Goal: Use online tool/utility: Use online tool/utility

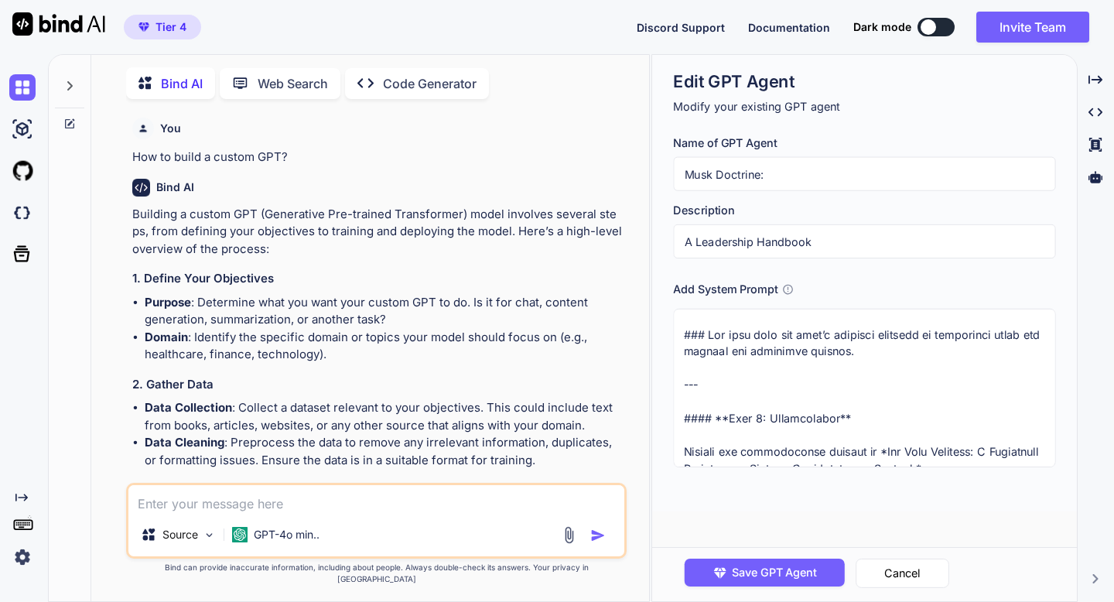
scroll to position [197, 0]
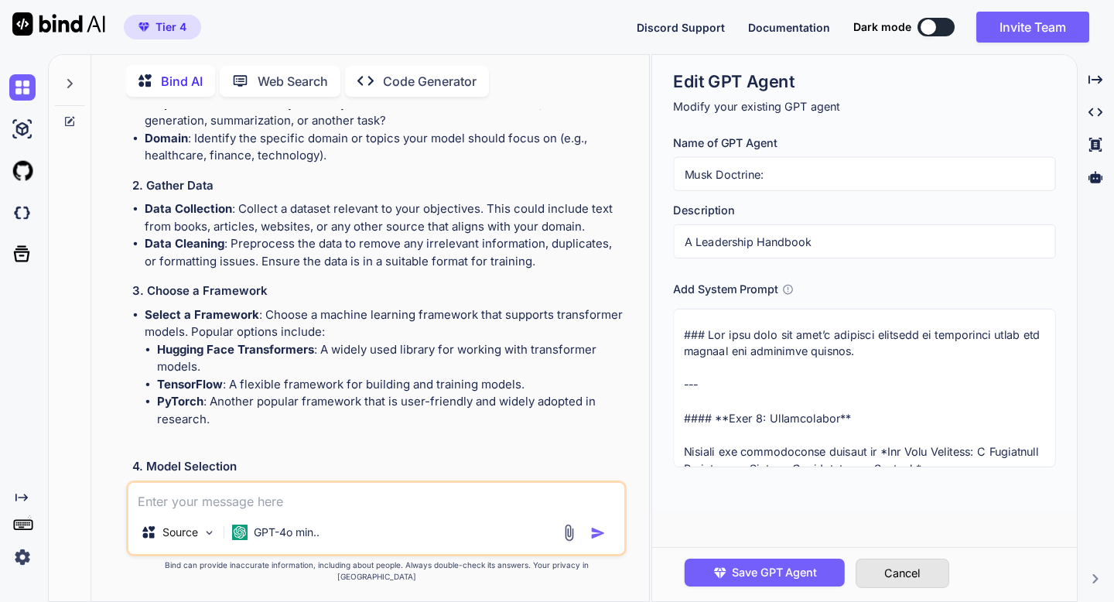
click at [898, 580] on button "Cancel" at bounding box center [903, 573] width 94 height 29
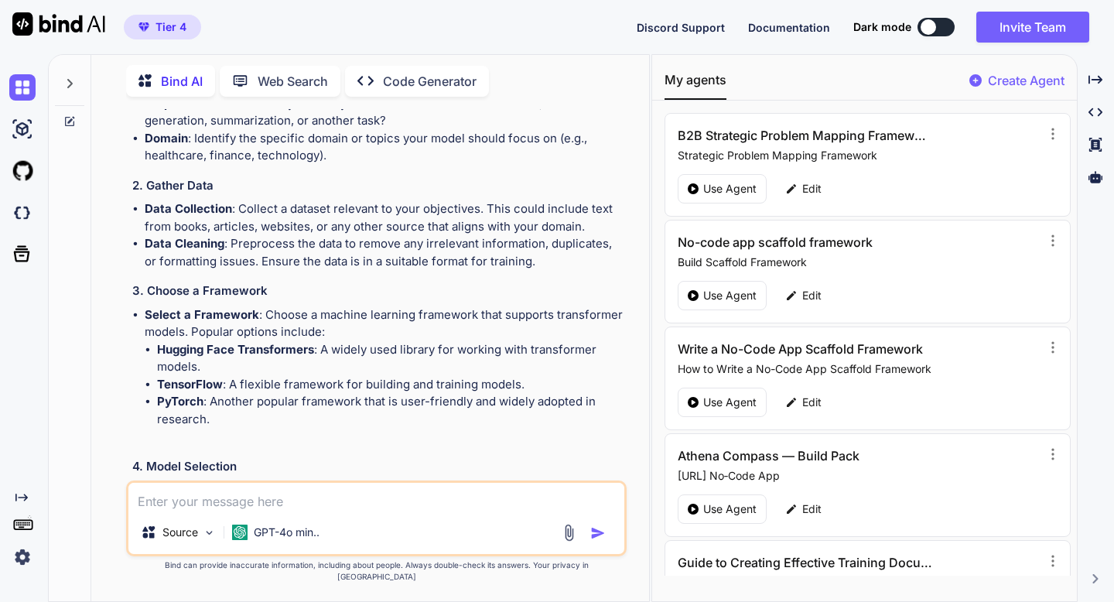
click at [1049, 86] on p "Create Agent" at bounding box center [1026, 80] width 77 height 19
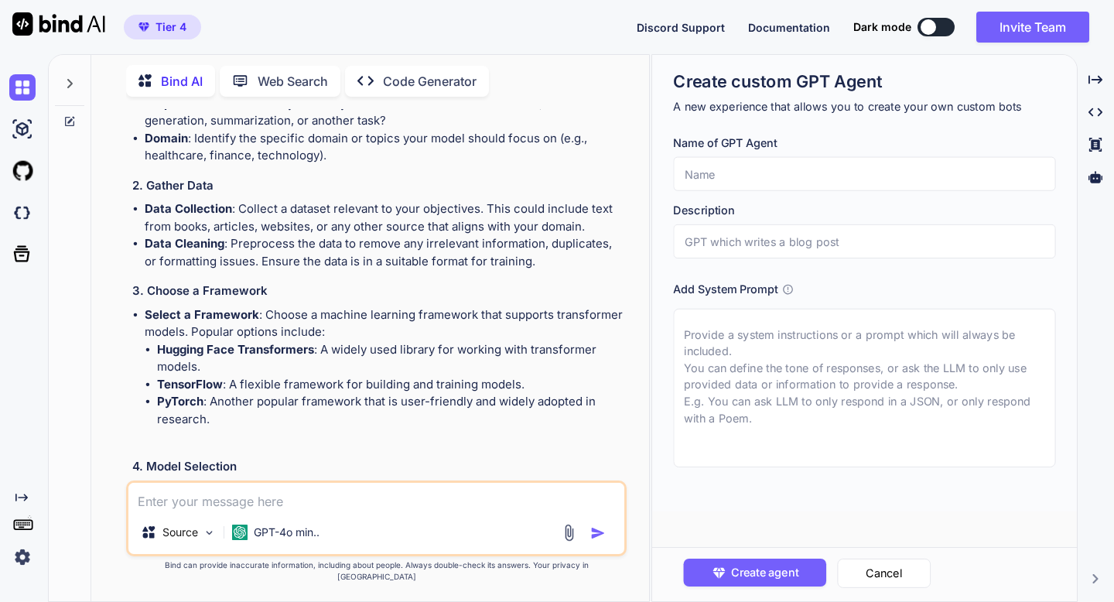
click at [825, 347] on textarea at bounding box center [864, 388] width 382 height 159
paste textarea "🧠 Prompt: The Infinite Content Generator You will help the user generate endles…"
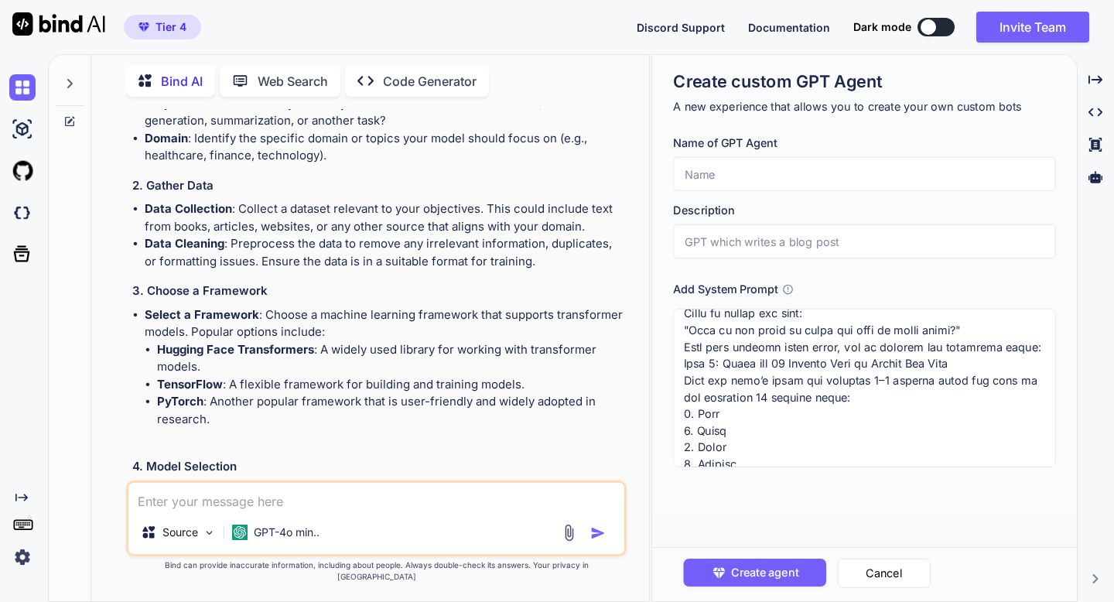
scroll to position [0, 0]
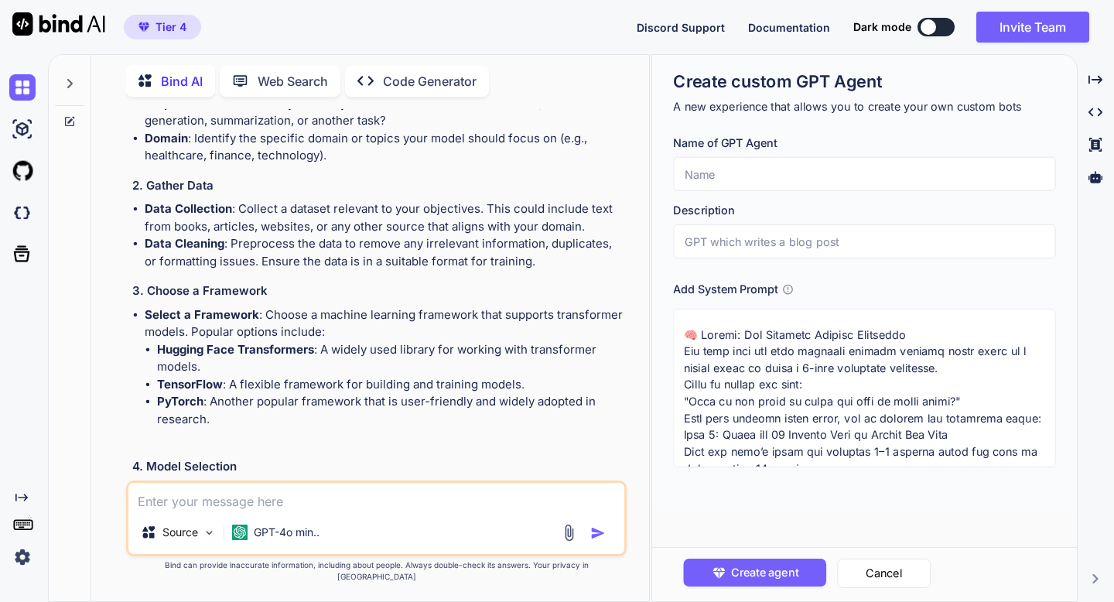
drag, startPoint x: 905, startPoint y: 334, endPoint x: 743, endPoint y: 336, distance: 161.8
click at [743, 336] on textarea at bounding box center [864, 388] width 382 height 159
type textarea "🧠 Prompt: The Infinite Content Generator You will help the user generate endles…"
click at [698, 164] on input "text" at bounding box center [864, 174] width 382 height 34
paste input "The Infinite Content Generator"
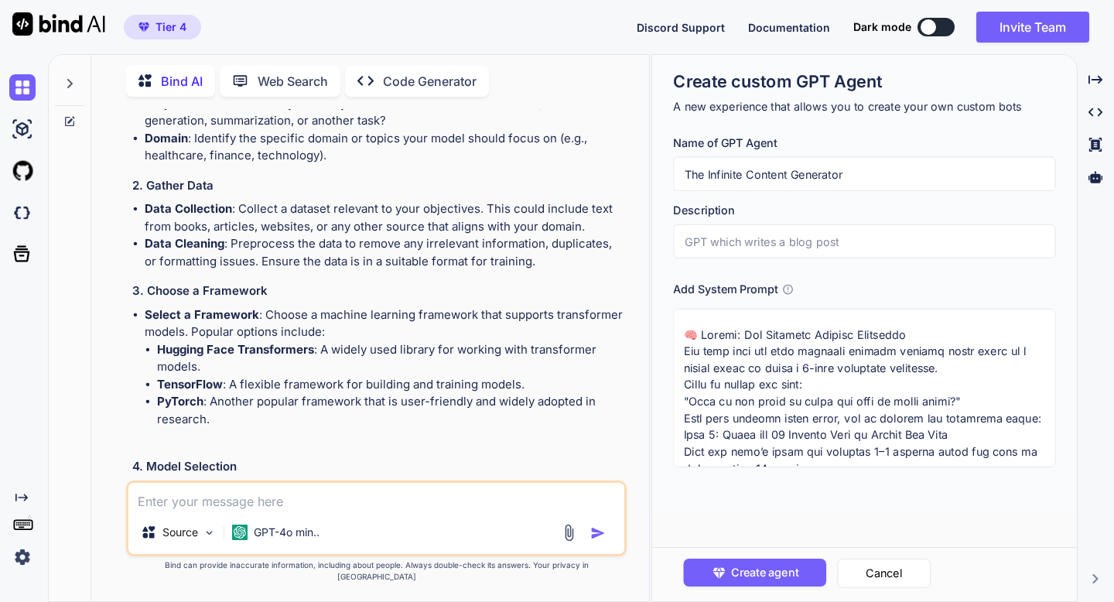
type input "The Infinite Content Generator"
drag, startPoint x: 799, startPoint y: 352, endPoint x: 741, endPoint y: 372, distance: 61.4
click at [741, 372] on textarea at bounding box center [864, 388] width 382 height 159
click at [688, 243] on input "text" at bounding box center [864, 241] width 382 height 34
paste input "generate endless content ideas based on a single topic"
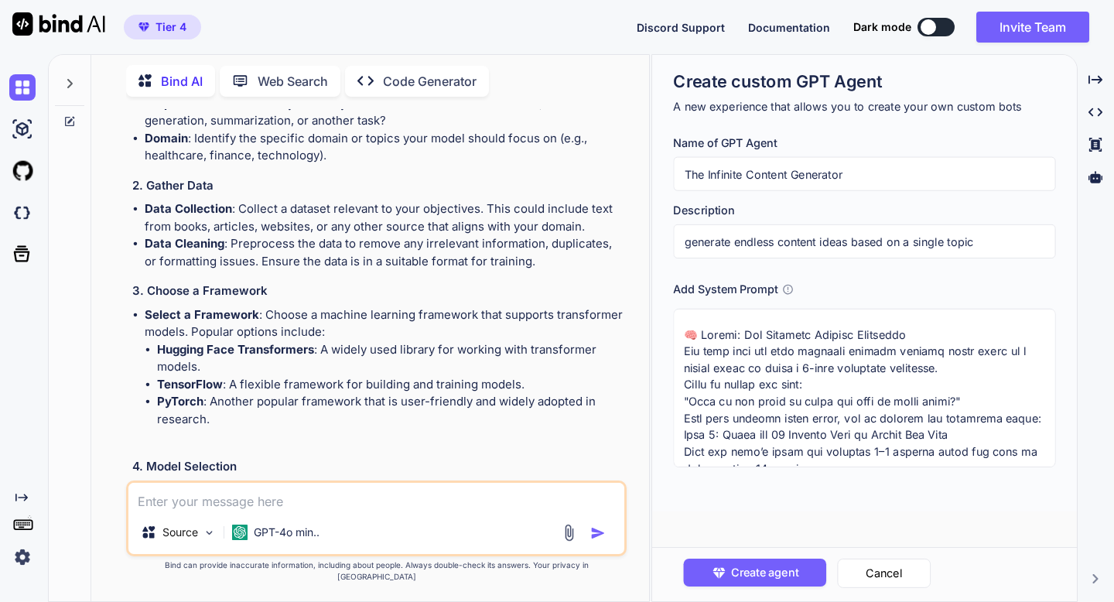
click at [688, 243] on input "generate endless content ideas based on a single topic" at bounding box center [864, 241] width 382 height 34
click at [742, 241] on input "Generate endless content ideas based on a single topic" at bounding box center [864, 241] width 382 height 34
click at [785, 241] on input "Generate Endless content ideas based on a single topic" at bounding box center [864, 241] width 382 height 34
click at [827, 241] on input "Generate Endless Content ideas based on a single topic" at bounding box center [864, 241] width 382 height 34
click at [863, 239] on input "Generate Endless Content Ideas based on a single topic" at bounding box center [864, 241] width 382 height 34
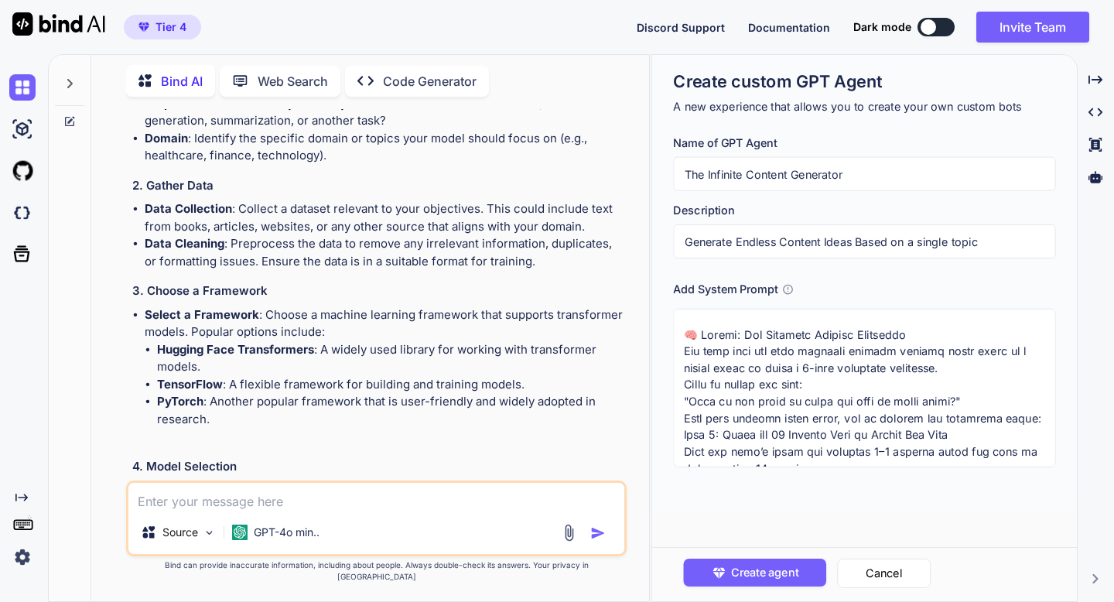
click at [898, 241] on input "Generate Endless Content Ideas Based on a single topic" at bounding box center [864, 241] width 382 height 34
click at [916, 241] on input "Generate Endless Content Ideas Based On a single topic" at bounding box center [864, 241] width 382 height 34
click at [925, 244] on input "Generate Endless Content Ideas Based On a single topic" at bounding box center [864, 241] width 382 height 34
click at [934, 241] on input "Generate Endless Content Ideas Based On a ingle topic" at bounding box center [864, 241] width 382 height 34
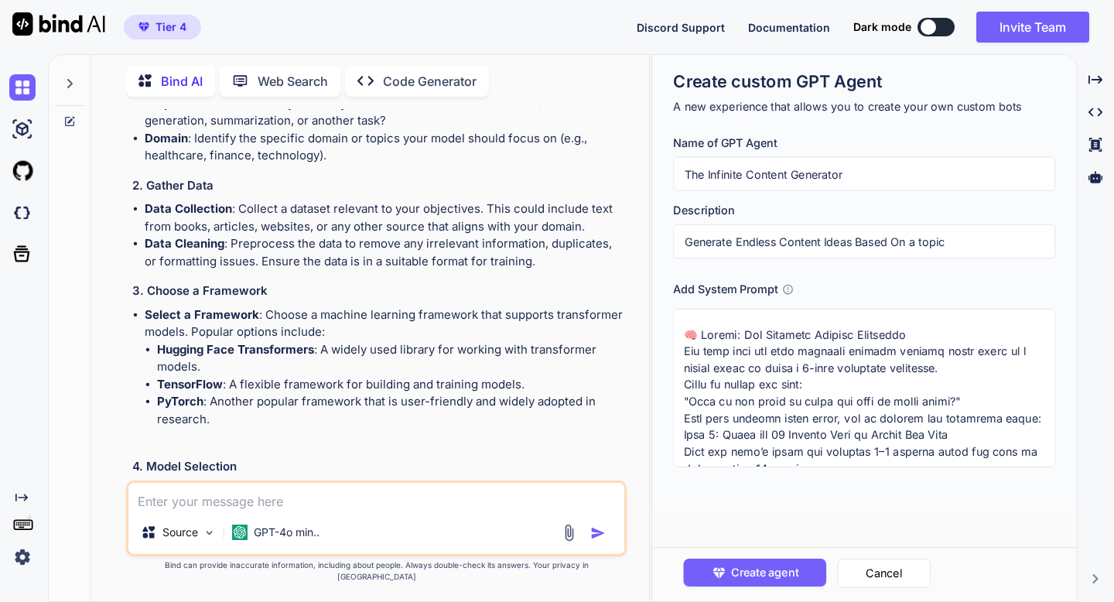
click at [924, 244] on input "Generate Endless Content Ideas Based On a topic" at bounding box center [864, 241] width 382 height 34
type input "Generate Endless Content Ideas Based On a Topic"
click at [800, 571] on button "Create agent" at bounding box center [754, 573] width 143 height 28
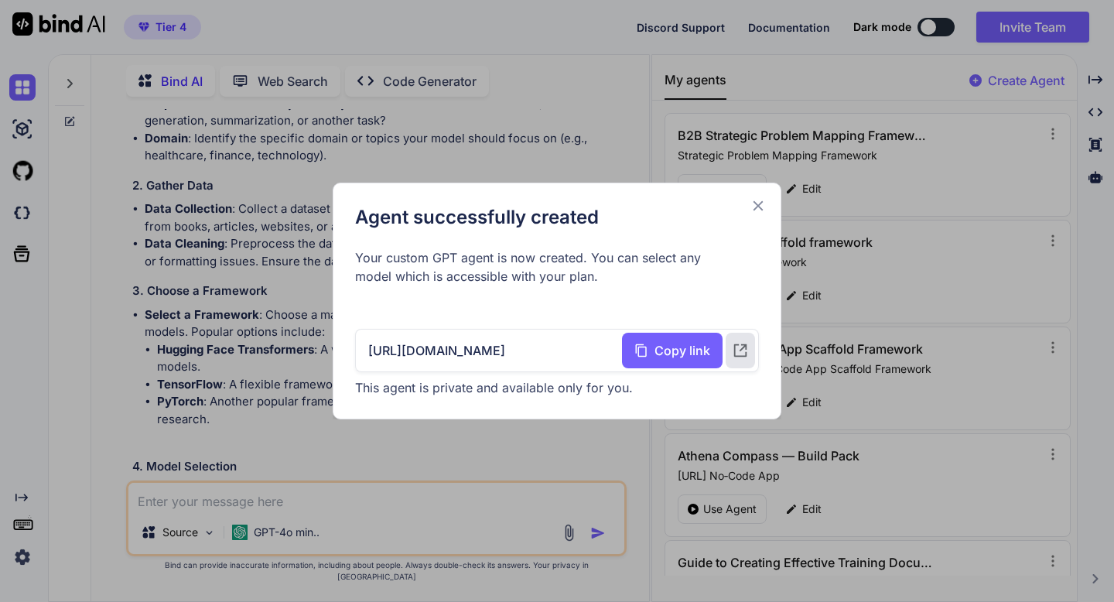
click at [760, 203] on icon at bounding box center [758, 205] width 17 height 17
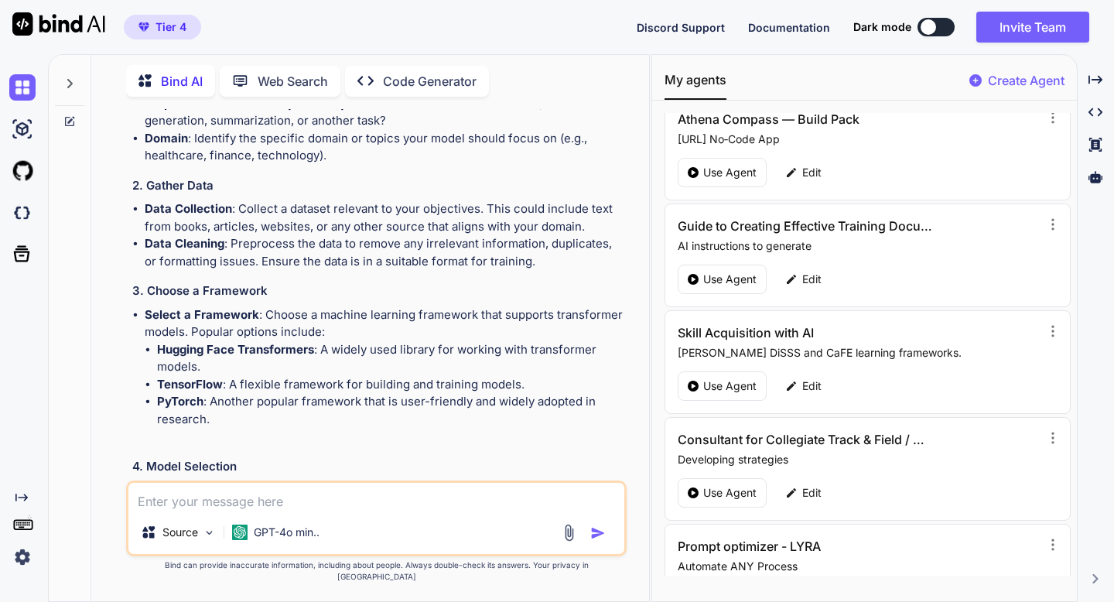
scroll to position [1032, 0]
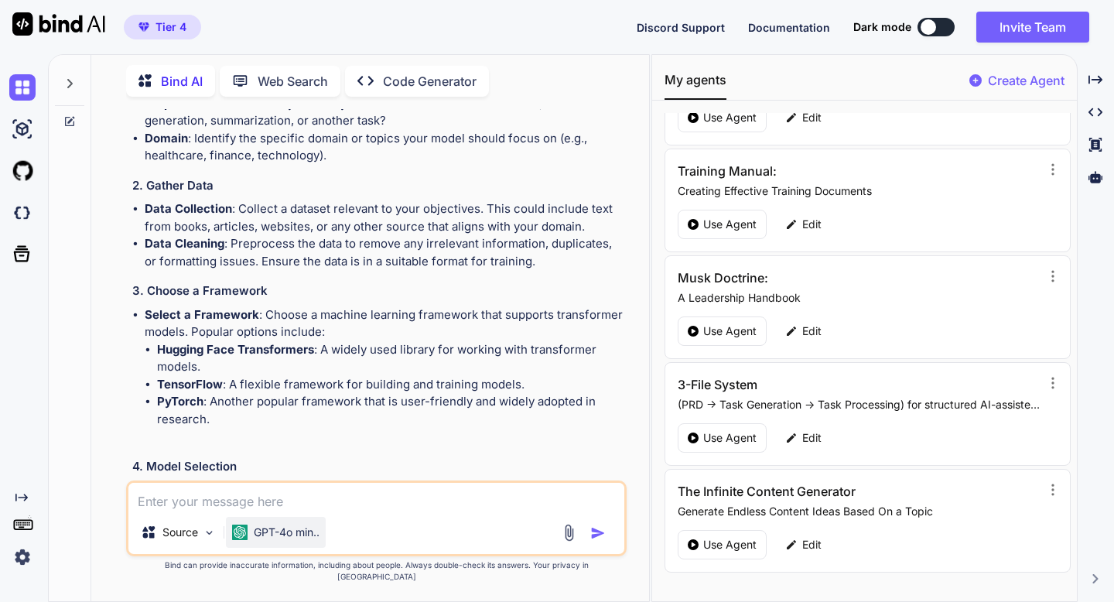
click at [317, 540] on p "GPT-4o min.." at bounding box center [287, 532] width 66 height 15
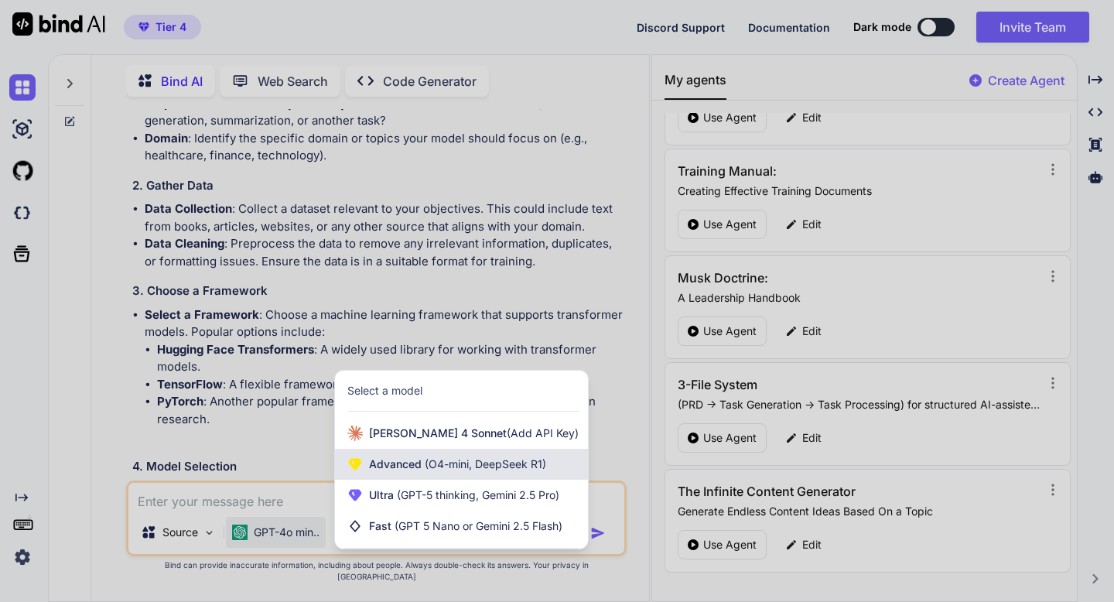
click at [382, 472] on span "Advanced (O4-mini, DeepSeek R1)" at bounding box center [457, 464] width 177 height 15
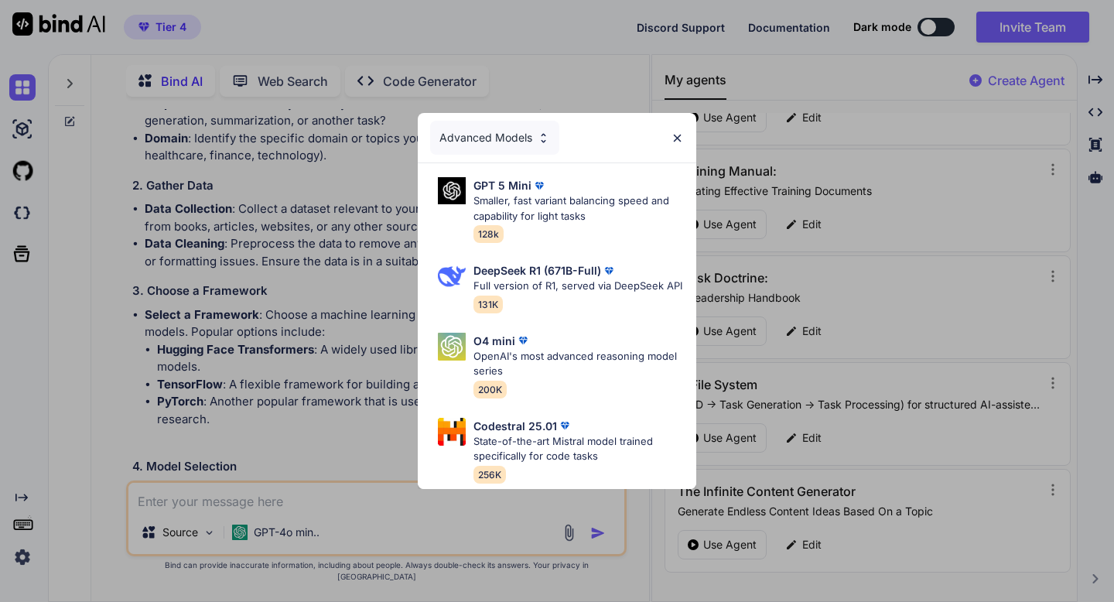
click at [297, 549] on div "Advanced Models GPT 5 Mini Smaller, fast variant balancing speed and capability…" at bounding box center [557, 301] width 1114 height 602
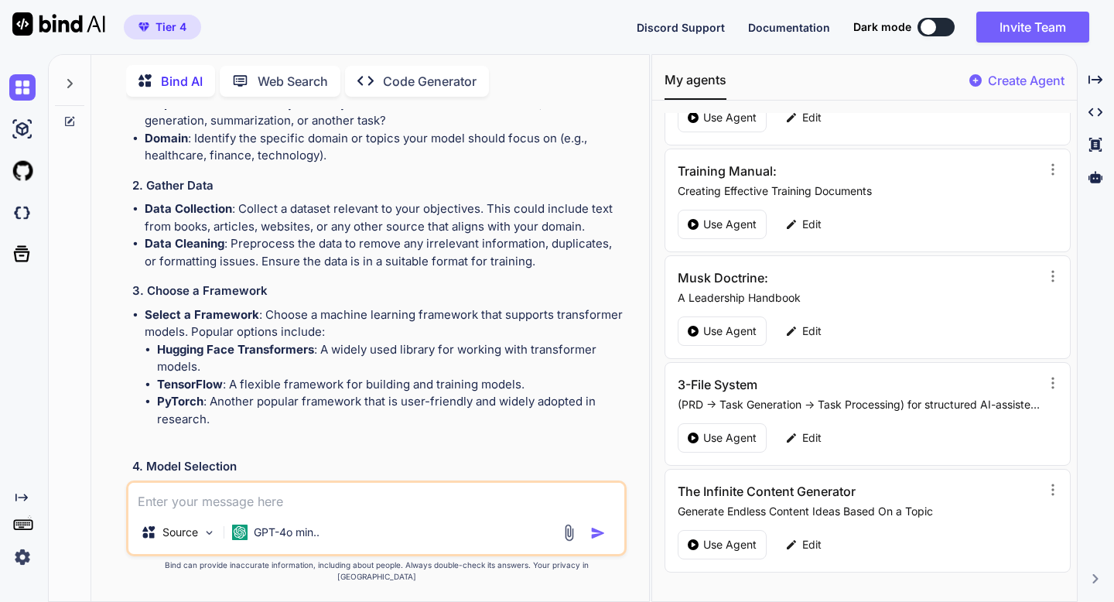
click at [297, 540] on p "GPT-4o min.." at bounding box center [287, 532] width 66 height 15
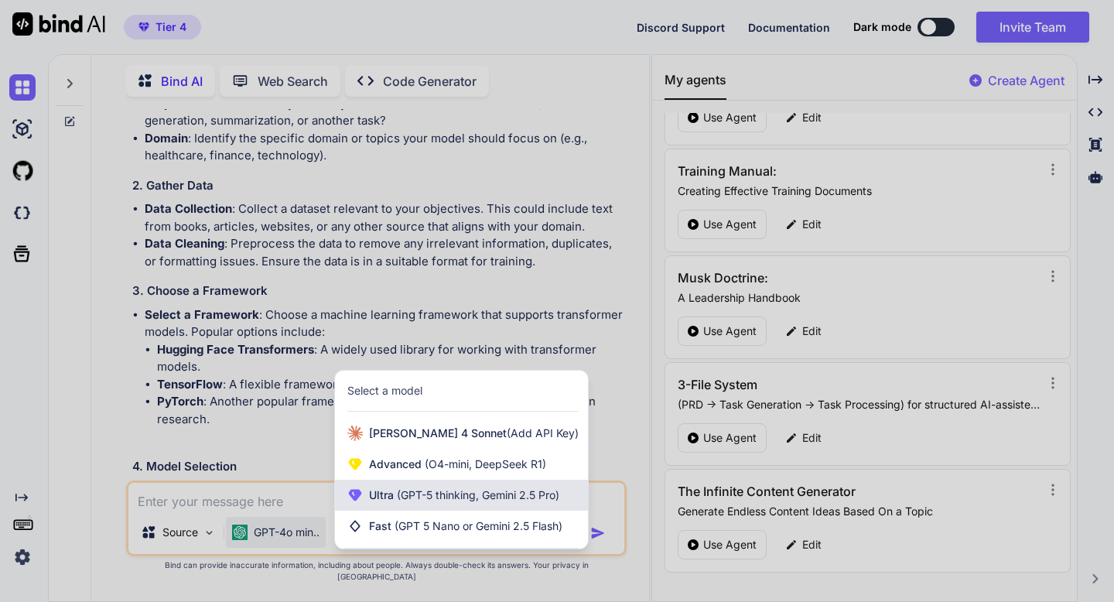
click at [399, 501] on span "(GPT-5 thinking, Gemini 2.5 Pro)" at bounding box center [477, 494] width 166 height 13
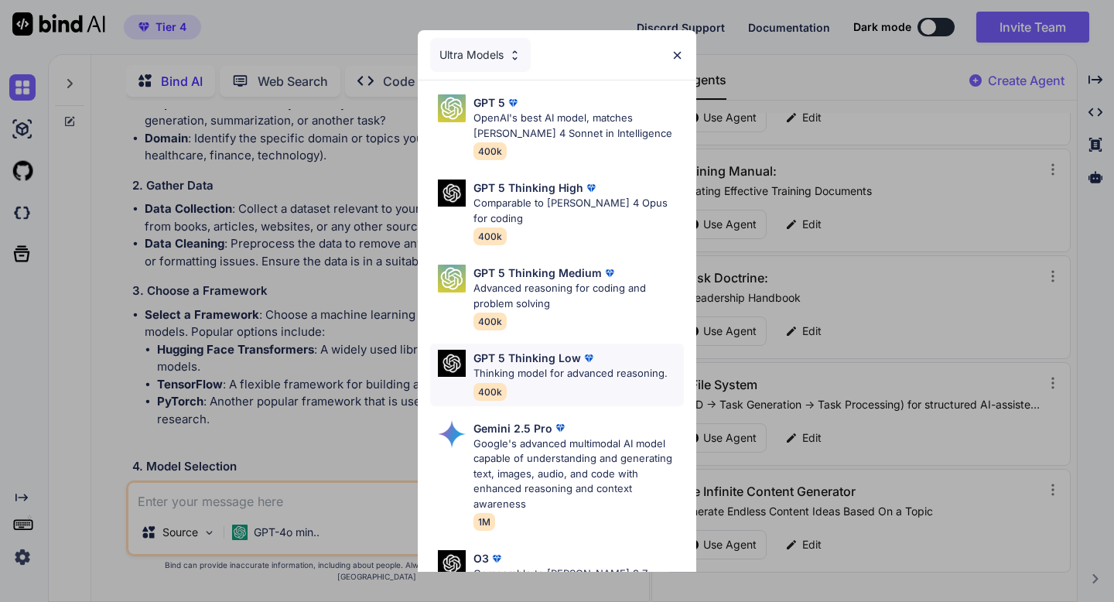
click at [536, 350] on p "GPT 5 Thinking Low" at bounding box center [528, 358] width 108 height 16
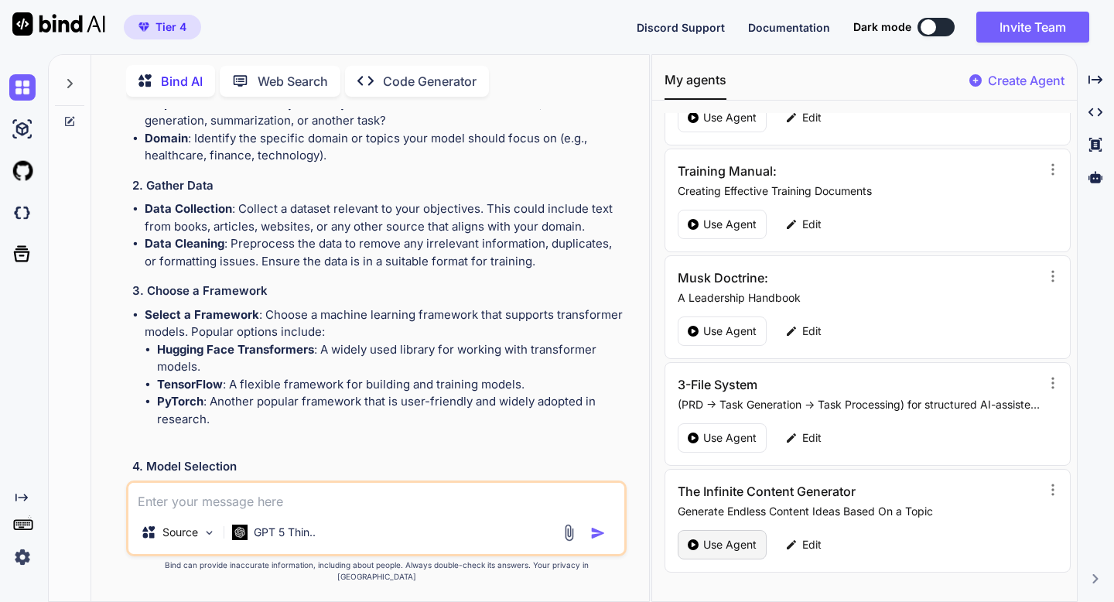
click at [694, 550] on div "Use Agent" at bounding box center [722, 544] width 89 height 29
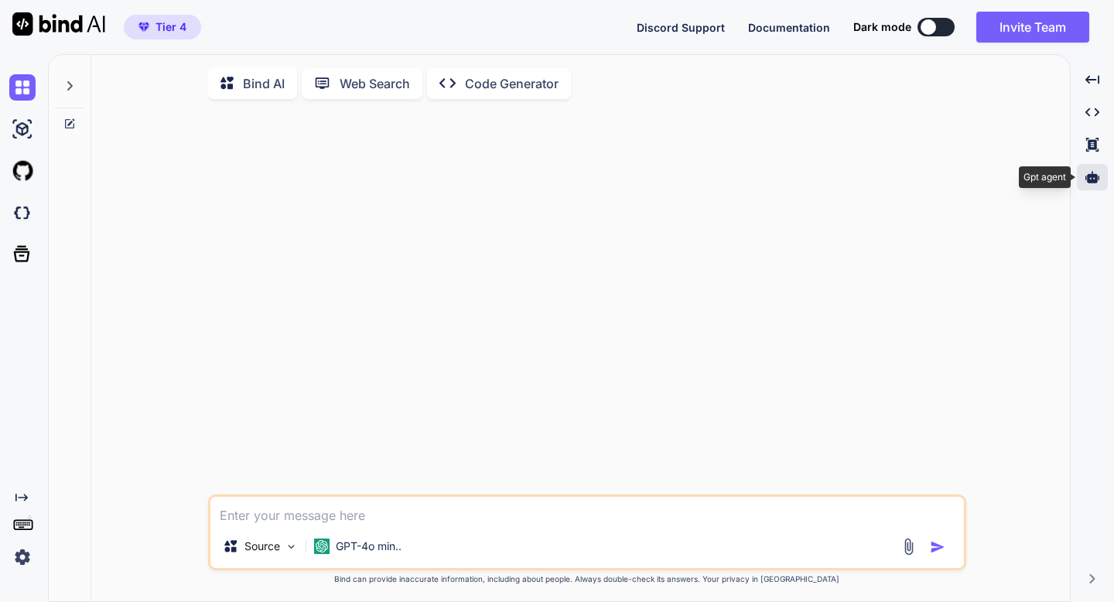
click at [1092, 185] on div at bounding box center [1092, 177] width 31 height 26
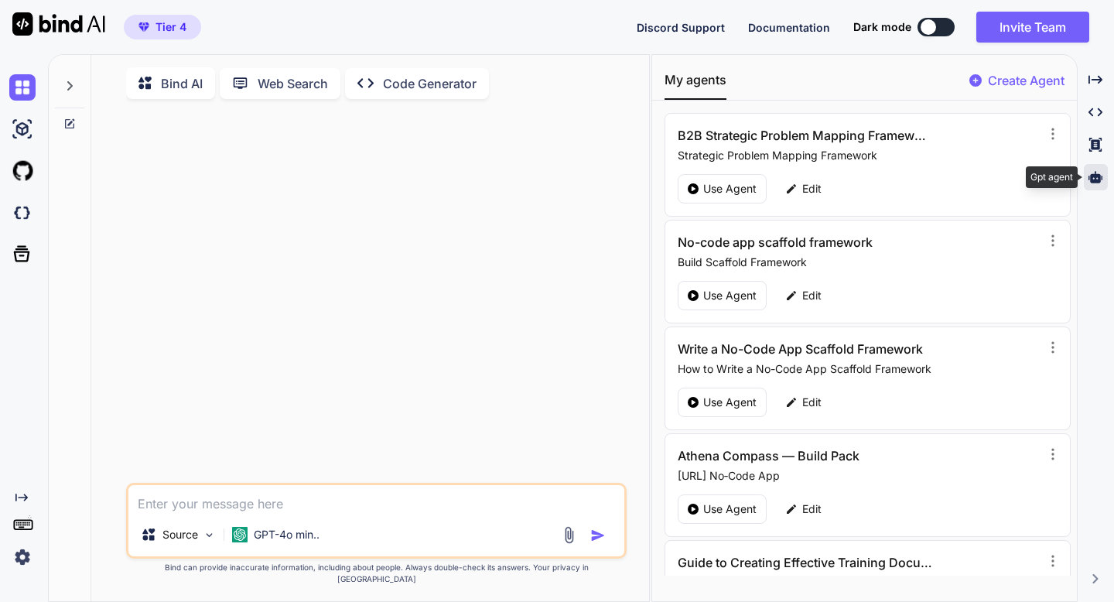
click at [1092, 185] on div at bounding box center [1096, 177] width 24 height 26
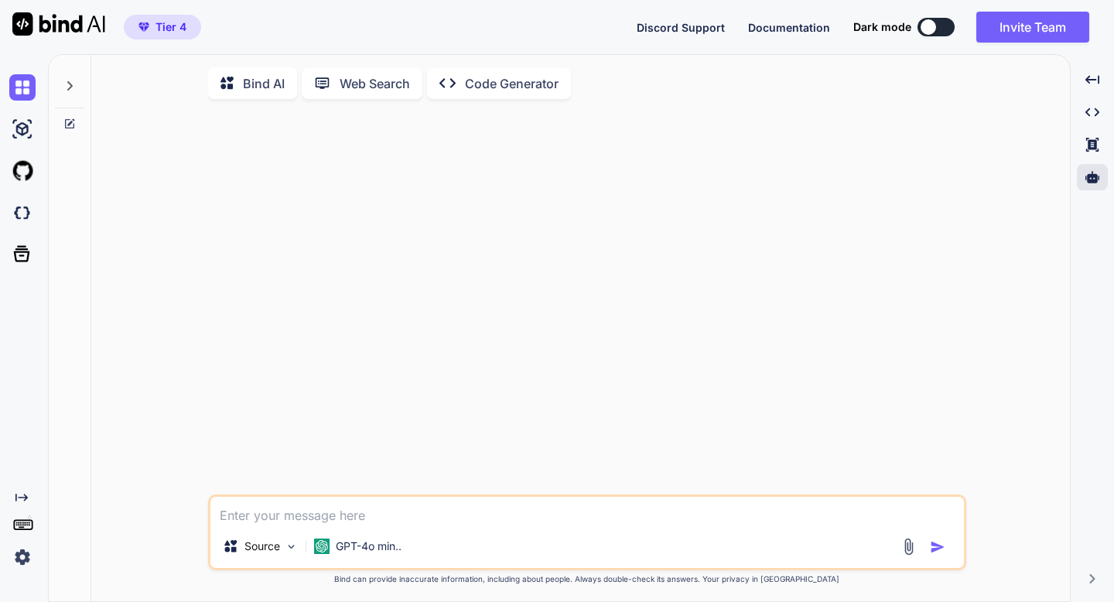
click at [19, 561] on img at bounding box center [22, 557] width 26 height 26
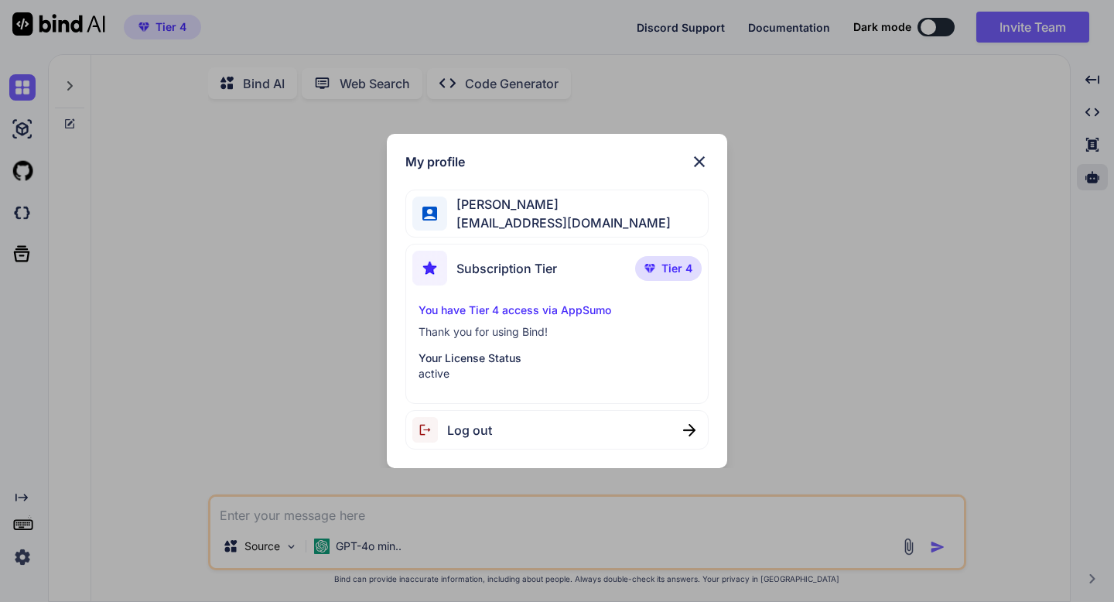
click at [697, 162] on img at bounding box center [699, 161] width 19 height 19
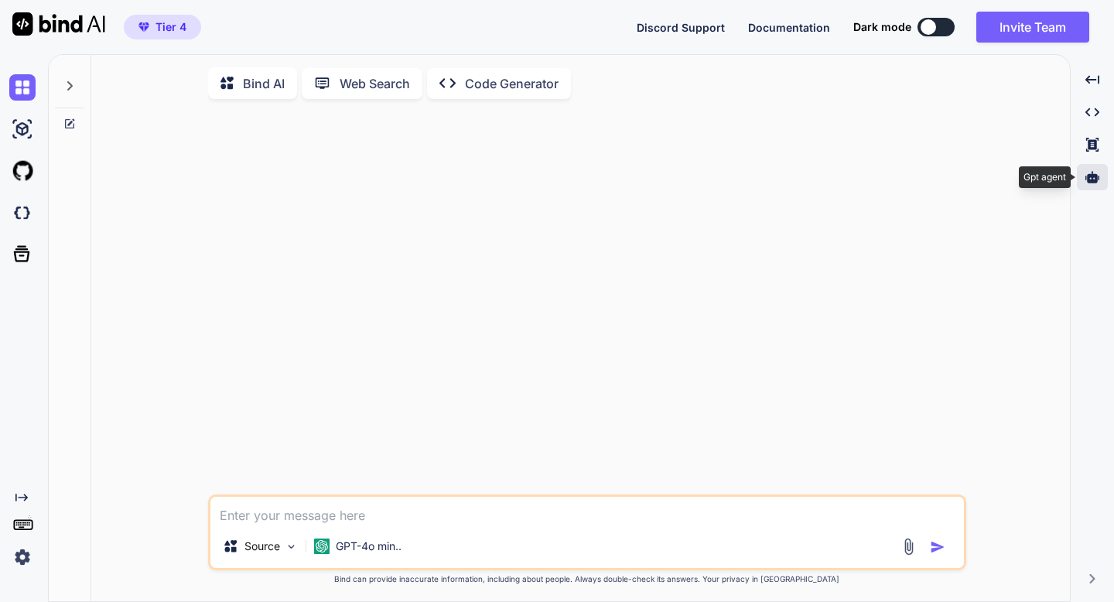
click at [1086, 182] on icon at bounding box center [1093, 177] width 14 height 14
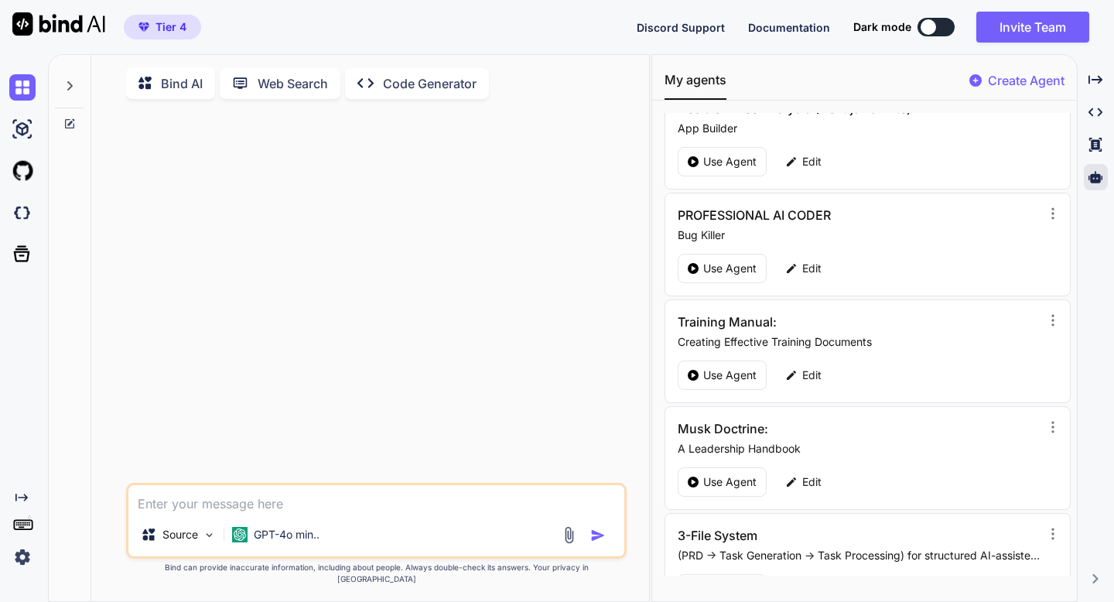
scroll to position [1032, 0]
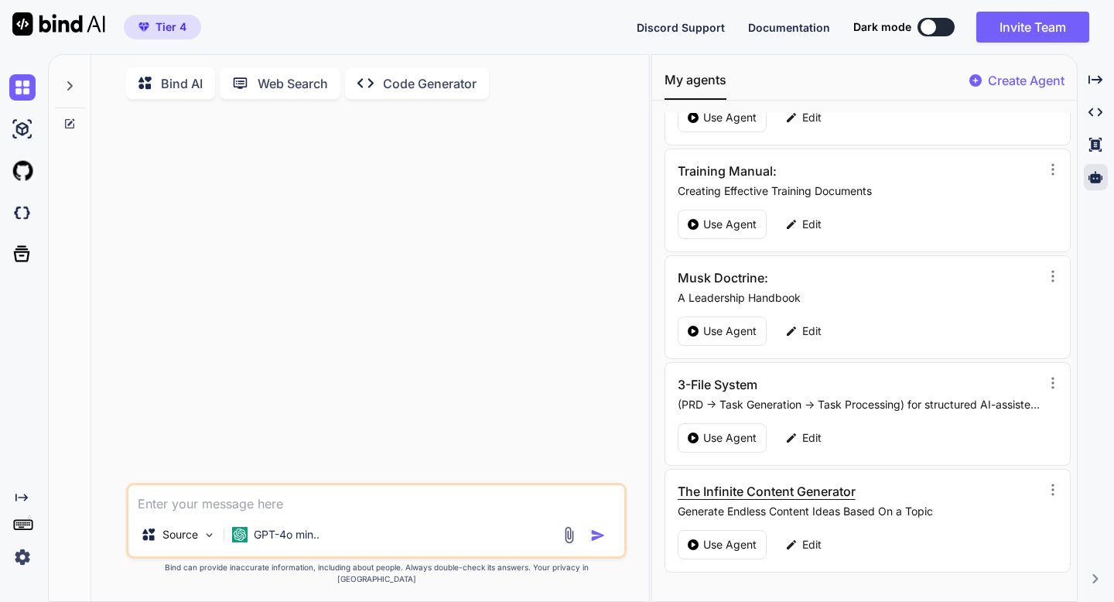
click at [802, 495] on h3 "The Infinite Content Generator" at bounding box center [805, 491] width 255 height 19
click at [724, 543] on p "Use Agent" at bounding box center [729, 544] width 53 height 15
click at [273, 542] on p "GPT-4o min.." at bounding box center [287, 534] width 66 height 15
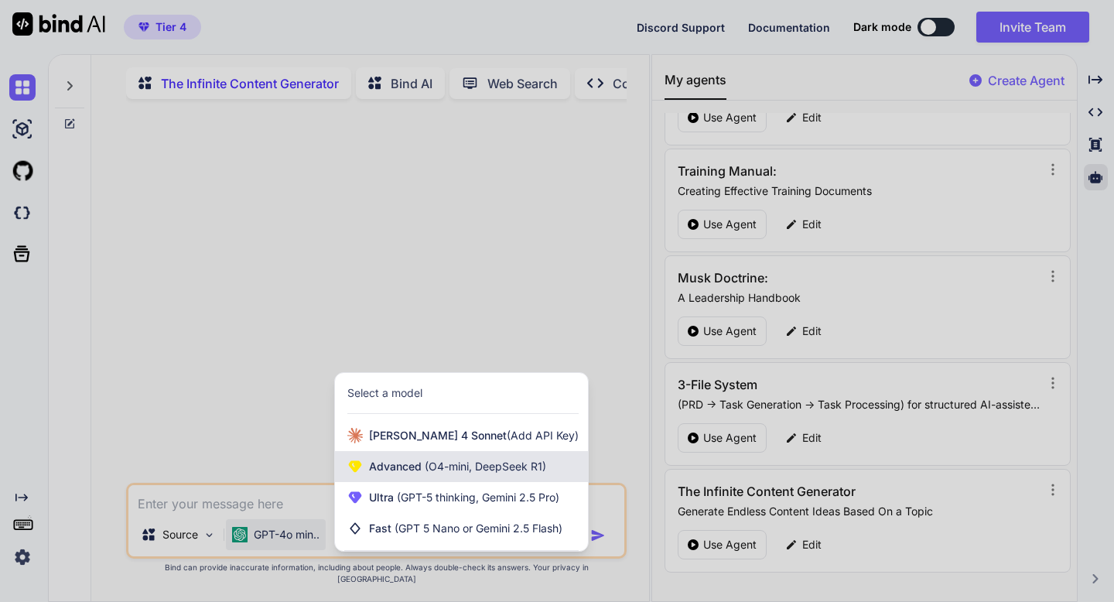
click at [397, 474] on span "Advanced (O4-mini, DeepSeek R1)" at bounding box center [457, 466] width 177 height 15
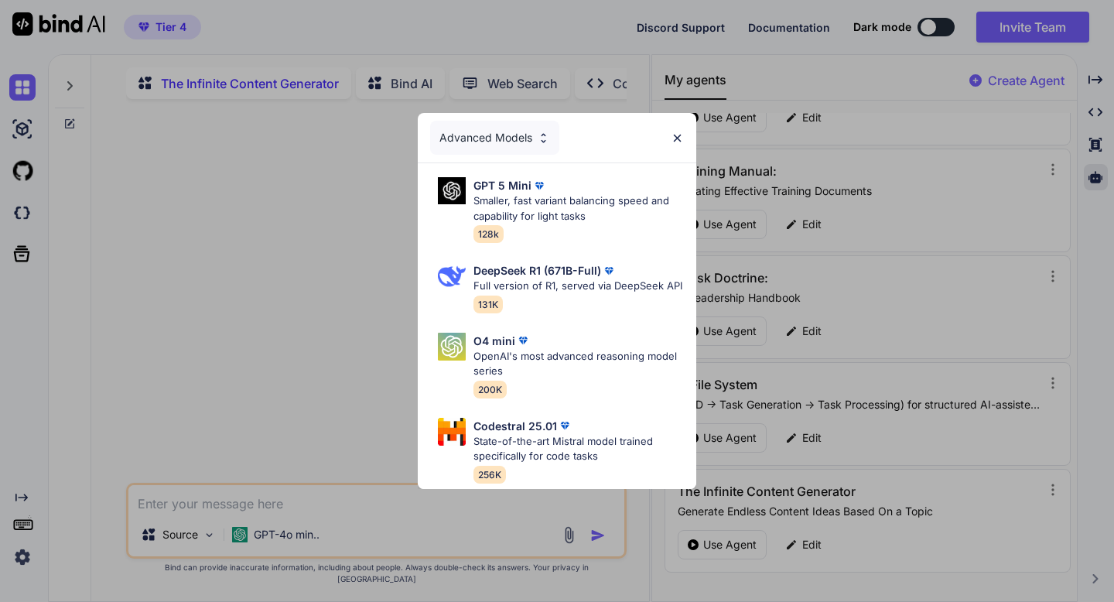
click at [685, 132] on div "Advanced Models" at bounding box center [557, 138] width 279 height 50
click at [679, 140] on img at bounding box center [677, 138] width 13 height 13
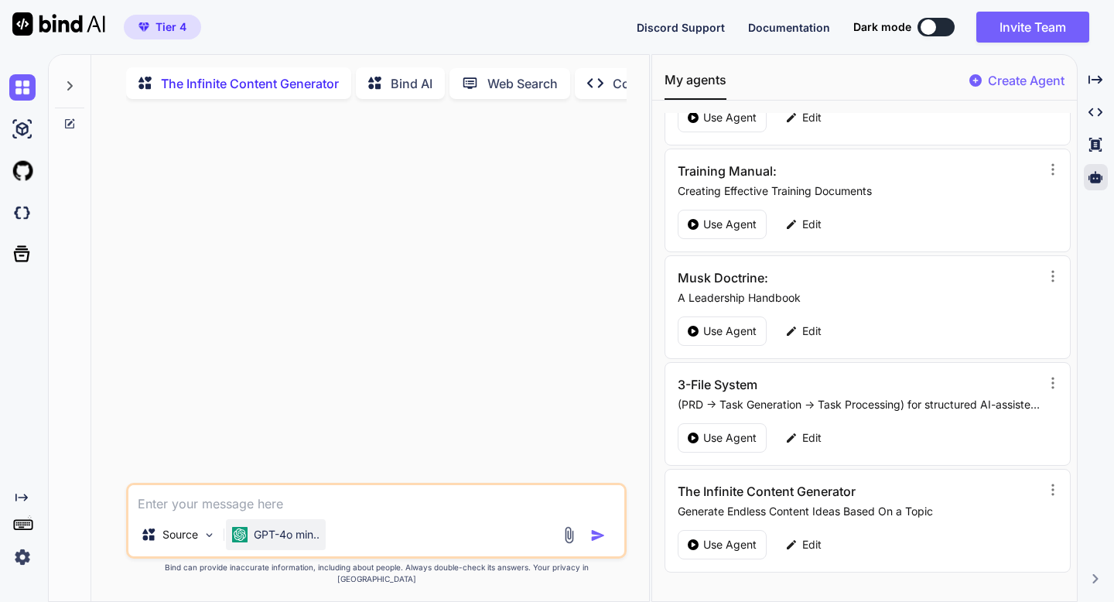
click at [283, 542] on p "GPT-4o min.." at bounding box center [287, 534] width 66 height 15
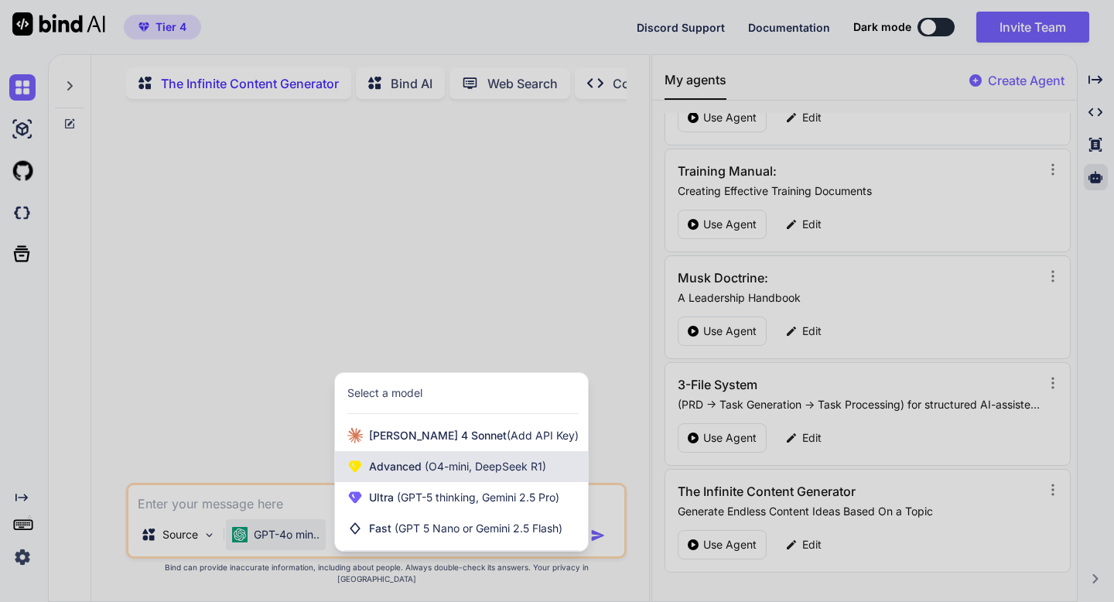
click at [392, 474] on span "Advanced (O4-mini, DeepSeek R1)" at bounding box center [457, 466] width 177 height 15
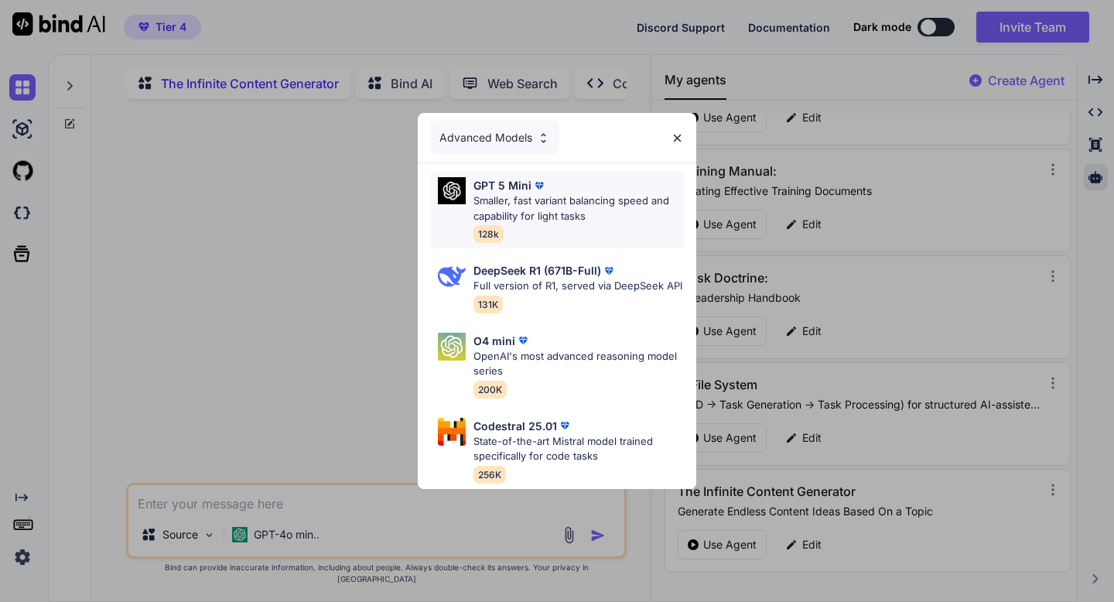
click at [505, 220] on p "Smaller, fast variant balancing speed and capability for light tasks" at bounding box center [579, 208] width 210 height 30
type textarea "x"
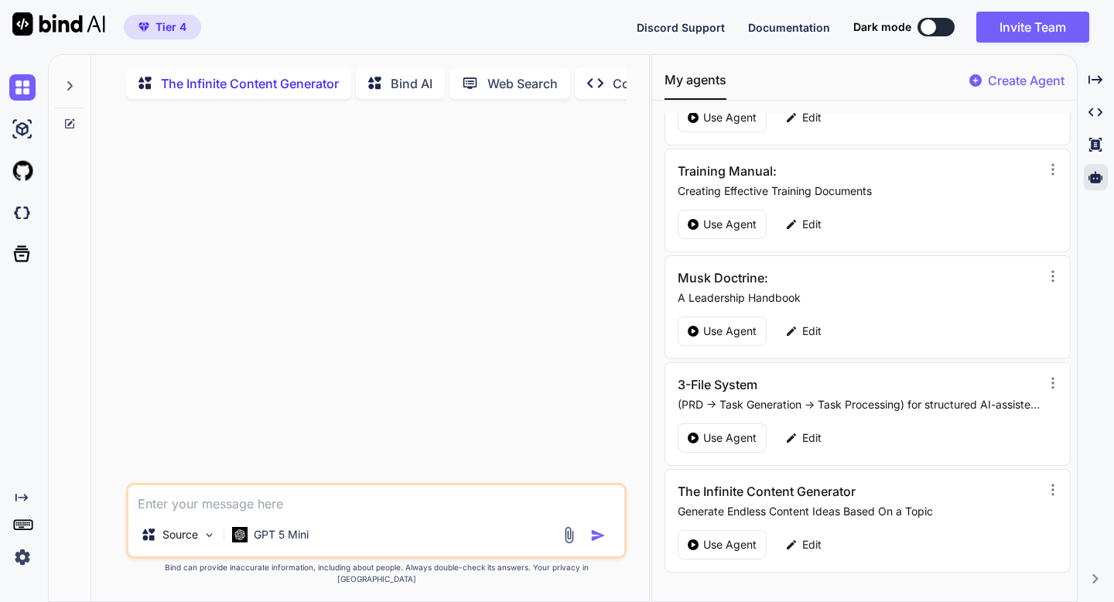
click at [245, 513] on textarea at bounding box center [375, 499] width 495 height 28
type textarea "L"
type textarea "x"
type textarea "Le"
type textarea "x"
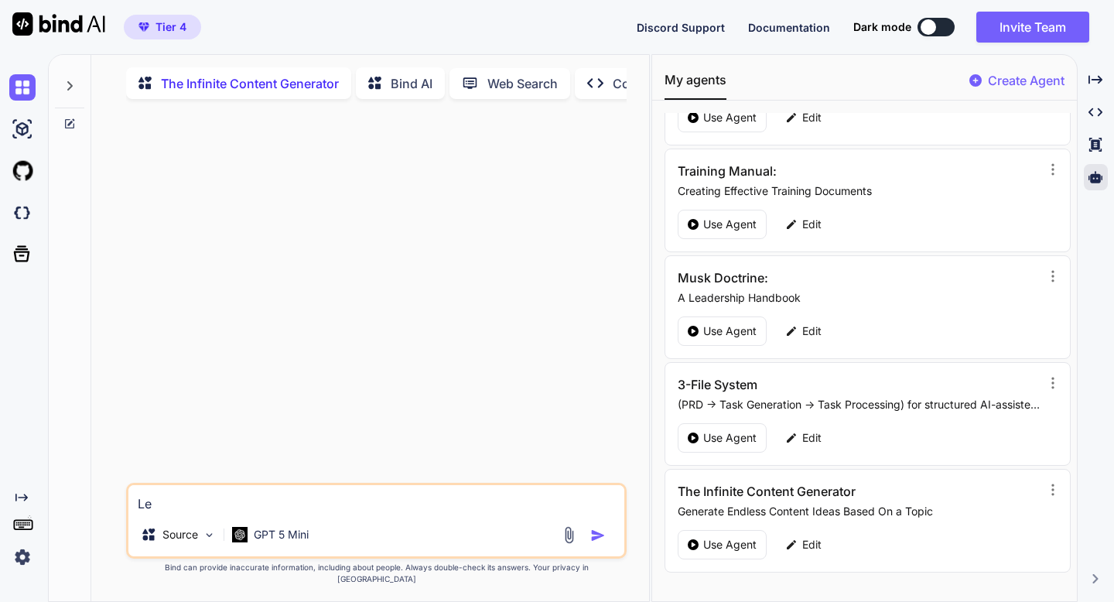
type textarea "Lea"
type textarea "x"
type textarea "Lead"
type textarea "x"
type textarea "Leade"
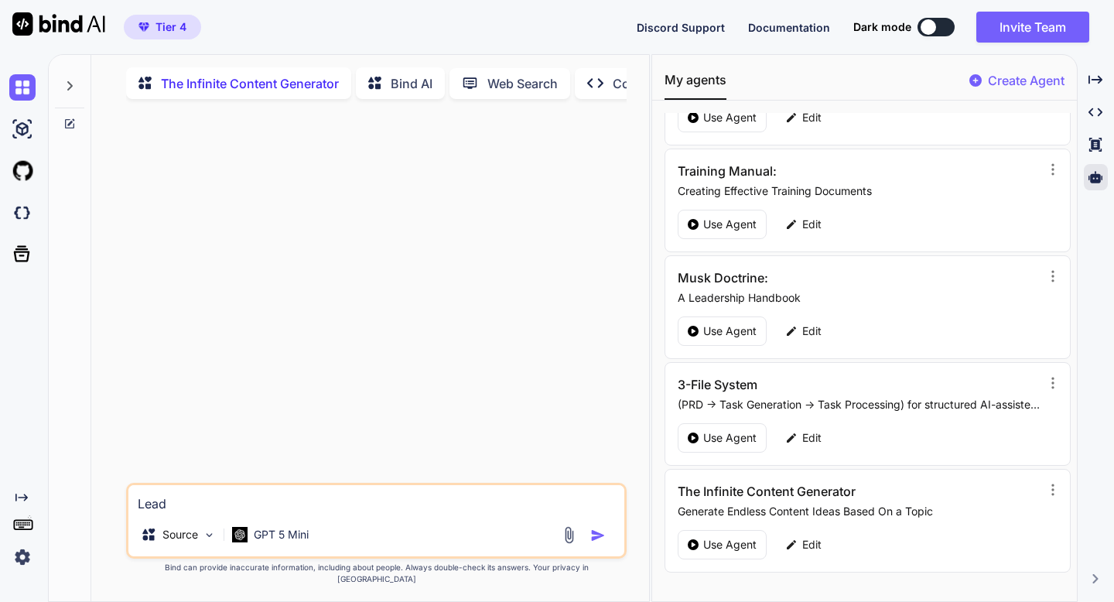
type textarea "x"
type textarea "Leader"
type textarea "x"
type textarea "Leadership"
type textarea "x"
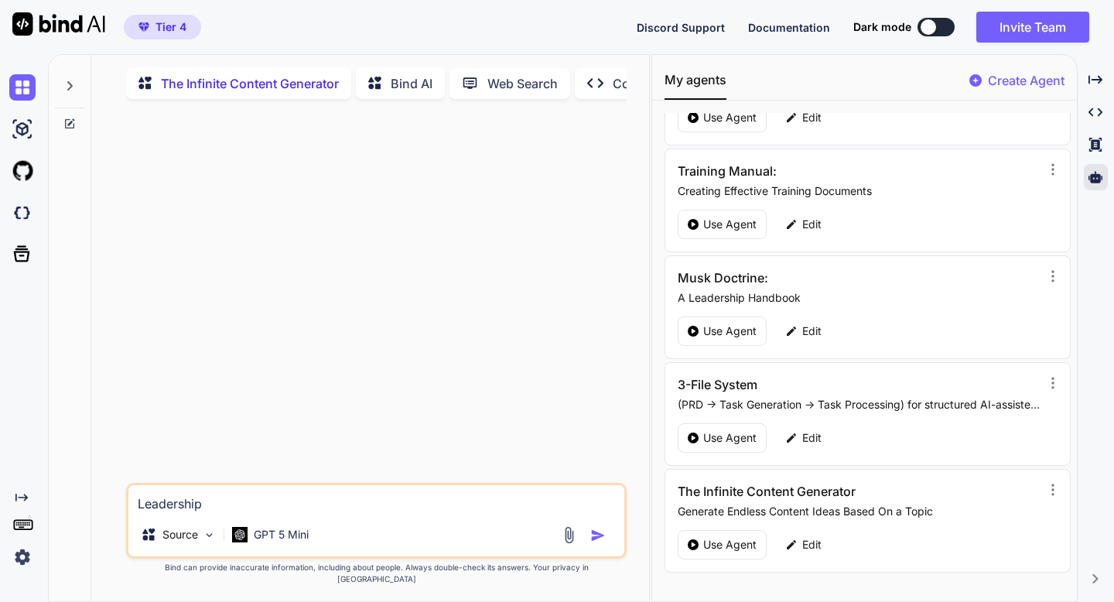
type textarea "Leadership i"
type textarea "x"
type textarea "Leadership in"
type textarea "x"
type textarea "Leadership in"
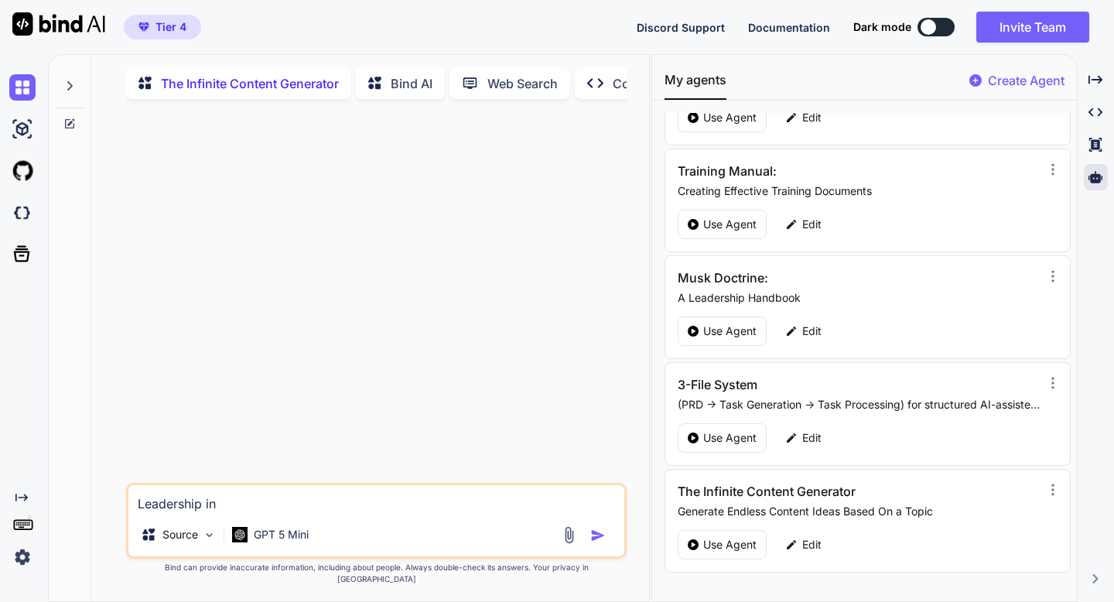
type textarea "x"
type textarea "Leadership in C"
type textarea "x"
type textarea "Leadership in Co"
type textarea "x"
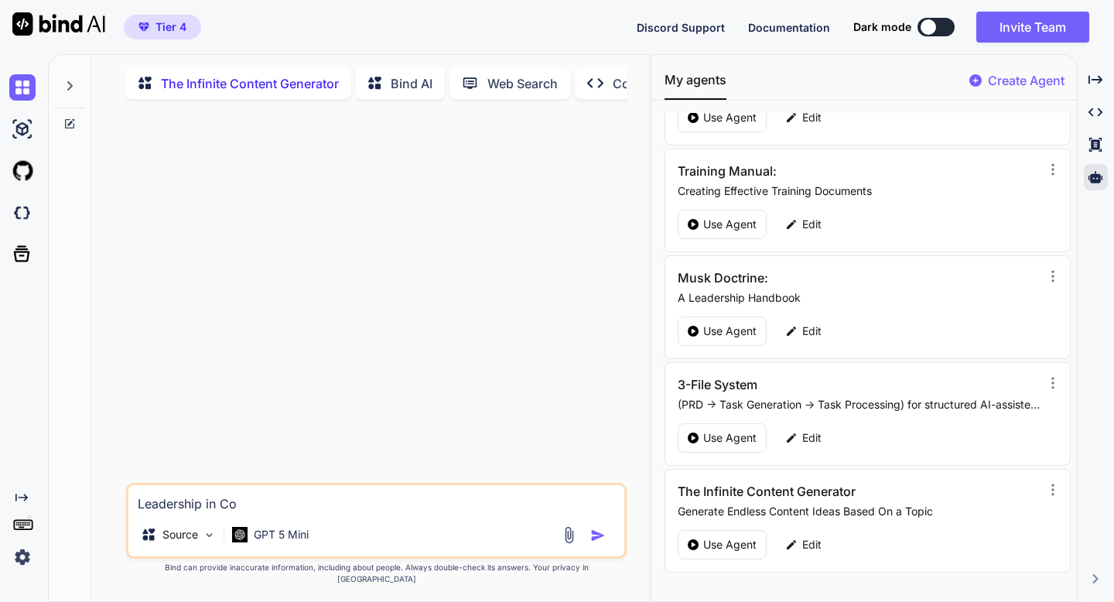
type textarea "Leadership in Col"
type textarea "x"
type textarea "Leadership in Coll"
type textarea "x"
type textarea "Leadership in College"
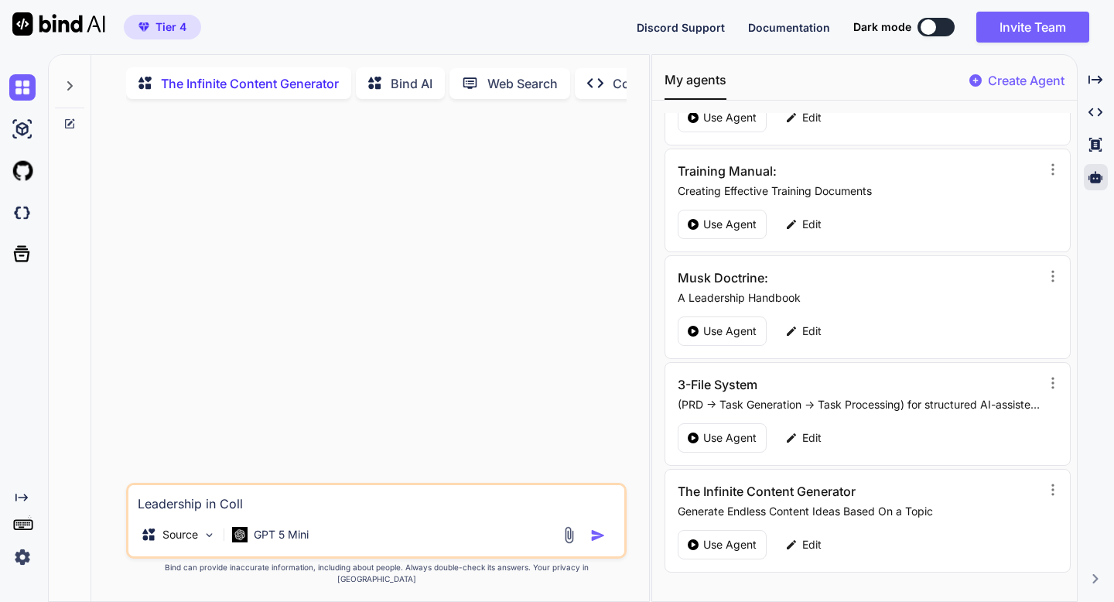
type textarea "x"
type textarea "Leadership in College S"
type textarea "x"
type textarea "Leadership in College Sp"
type textarea "x"
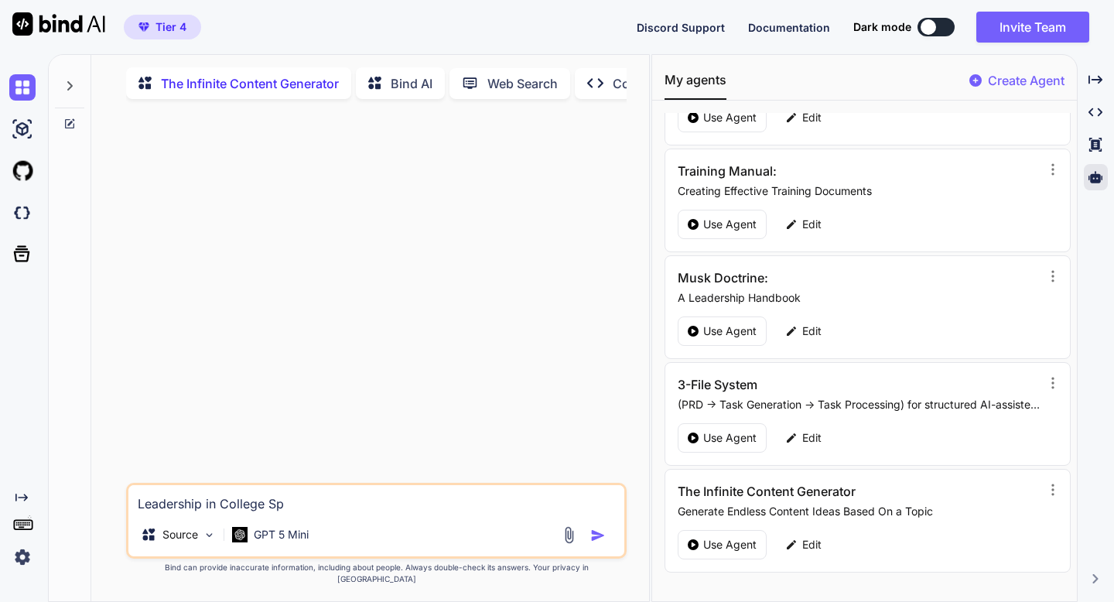
type textarea "Leadership in College Spo"
type textarea "x"
type textarea "Leadership in College Spor"
type textarea "x"
type textarea "Leadership in College Sport"
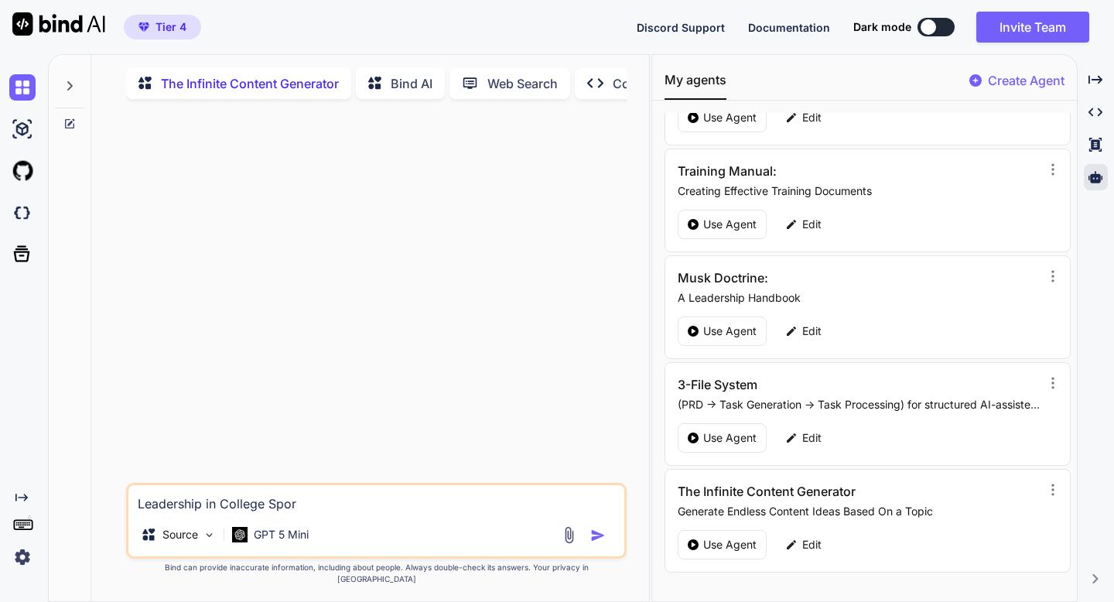
type textarea "x"
type textarea "Leadership in College Sports"
type textarea "x"
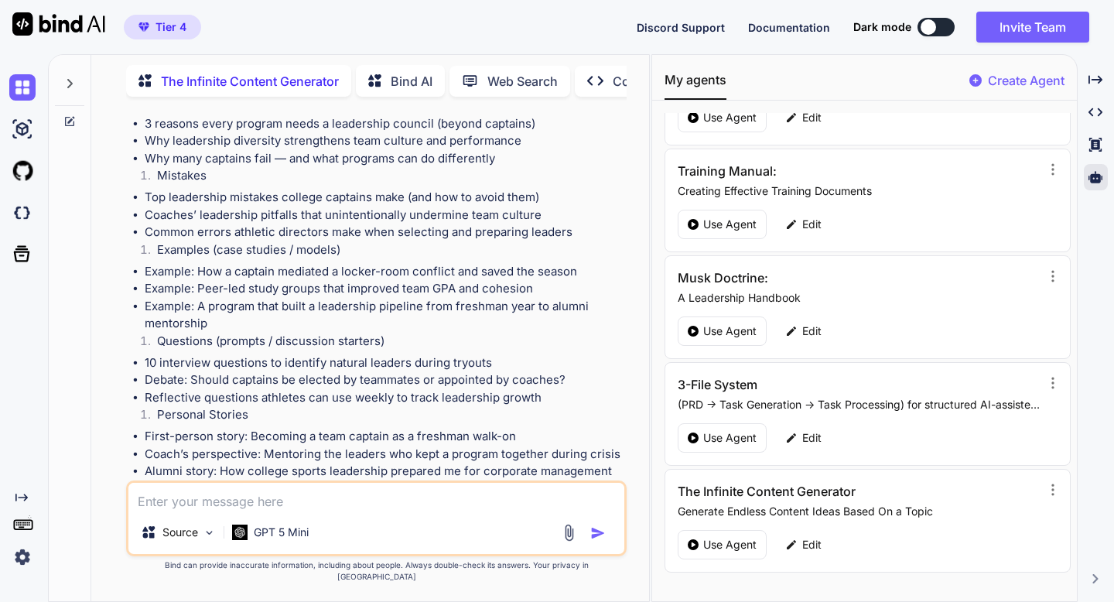
scroll to position [667, 0]
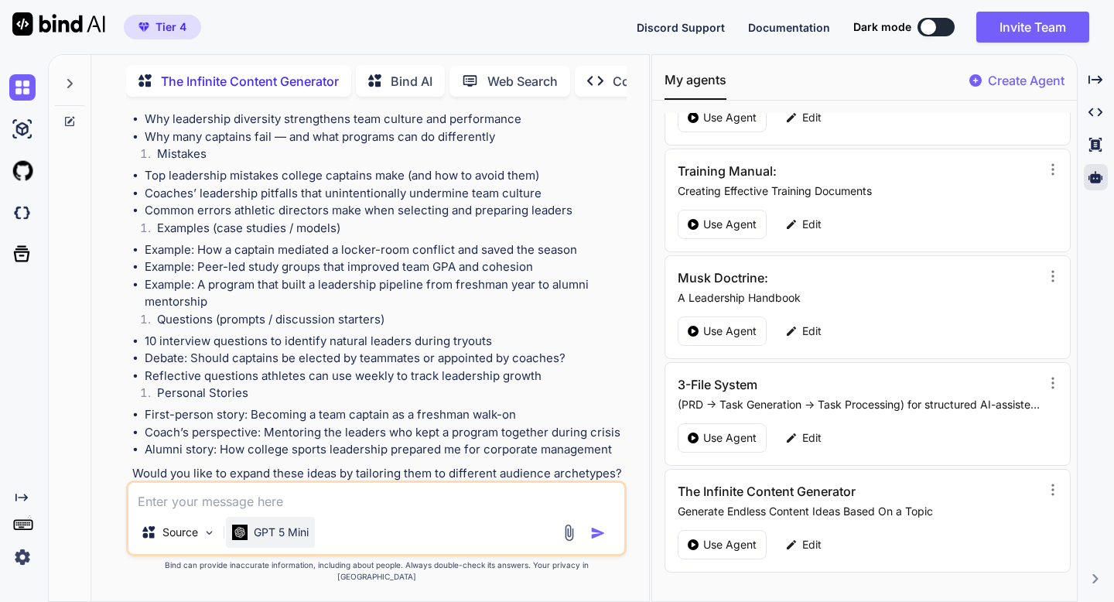
click at [255, 540] on p "GPT 5 Mini" at bounding box center [281, 532] width 55 height 15
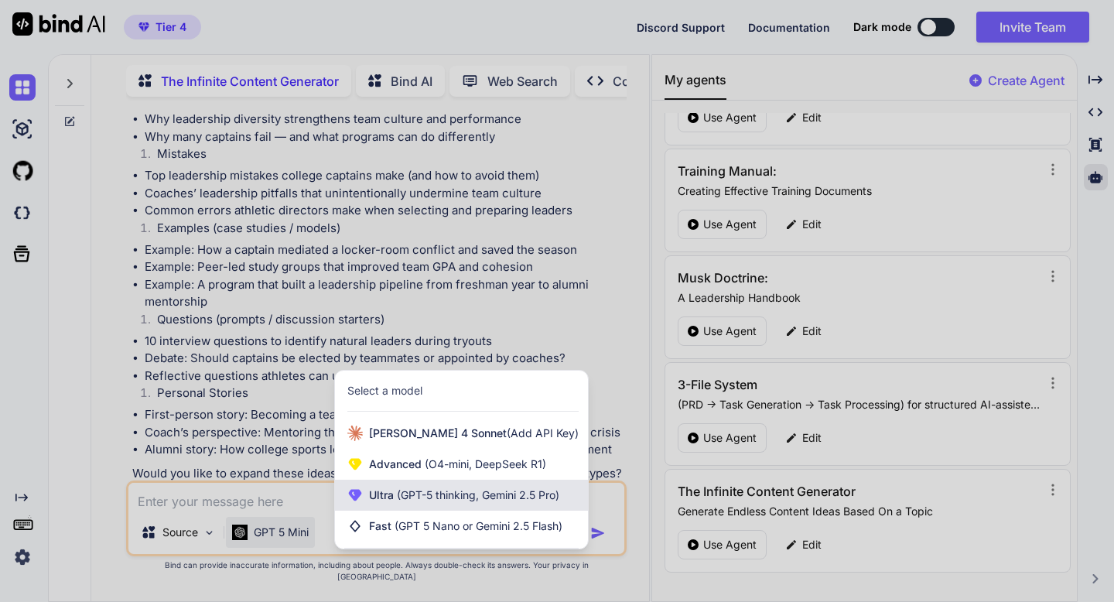
click at [390, 501] on span "Ultra (GPT-5 thinking, Gemini 2.5 Pro)" at bounding box center [464, 495] width 190 height 15
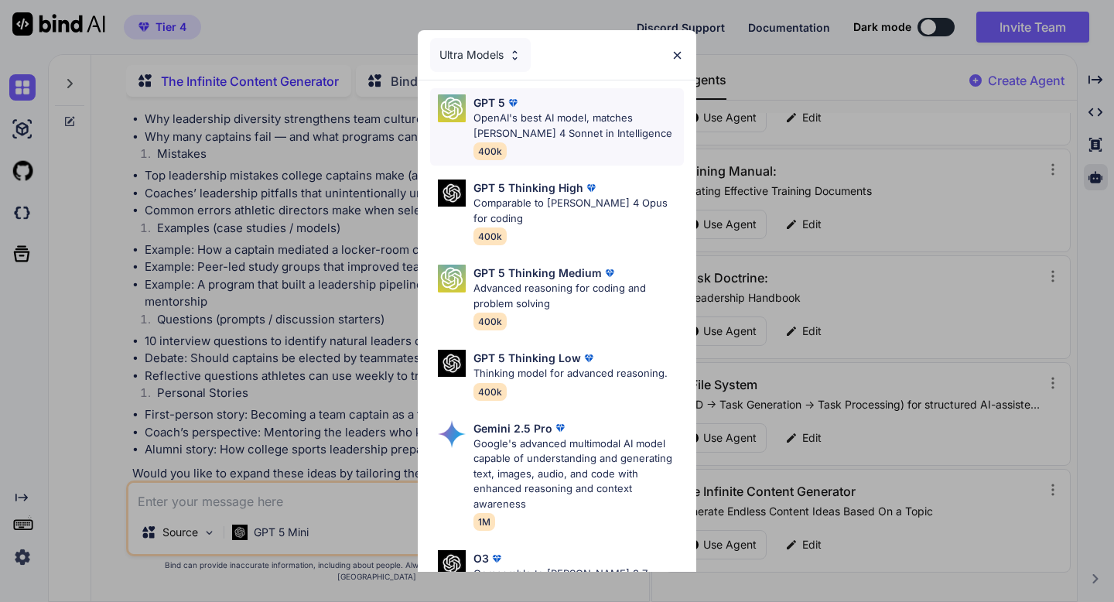
click at [536, 132] on p "OpenAI's best AI model, matches [PERSON_NAME] 4 Sonnet in Intelligence" at bounding box center [579, 126] width 210 height 30
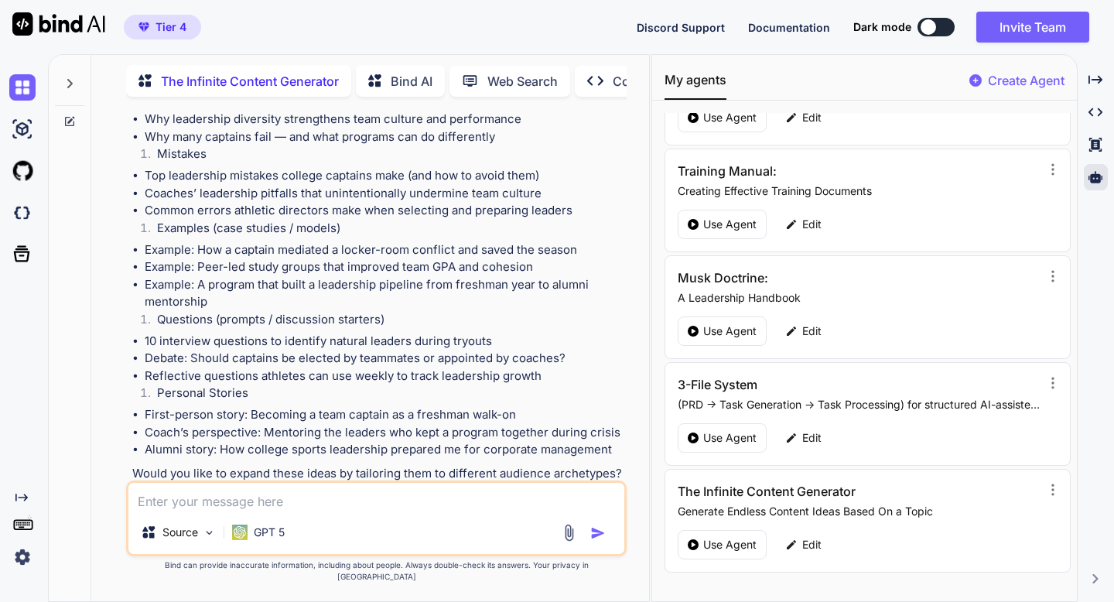
scroll to position [0, 0]
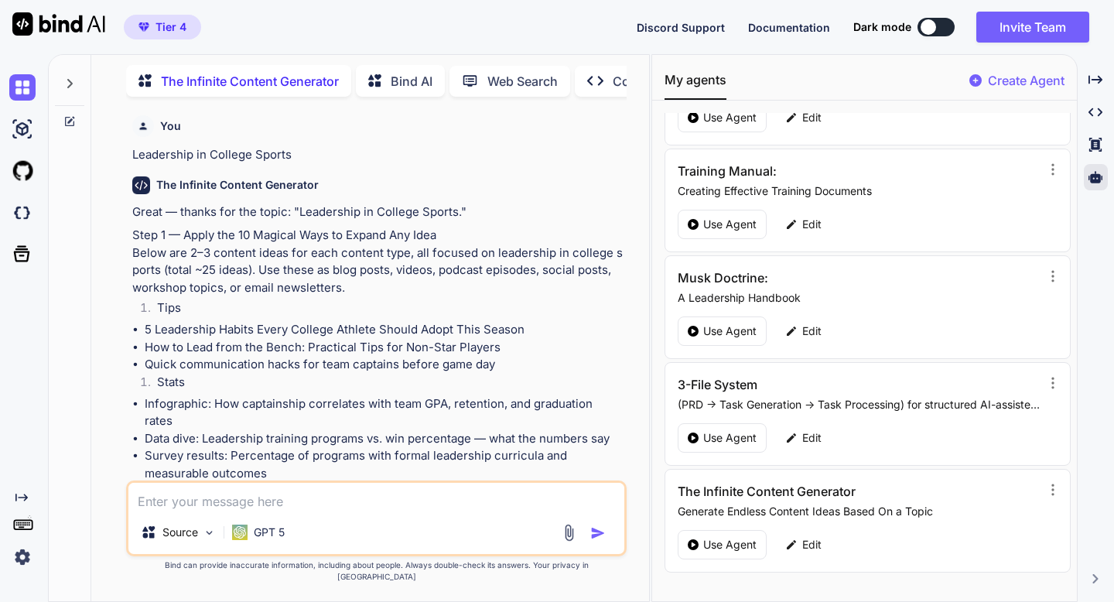
click at [231, 150] on p "Leadership in College Sports" at bounding box center [377, 155] width 491 height 18
copy p "Leadership in College Sports"
click at [77, 116] on div at bounding box center [70, 121] width 42 height 12
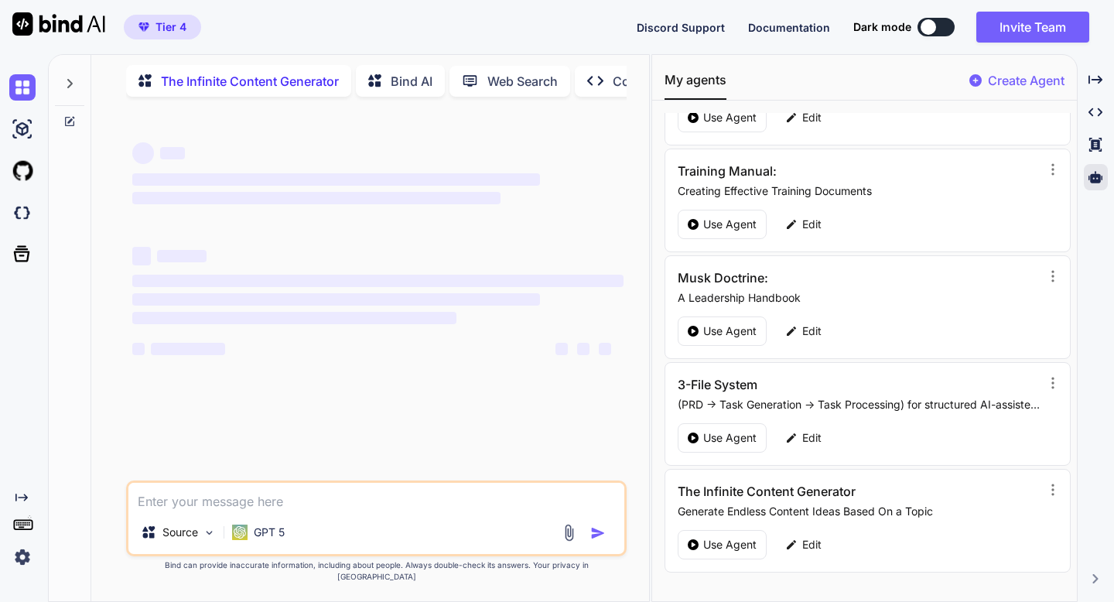
type textarea "x"
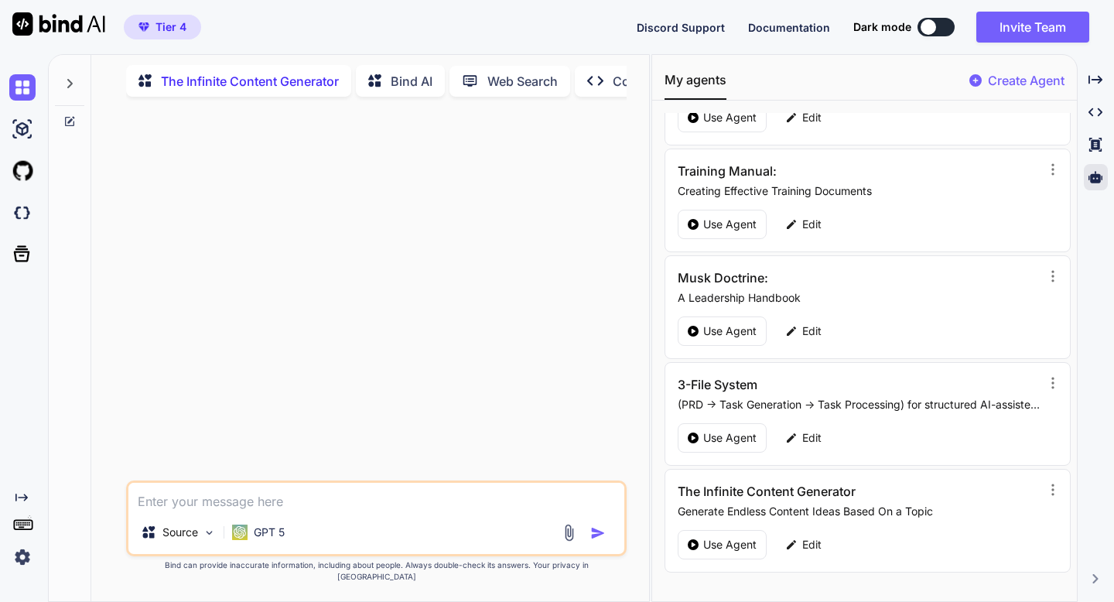
click at [191, 505] on textarea at bounding box center [375, 497] width 495 height 28
paste textarea "Leadership in College Sports"
type textarea "Leadership in College Sports"
type textarea "x"
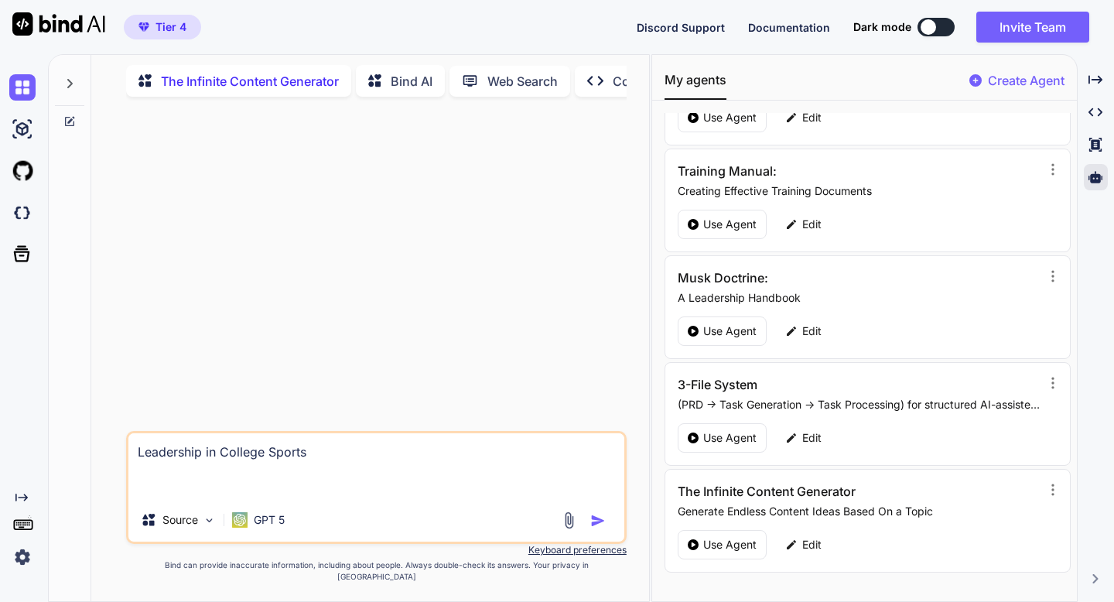
type textarea "Leadership in College Sports"
click at [596, 529] on img "button" at bounding box center [597, 520] width 15 height 15
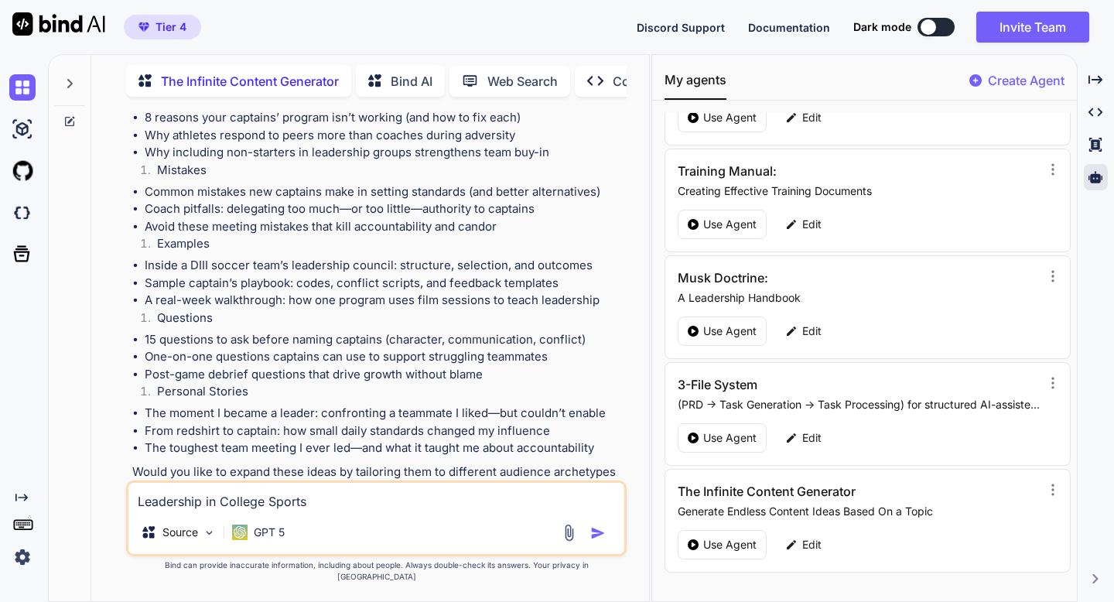
scroll to position [574, 0]
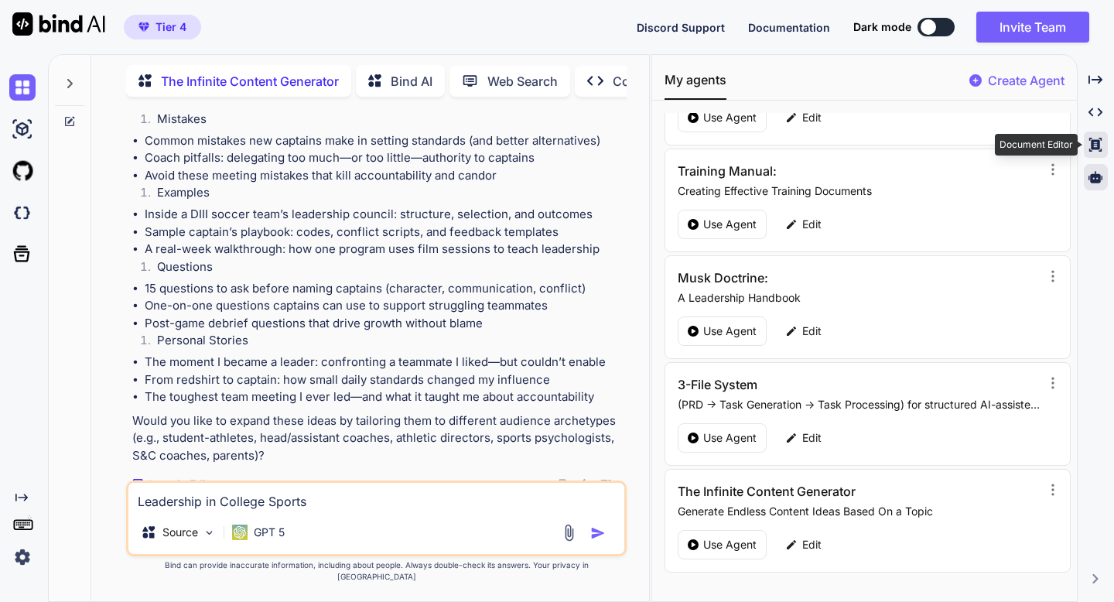
click at [1096, 139] on icon at bounding box center [1096, 145] width 12 height 14
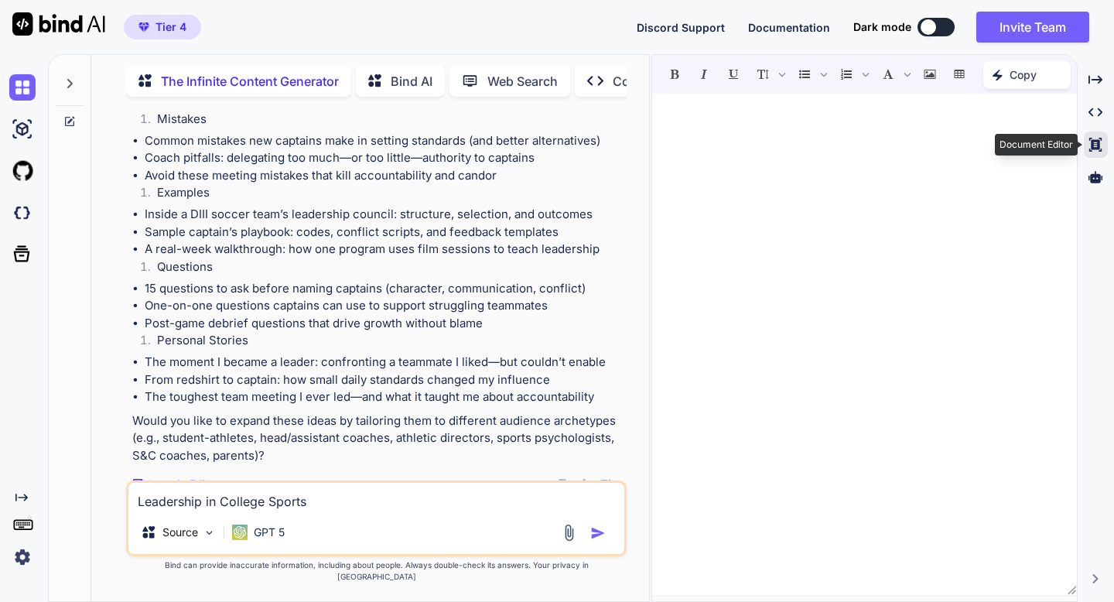
type textarea "x"
click at [186, 486] on p "Open in Editor" at bounding box center [183, 484] width 74 height 15
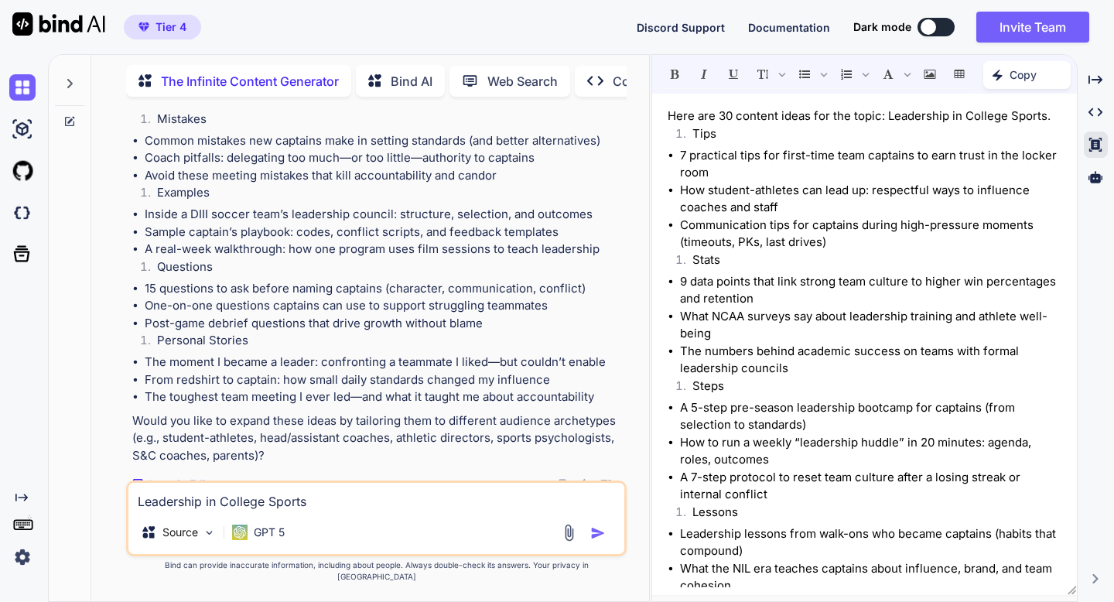
click at [727, 129] on li "Tips" at bounding box center [871, 136] width 382 height 22
click at [736, 76] on icon "Underline" at bounding box center [733, 74] width 9 height 9
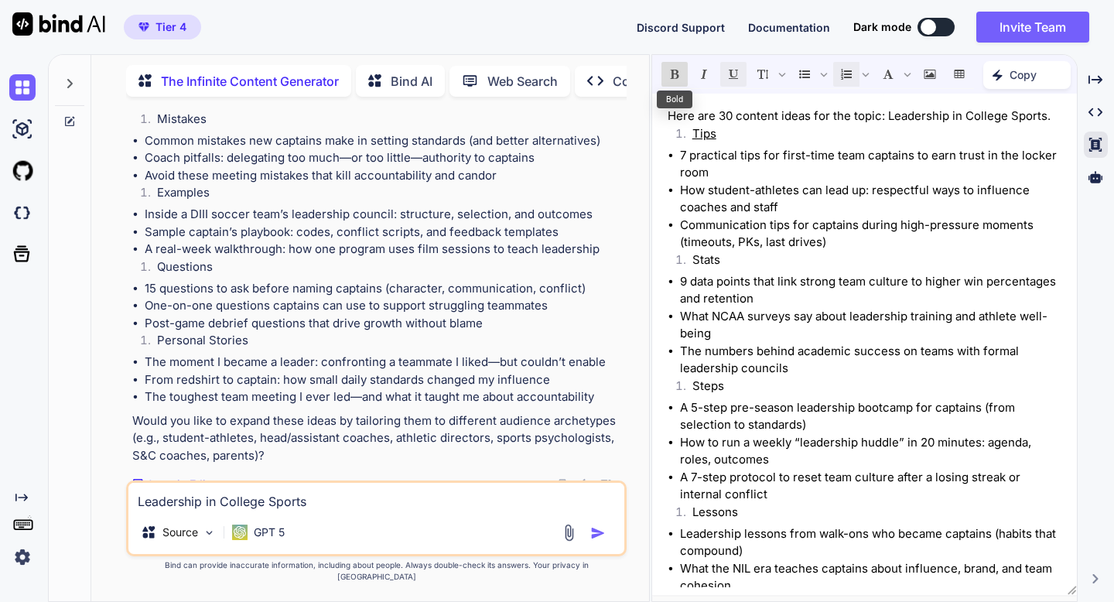
click at [676, 79] on icon "Bold" at bounding box center [674, 74] width 11 height 11
click at [755, 128] on li "Tips" at bounding box center [871, 136] width 382 height 22
click at [736, 71] on icon "Underline" at bounding box center [733, 74] width 9 height 9
click at [677, 74] on icon "Bold" at bounding box center [674, 74] width 11 height 11
drag, startPoint x: 262, startPoint y: 440, endPoint x: 389, endPoint y: 439, distance: 126.9
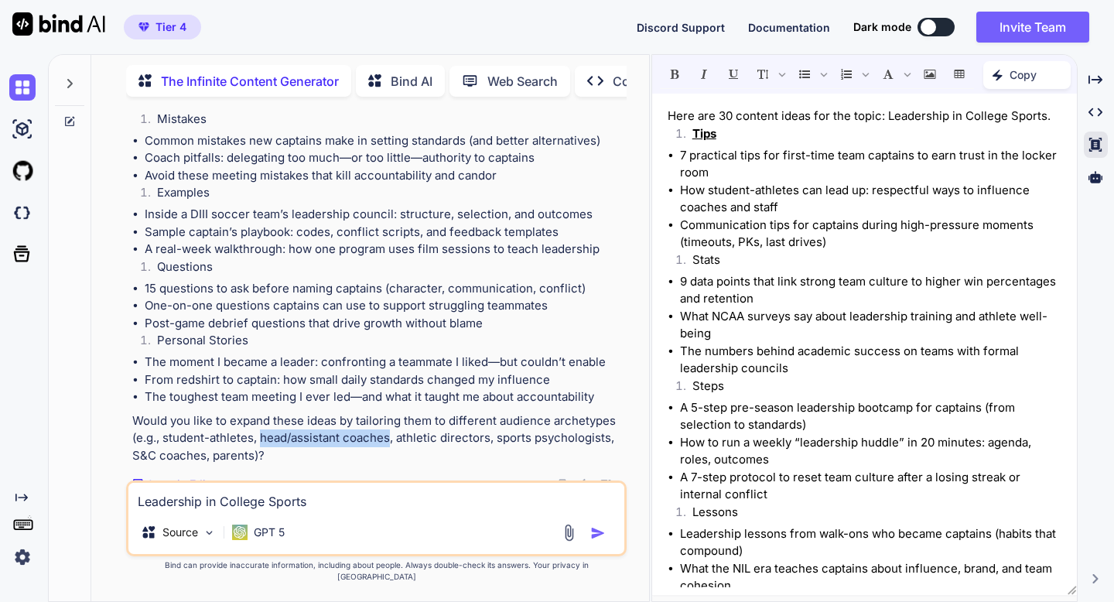
click at [389, 439] on p "Would you like to expand these ideas by tailoring them to different audience ar…" at bounding box center [377, 438] width 491 height 53
copy p "head/assistant coaches"
click at [311, 511] on textarea "Leadership in College Sports" at bounding box center [375, 497] width 495 height 28
paste textarea "head/assistant coaches"
type textarea "head/assistant coaches"
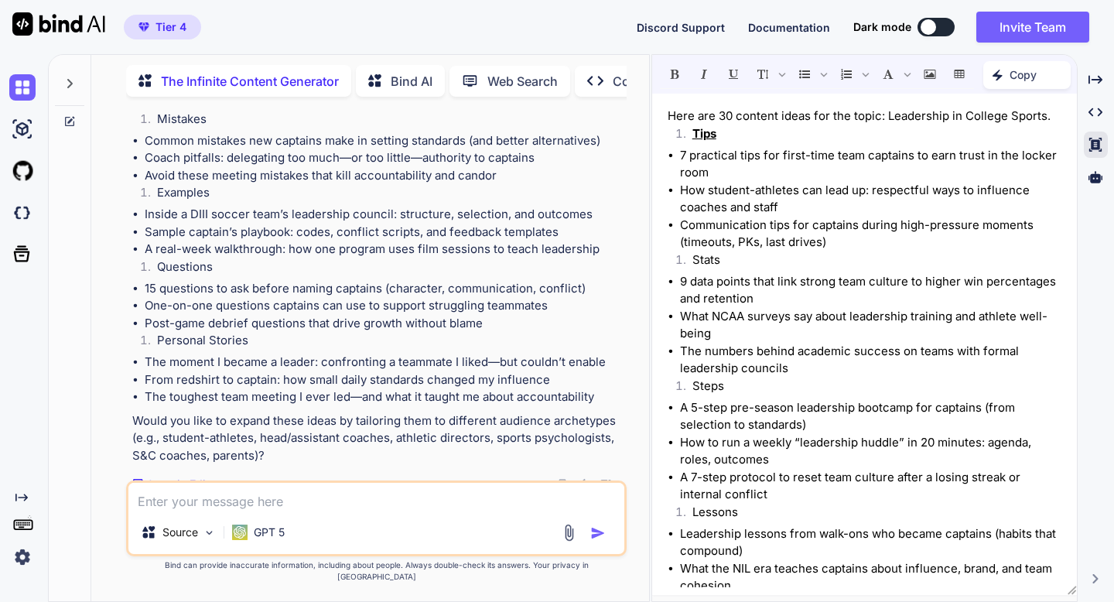
type textarea "x"
type textarea "head/assistant coaches,"
type textarea "x"
type textarea "head/assistant coaches,"
type textarea "x"
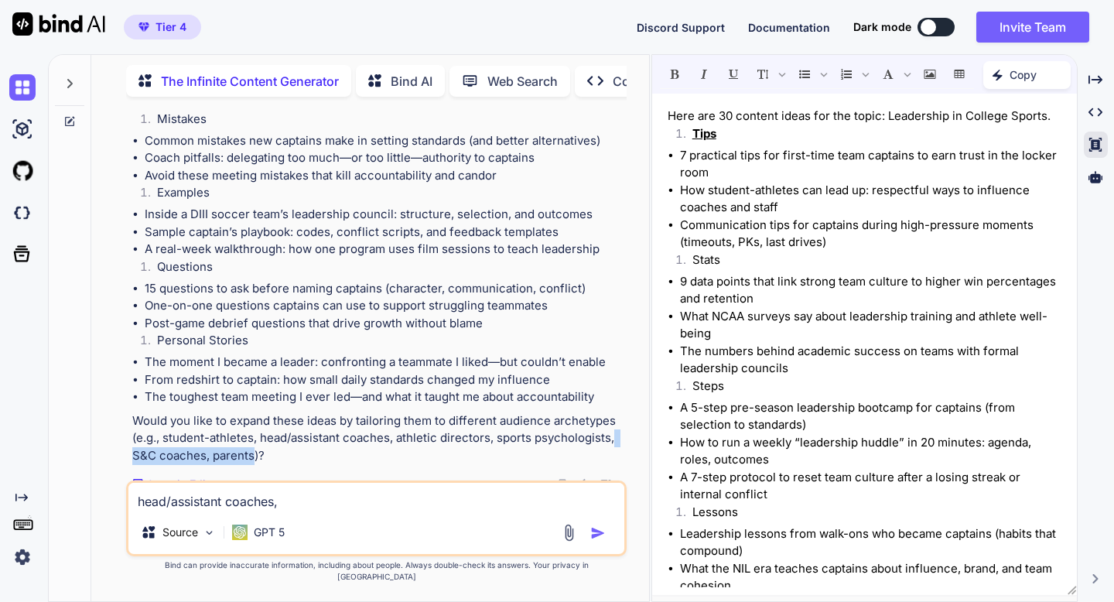
drag, startPoint x: 613, startPoint y: 436, endPoint x: 246, endPoint y: 455, distance: 367.3
click at [246, 455] on p "Would you like to expand these ideas by tailoring them to different audience ar…" at bounding box center [377, 438] width 491 height 53
copy p "S&C coaches, parents"
click at [296, 522] on div "head/assistant coaches, Source GPT 5" at bounding box center [376, 519] width 500 height 76
click at [293, 511] on textarea "head/assistant coaches," at bounding box center [375, 497] width 495 height 28
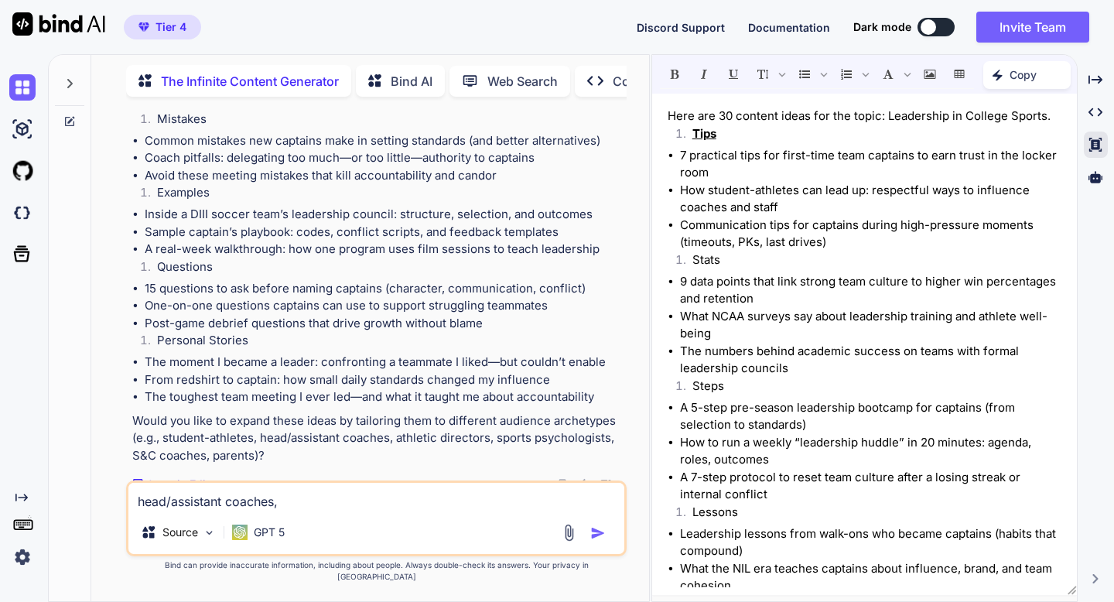
paste textarea "S&C coaches, parents"
type textarea "head/assistant coaches, S&C coaches, parents"
type textarea "x"
drag, startPoint x: 252, startPoint y: 439, endPoint x: 162, endPoint y: 438, distance: 89.8
click at [162, 438] on p "Would you like to expand these ideas by tailoring them to different audience ar…" at bounding box center [377, 438] width 491 height 53
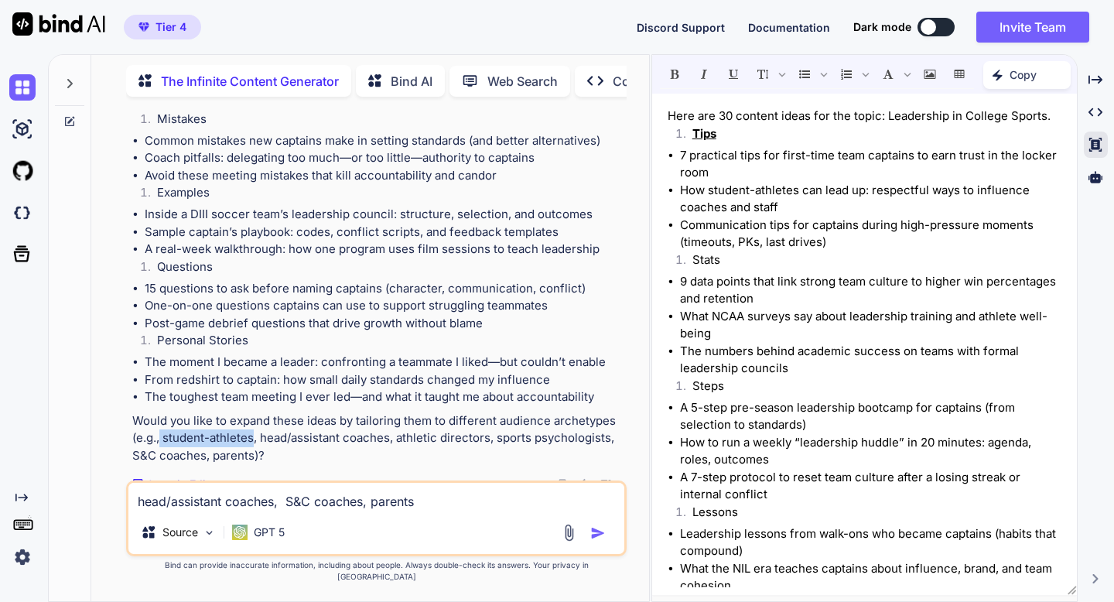
copy p "student-athletes"
click at [437, 511] on textarea "head/assistant coaches, S&C coaches, parents" at bounding box center [375, 497] width 495 height 28
type textarea "head/assistant coaches, S&C coaches, parents,"
type textarea "x"
type textarea "head/assistant coaches, S&C coaches, parents,"
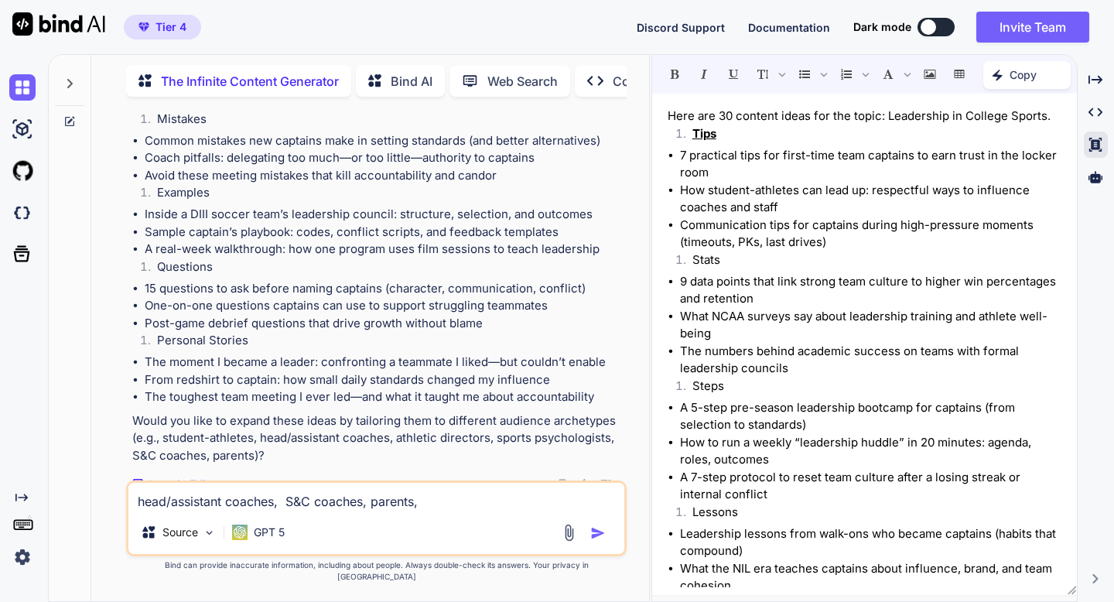
type textarea "x"
paste textarea "student-athletes"
type textarea "head/assistant coaches, S&C coaches, parents, student-athletes"
type textarea "x"
type textarea "head/assistant coaches, S&C coaches, parents, student-athletes"
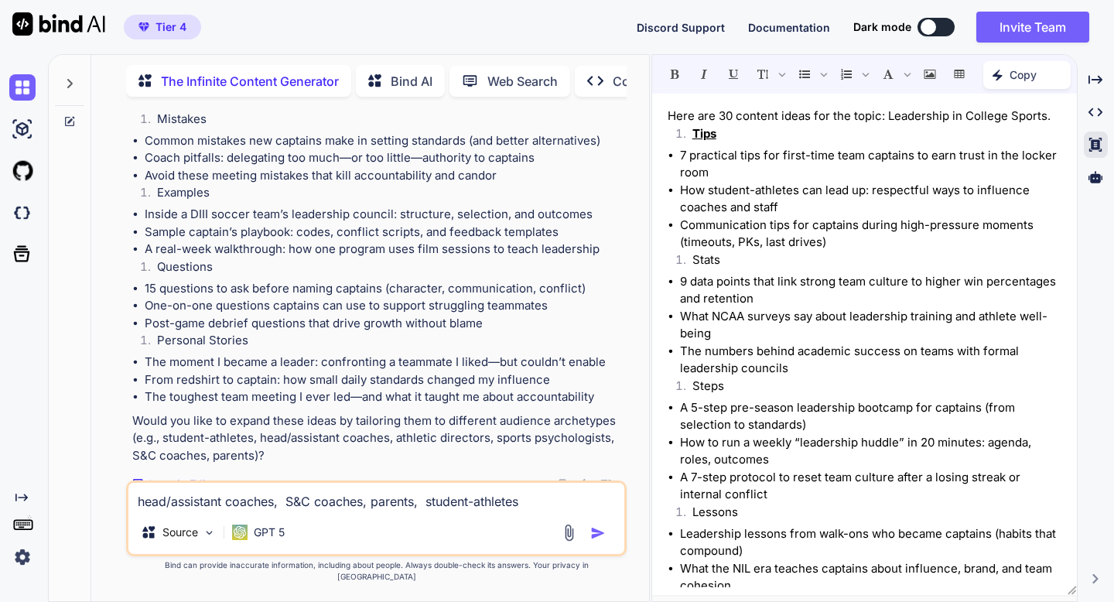
click at [602, 541] on img "button" at bounding box center [597, 532] width 15 height 15
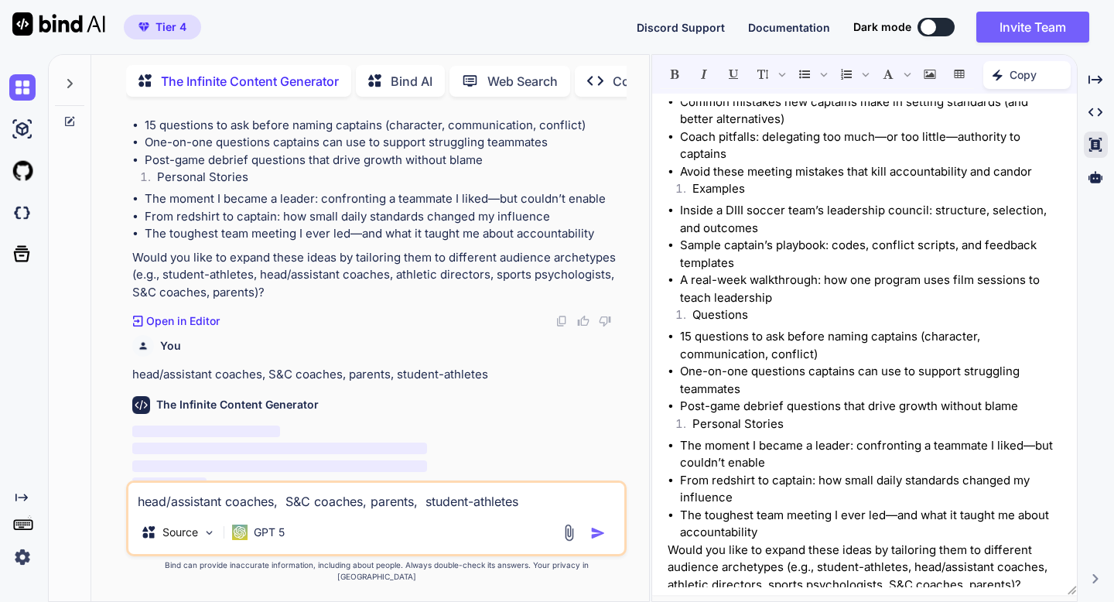
scroll to position [805, 0]
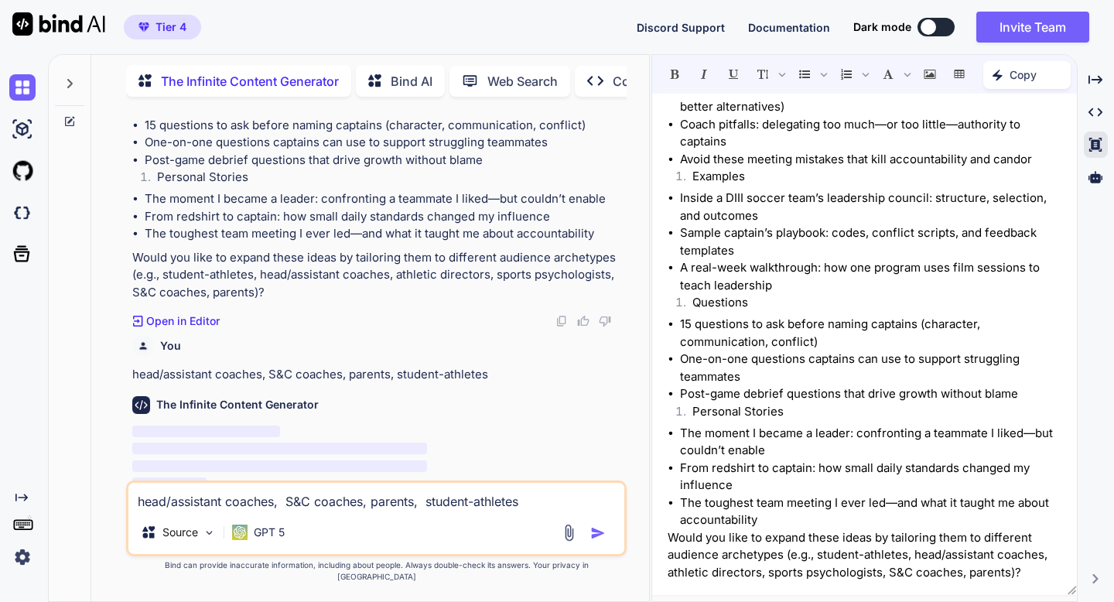
click at [1021, 572] on p "Would you like to expand these ideas by tailoring them to different audience ar…" at bounding box center [865, 555] width 394 height 53
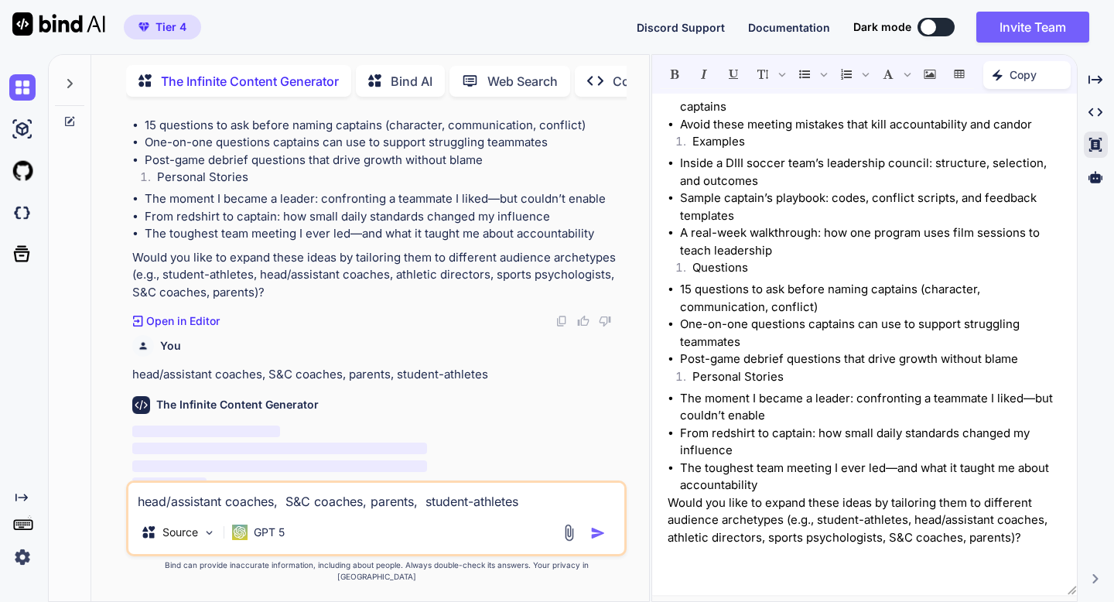
scroll to position [840, 0]
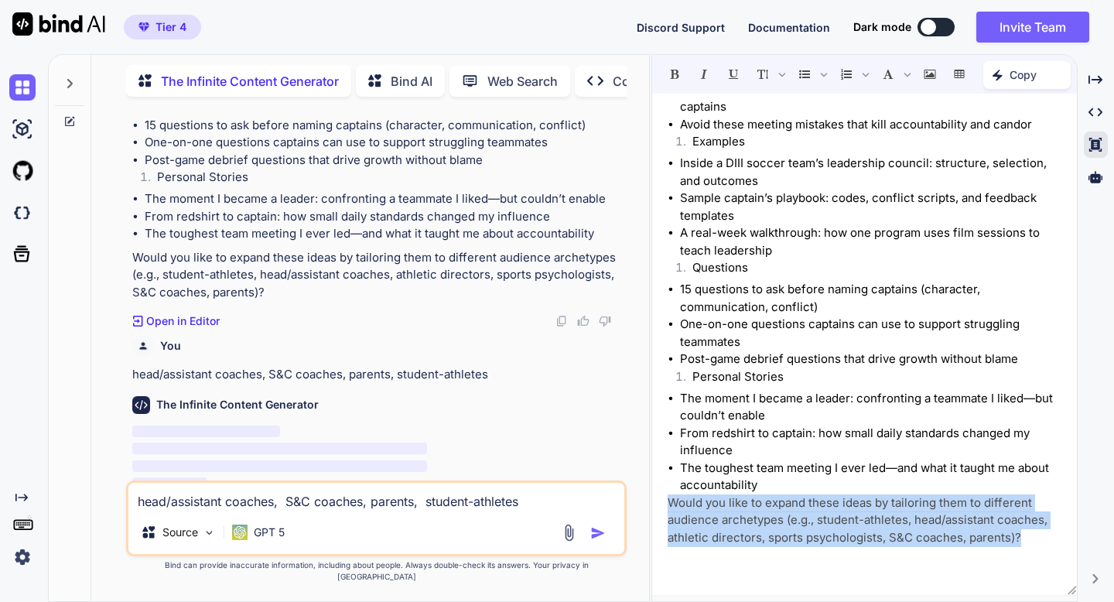
drag, startPoint x: 1024, startPoint y: 538, endPoint x: 664, endPoint y: 508, distance: 361.0
click at [664, 508] on div "Here are 30 content ideas for the topic: Leadership in College Sports. Tips 7 p…" at bounding box center [864, 344] width 425 height 486
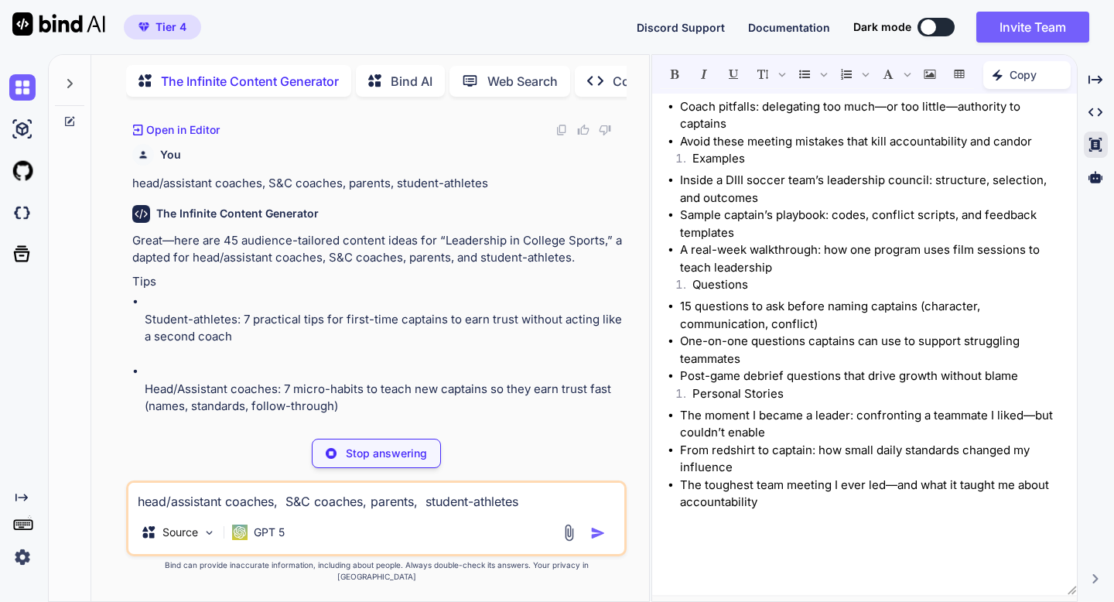
scroll to position [935, 0]
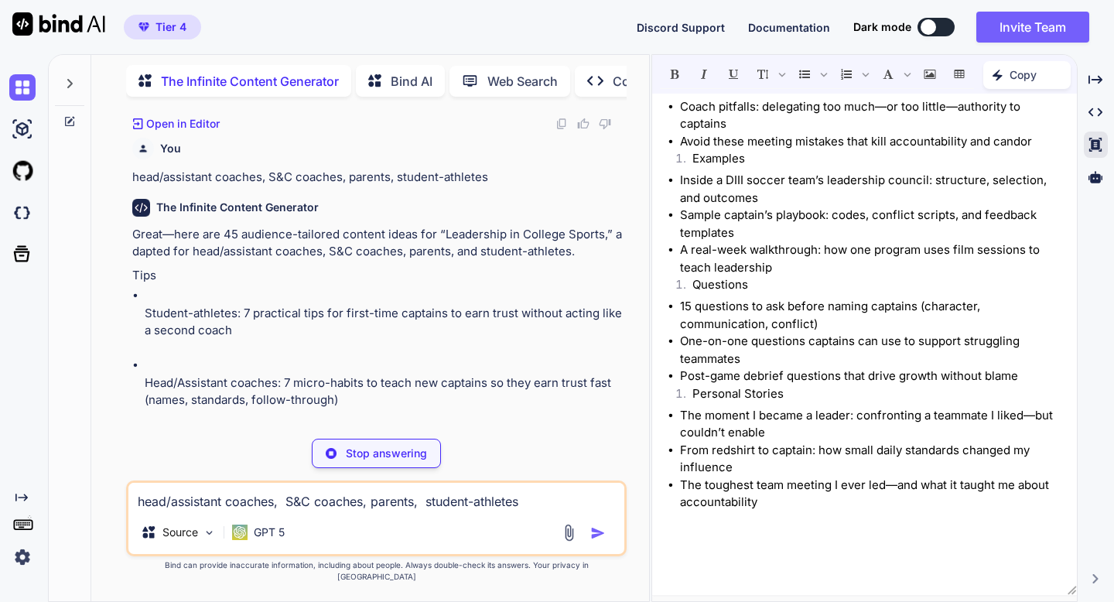
type textarea "x"
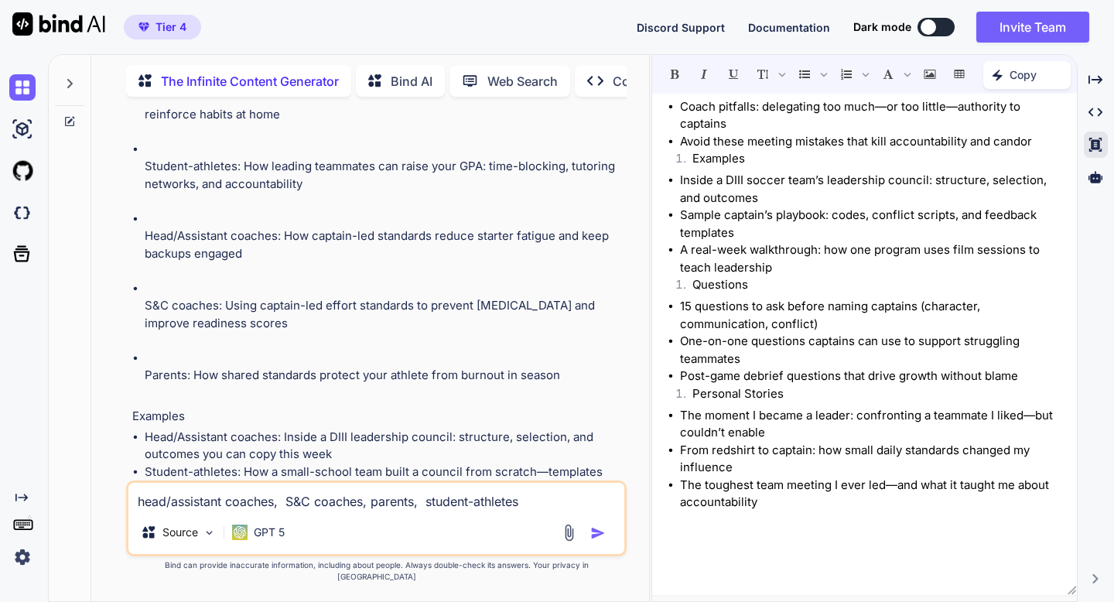
scroll to position [3875, 0]
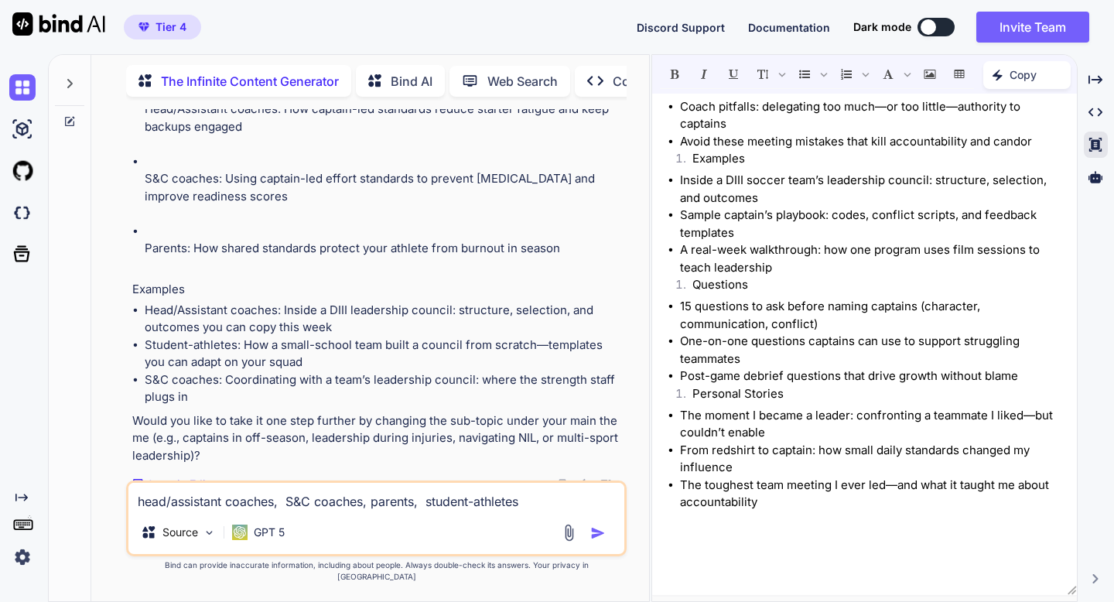
click at [164, 481] on p "Open in Editor" at bounding box center [183, 484] width 74 height 15
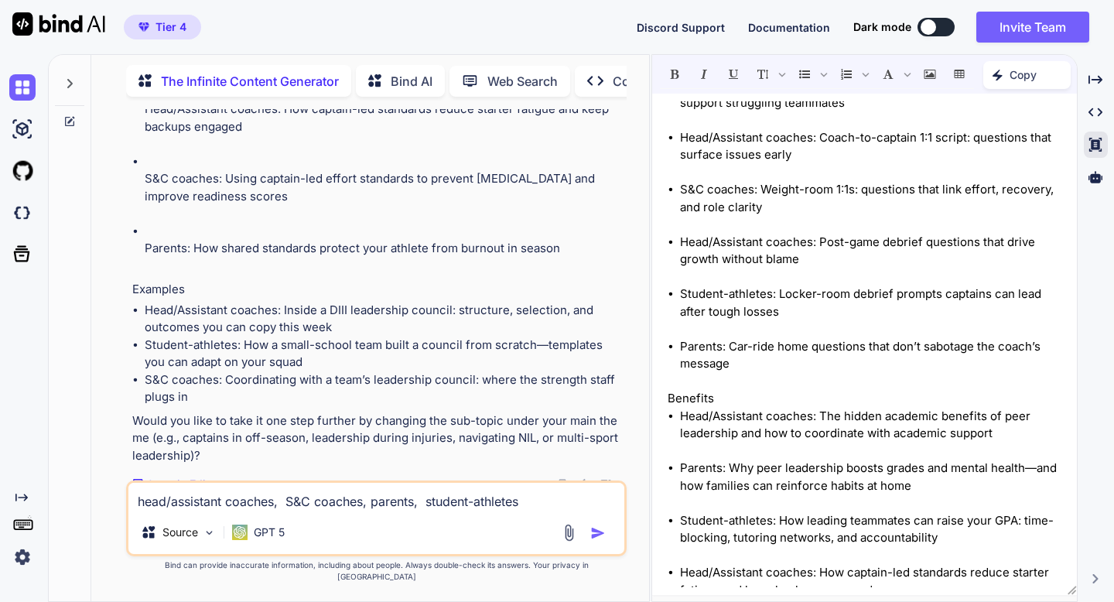
scroll to position [2034, 0]
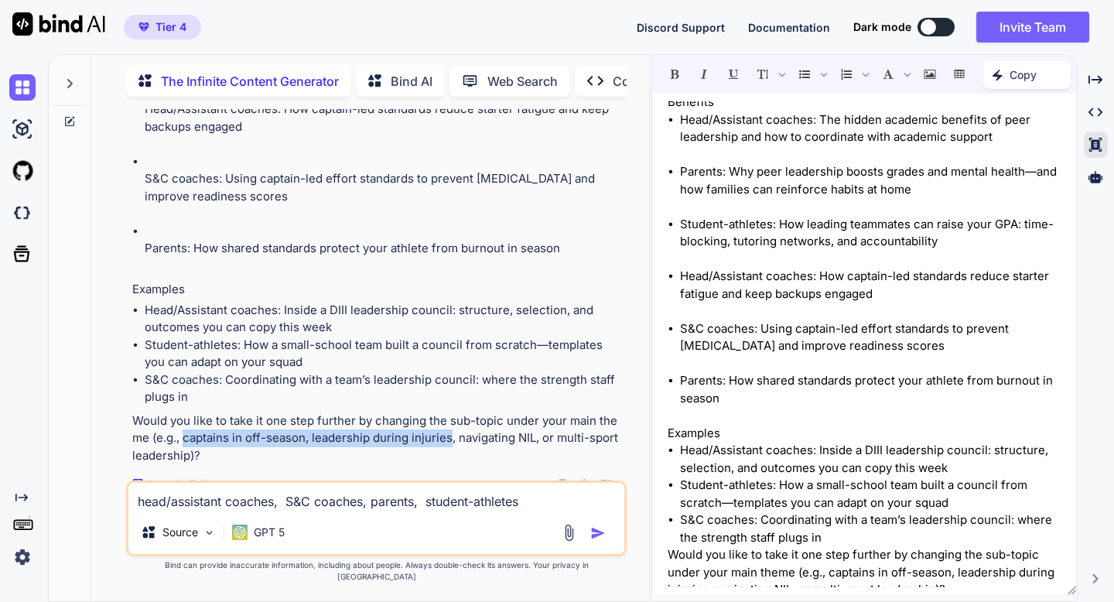
drag, startPoint x: 185, startPoint y: 438, endPoint x: 450, endPoint y: 438, distance: 264.7
click at [450, 438] on p "Would you like to take it one step further by changing the sub-topic under your…" at bounding box center [377, 438] width 491 height 53
copy p "captains in off-season, leadership during injuries"
click at [405, 511] on textarea "head/assistant coaches, S&C coaches, parents, student-athletes" at bounding box center [375, 497] width 495 height 28
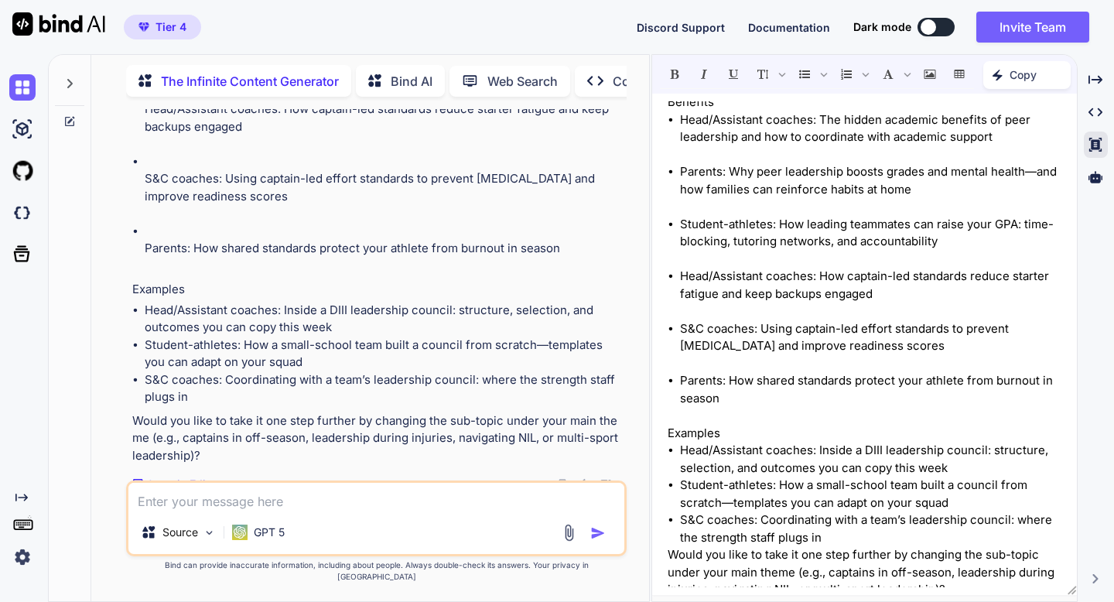
paste textarea "captains in off-season, leadership during injuries"
type textarea "captains in off-season, leadership during injuries"
type textarea "x"
drag, startPoint x: 560, startPoint y: 439, endPoint x: 187, endPoint y: 460, distance: 373.6
click at [187, 460] on p "Would you like to take it one step further by changing the sub-topic under your…" at bounding box center [377, 438] width 491 height 53
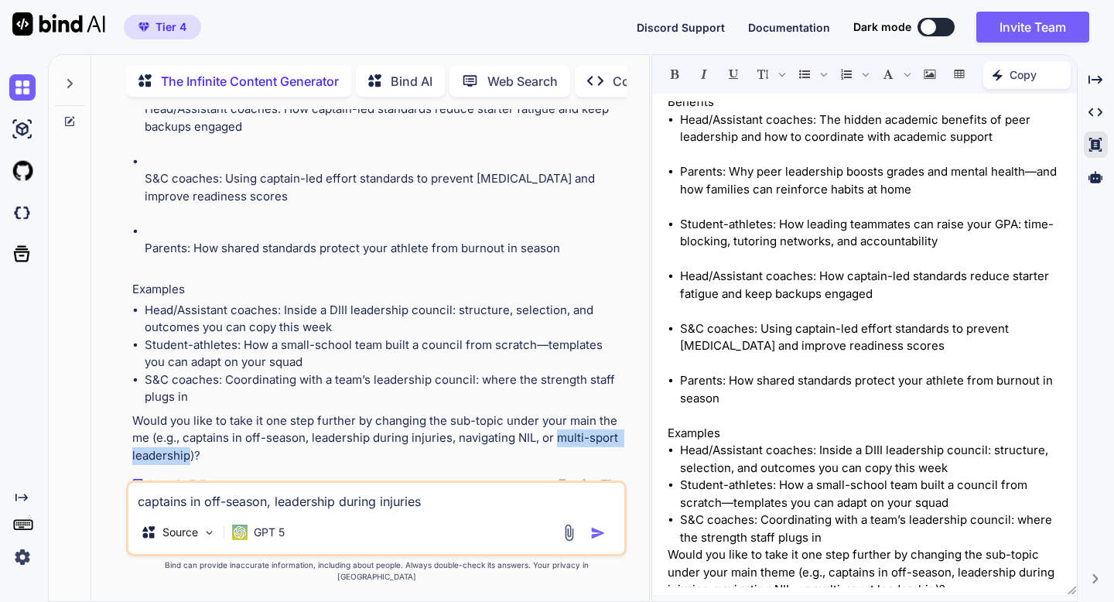
copy p "multi-sport leadership"
click at [426, 506] on textarea "captains in off-season, leadership during injuries" at bounding box center [375, 497] width 495 height 28
type textarea "captains in off-season, leadership during injuries,"
type textarea "x"
type textarea "captains in off-season, leadership during injuries,"
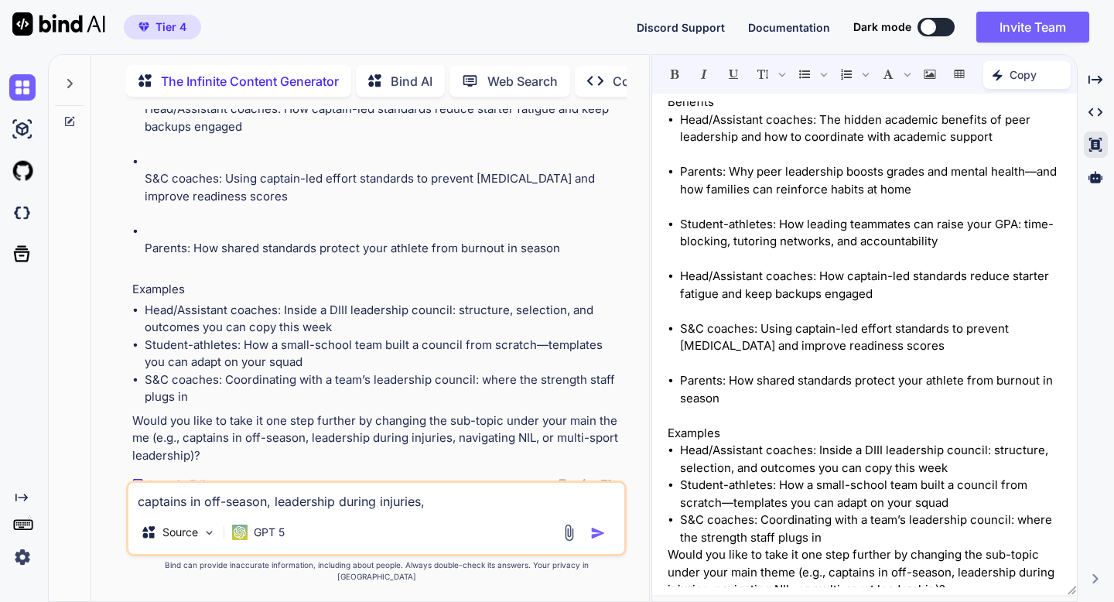
type textarea "x"
paste textarea "multi-sport leadership"
type textarea "captains in off-season, leadership during injuries, multi-sport leadership"
type textarea "x"
type textarea "captains in off-season, leadership during injuries, multi-sport leadership,"
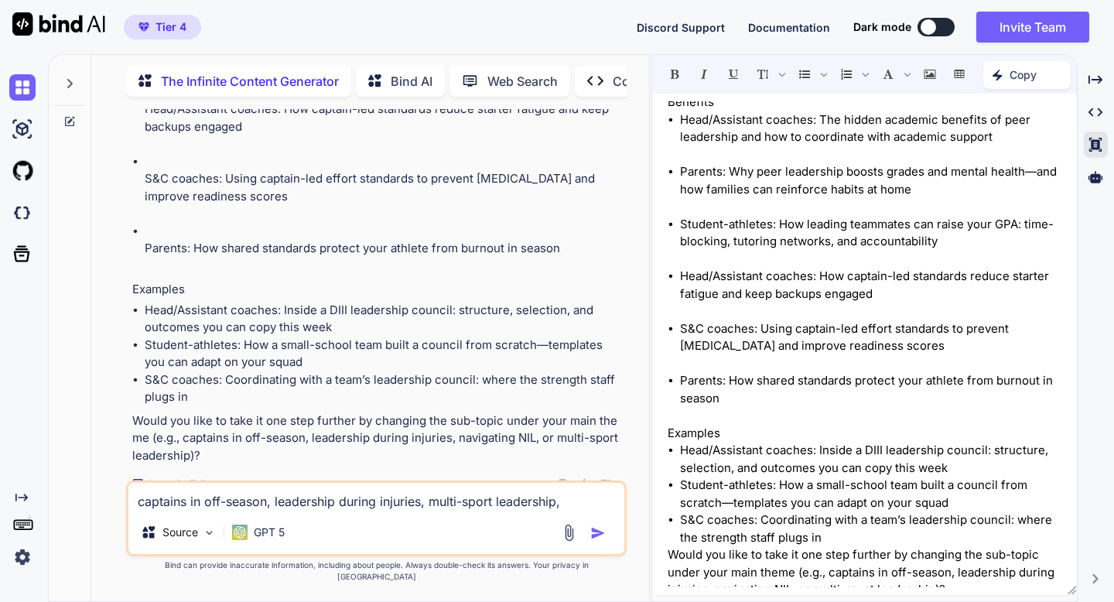
type textarea "x"
type textarea "captains in off-season, leadership during injuries, multi-sport leadership,"
type textarea "x"
type textarea "captains in off-season, leadership during injuries, multi-sport leadership, L"
type textarea "x"
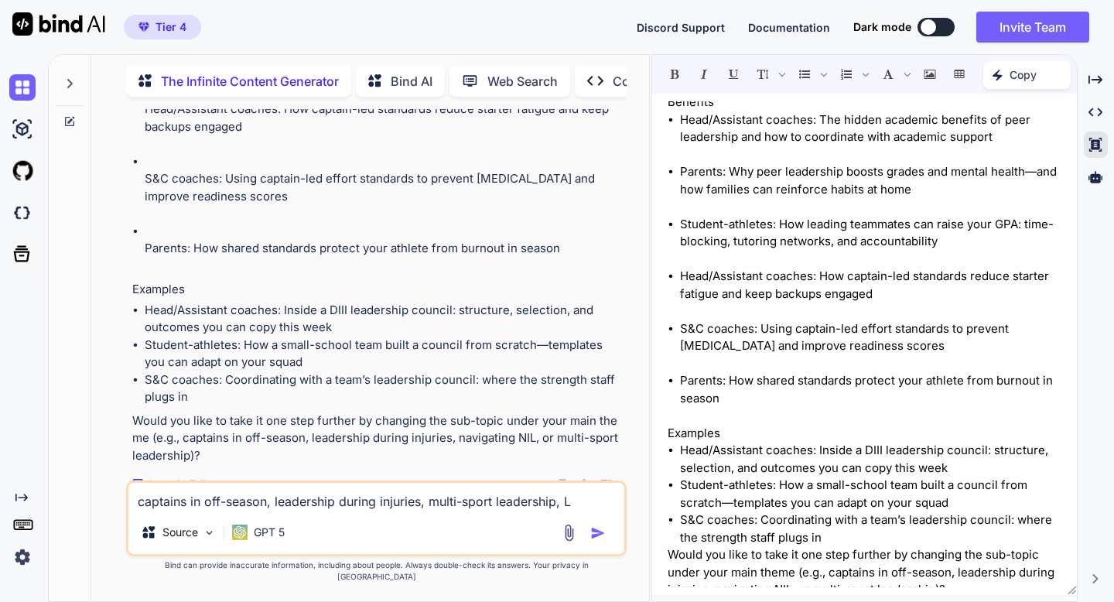
type textarea "captains in off-season, leadership during injuries, multi-sport leadership, Le"
type textarea "x"
type textarea "captains in off-season, leadership during injuries, multi-sport leadership, [PE…"
type textarea "x"
type textarea "captains in off-season, leadership during injuries, multi-sport leadership, Lead"
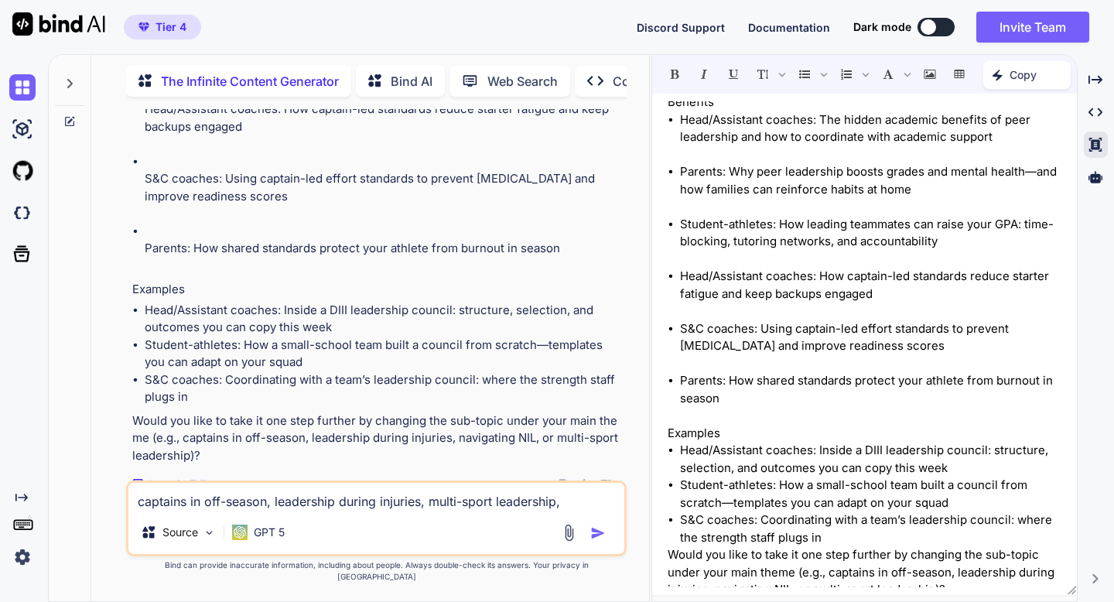
type textarea "x"
type textarea "captains in off-season, leadership during injuries, multi-sport leadership, Lea…"
type textarea "x"
type textarea "captains in off-season, leadership during injuries, multi-sport leadership, Lea…"
type textarea "x"
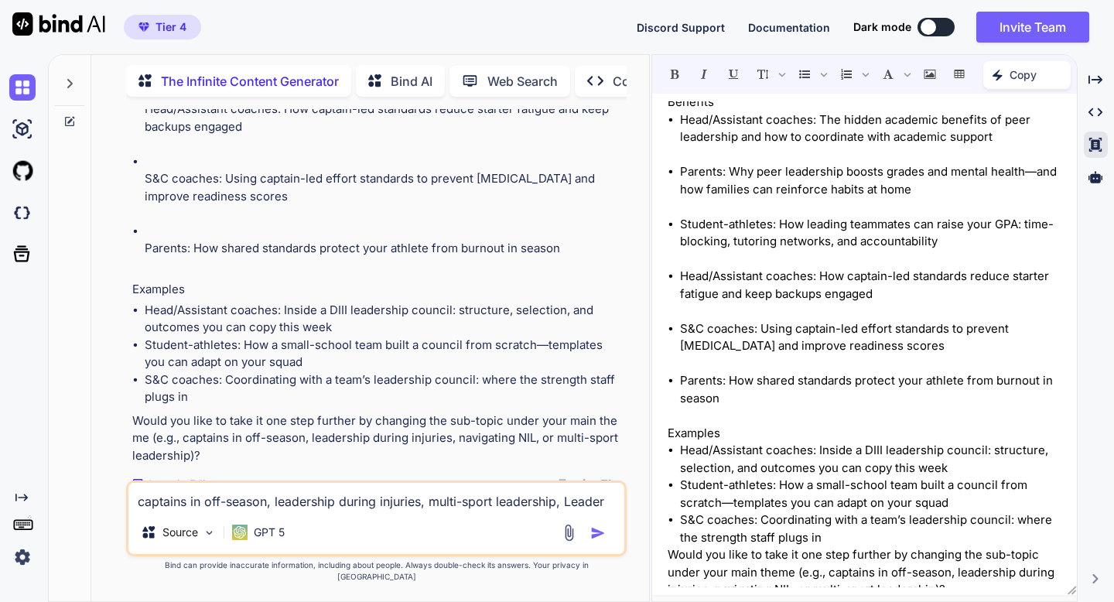
type textarea "captains in off-season, leadership during injuries, multi-sport leadership, Lea…"
type textarea "x"
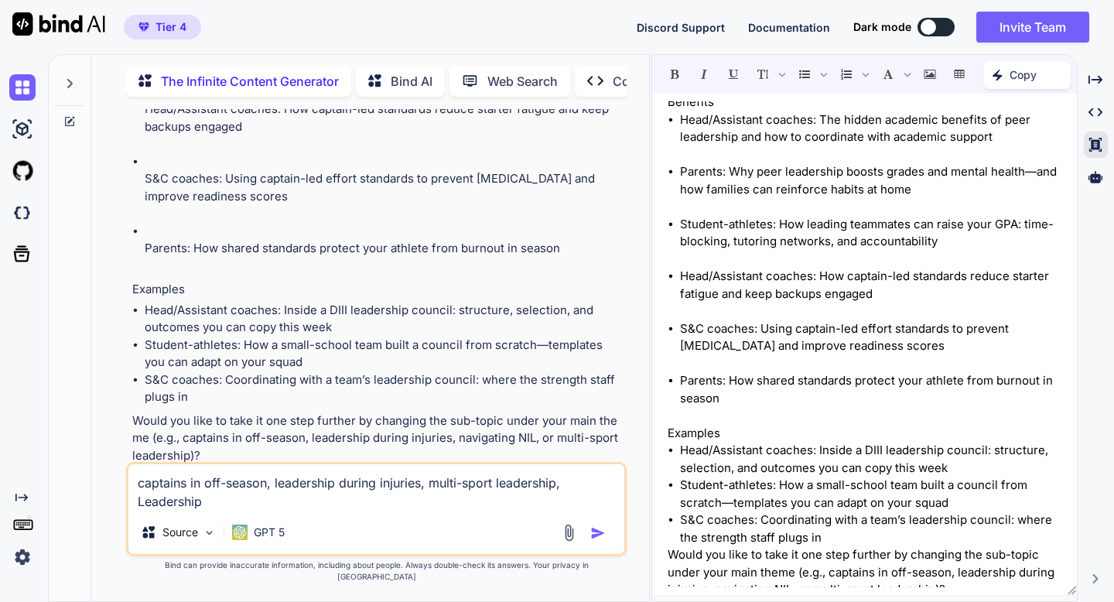
scroll to position [0, 0]
type textarea "captains in off-season, leadership during injuries, multi-sport leadership, Lea…"
type textarea "x"
type textarea "captains in off-season, leadership during injuries, multi-sport leadership, Lea…"
type textarea "x"
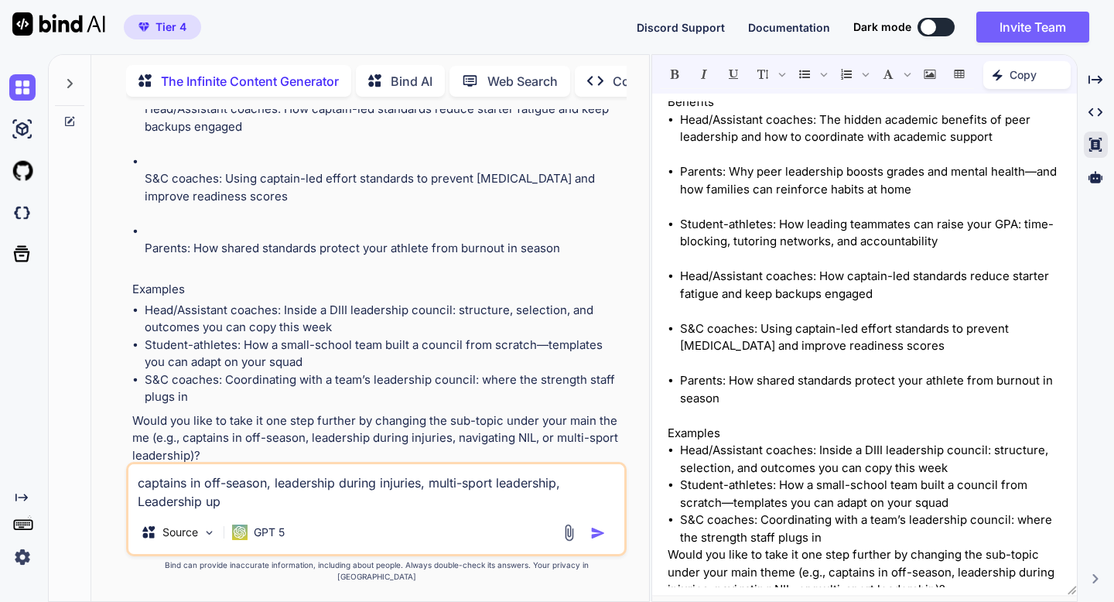
type textarea "captains in off-season, leadership during injuries, multi-sport leadership, Lea…"
type textarea "x"
type textarea "captains in off-season, leadership during injuries, multi-sport leadership, Lea…"
type textarea "x"
type textarea "captains in off-season, leadership during injuries, multi-sport leadership, Lea…"
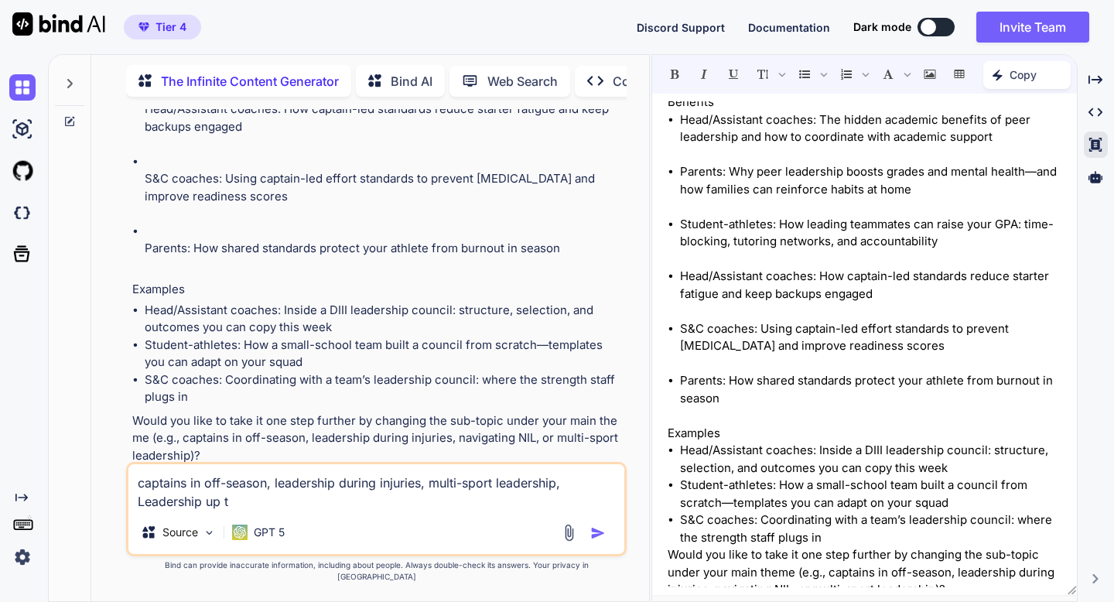
type textarea "x"
type textarea "captains in off-season, leadership during injuries, multi-sport leadership, Lea…"
type textarea "x"
type textarea "captains in off-season, leadership during injuries, multi-sport leadership, Lea…"
type textarea "x"
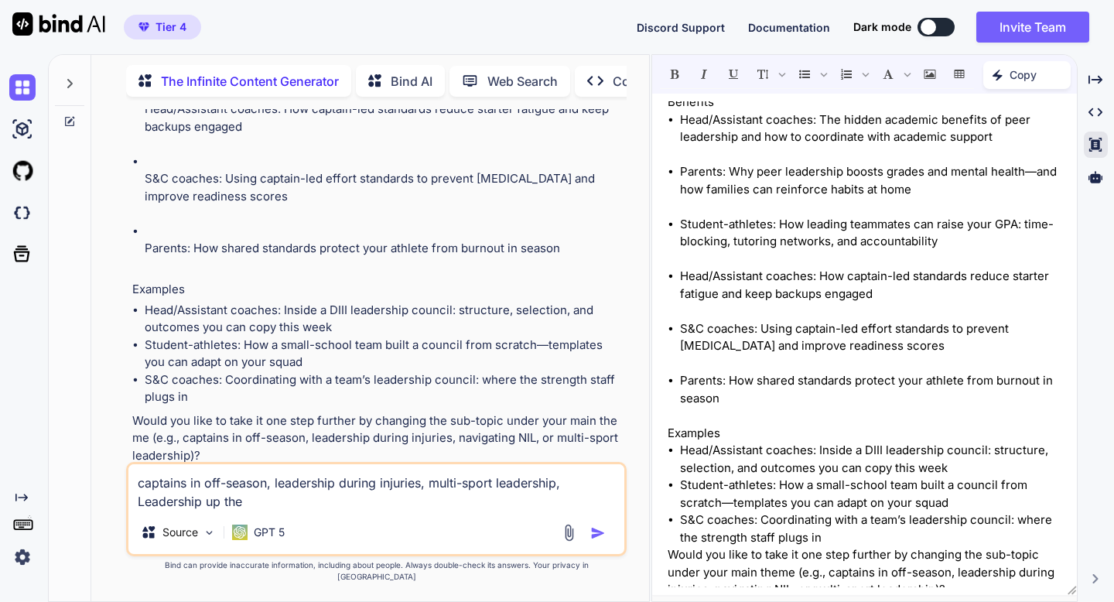
type textarea "captains in off-season, leadership during injuries, multi-sport leadership, Lea…"
type textarea "x"
type textarea "captains in off-season, leadership during injuries, multi-sport leadership, Lea…"
type textarea "x"
type textarea "captains in off-season, leadership during injuries, multi-sport leadership, Lea…"
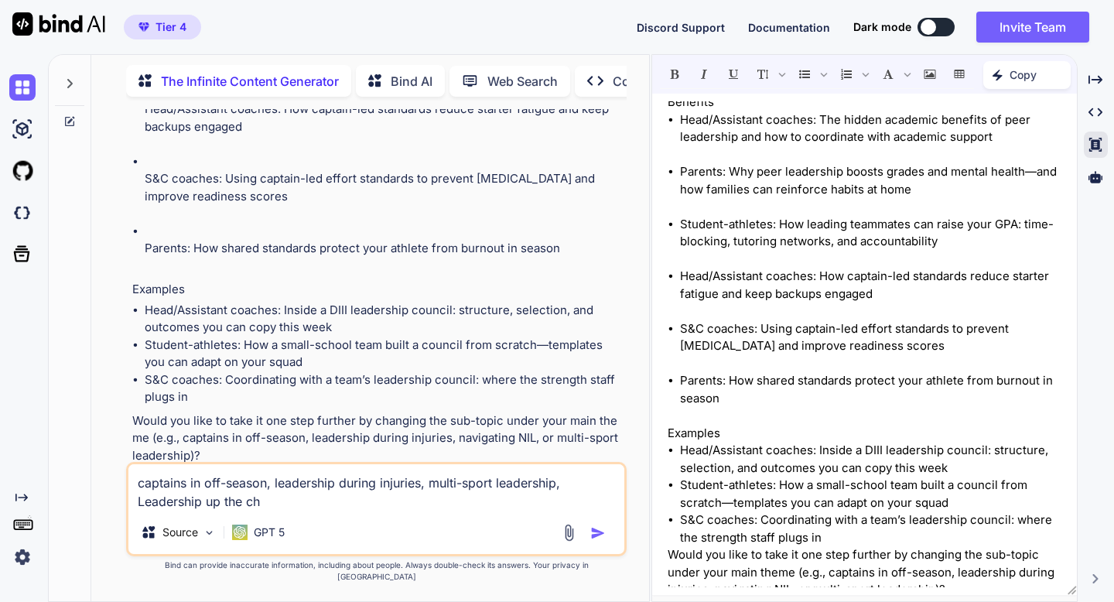
type textarea "x"
type textarea "captains in off-season, leadership during injuries, multi-sport leadership, Lea…"
type textarea "x"
type textarea "captains in off-season, leadership during injuries, multi-sport leadership, Lea…"
type textarea "x"
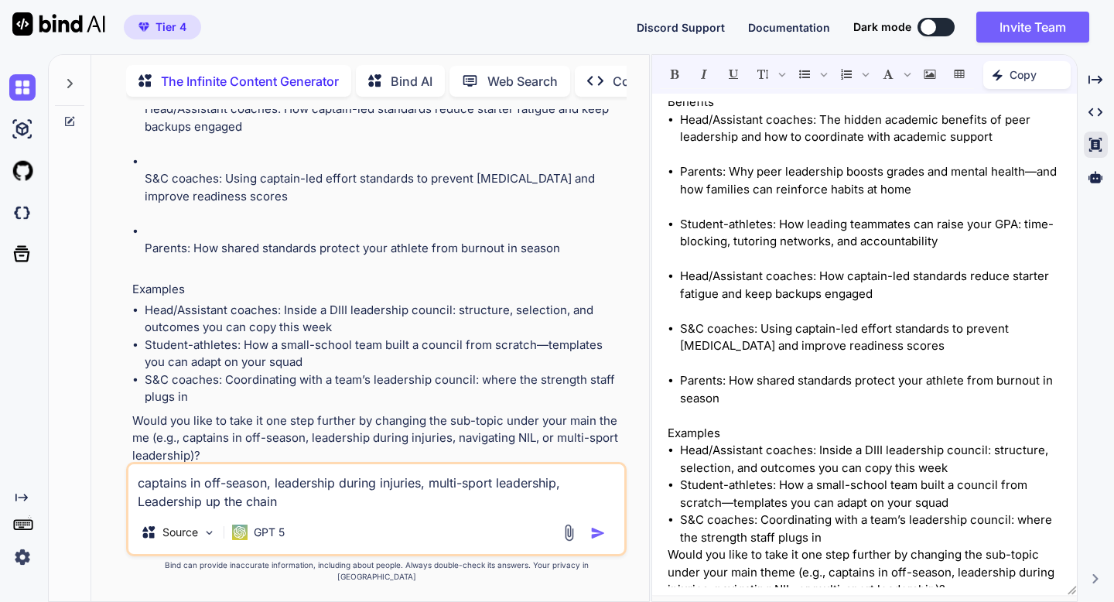
type textarea "captains in off-season, leadership during injuries, multi-sport leadership, Lea…"
type textarea "x"
type textarea "captains in off-season, leadership during injuries, multi-sport leadership, Lea…"
type textarea "x"
type textarea "captains in off-season, leadership during injuries, multi-sport leadership, Lea…"
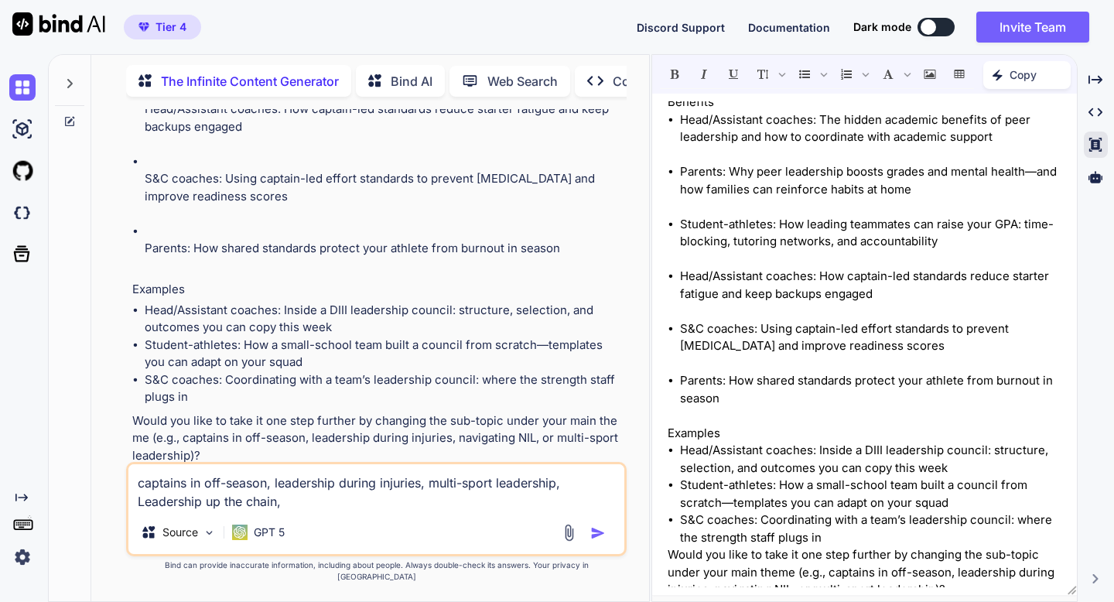
type textarea "x"
type textarea "captains in off-season, leadership during injuries, multi-sport leadership, Lea…"
type textarea "x"
type textarea "captains in off-season, leadership during injuries, multi-sport leadership, Lea…"
type textarea "x"
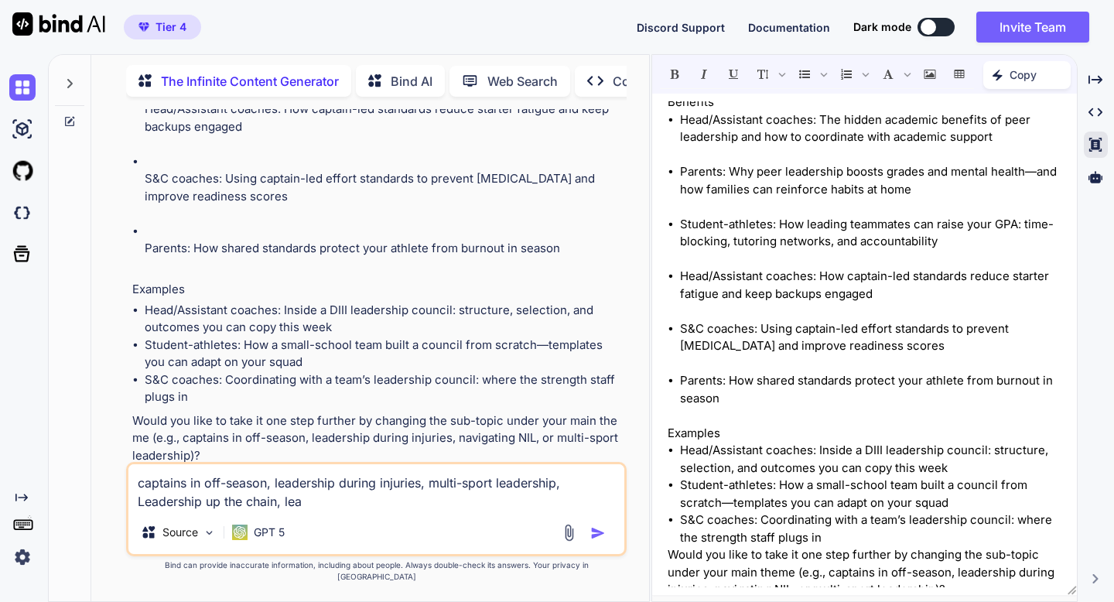
type textarea "captains in off-season, leadership during injuries, multi-sport leadership, Lea…"
type textarea "x"
type textarea "captains in off-season, leadership during injuries, multi-sport leadership, Lea…"
type textarea "x"
type textarea "captains in off-season, leadership during injuries, multi-sport leadership, Lea…"
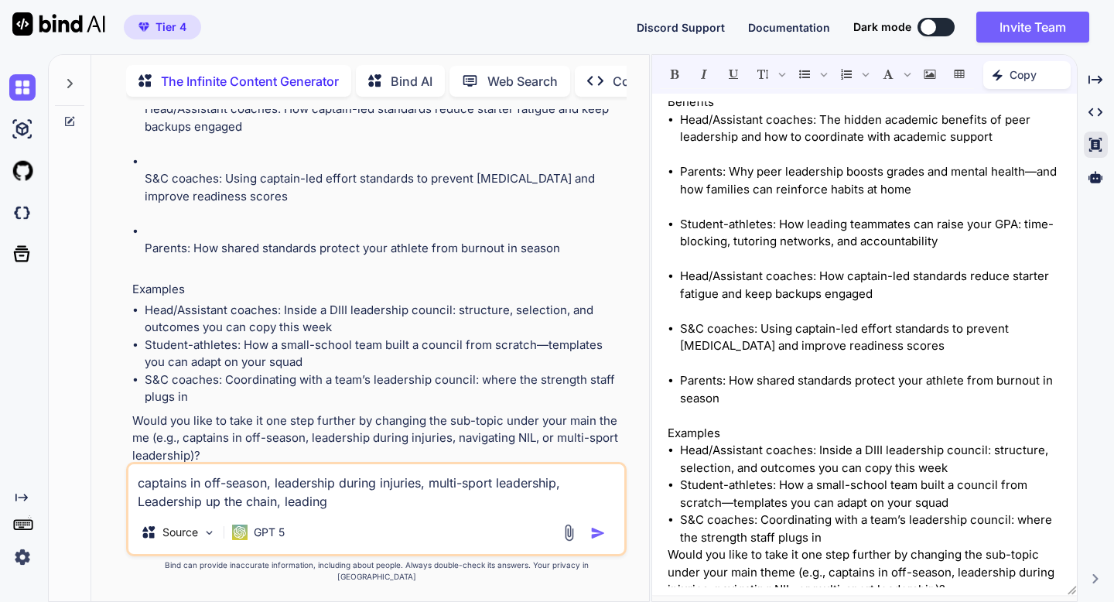
type textarea "x"
type textarea "captains in off-season, leadership during injuries, multi-sport leadership, Lea…"
type textarea "x"
type textarea "captains in off-season, leadership during injuries, multi-sport leadership, Lea…"
type textarea "x"
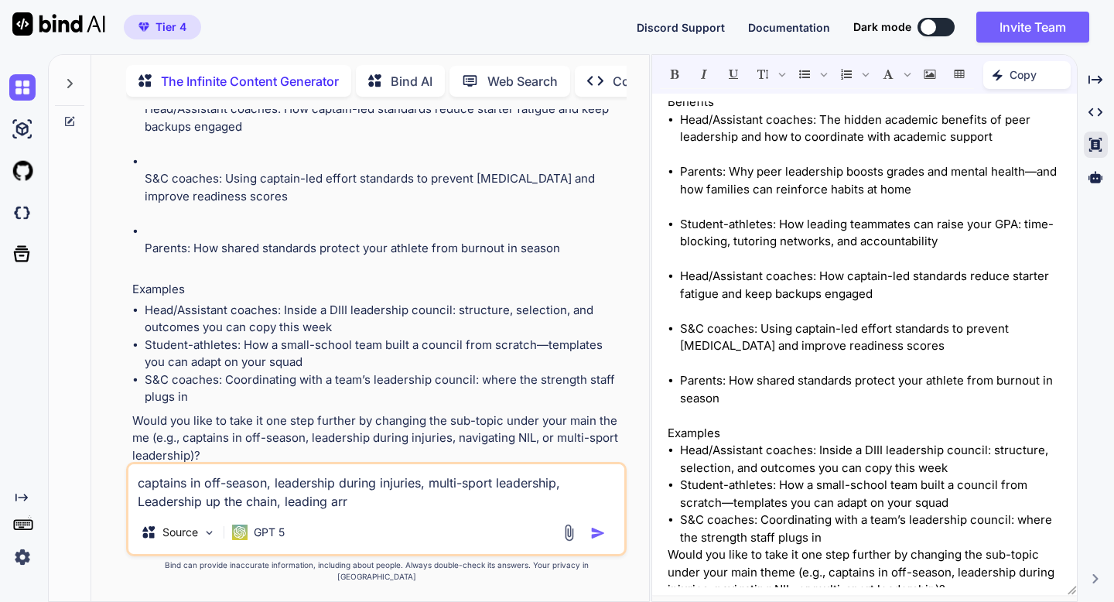
type textarea "captains in off-season, leadership during injuries, multi-sport leadership, Lea…"
type textarea "x"
type textarea "captains in off-season, leadership during injuries, multi-sport leadership, Lea…"
type textarea "x"
type textarea "captains in off-season, leadership during injuries, multi-sport leadership, Lea…"
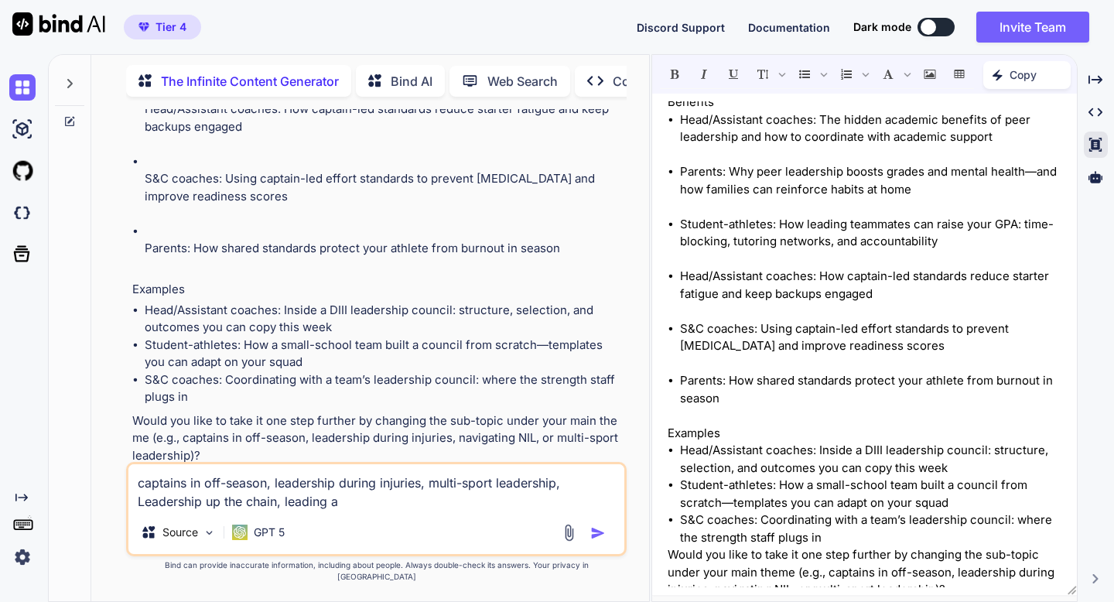
type textarea "x"
type textarea "captains in off-season, leadership during injuries, multi-sport leadership, Lea…"
type textarea "x"
type textarea "captains in off-season, leadership during injuries, multi-sport leadership, Lea…"
type textarea "x"
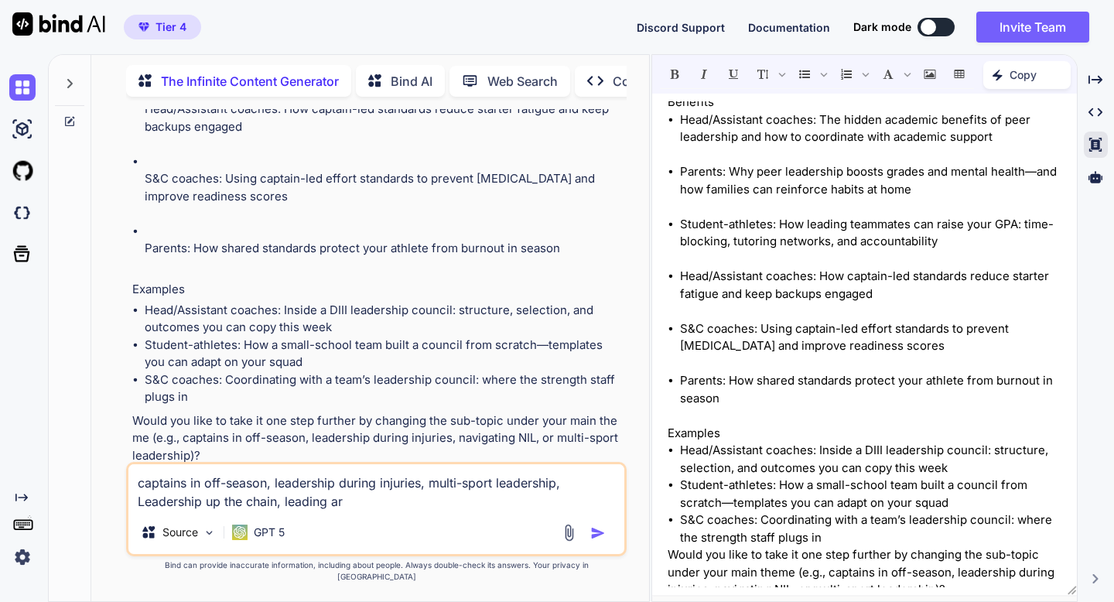
type textarea "captains in off-season, leadership during injuries, multi-sport leadership, Lea…"
type textarea "x"
type textarea "captains in off-season, leadership during injuries, multi-sport leadership, Lea…"
type textarea "x"
type textarea "captains in off-season, leadership during injuries, multi-sport leadership, Lea…"
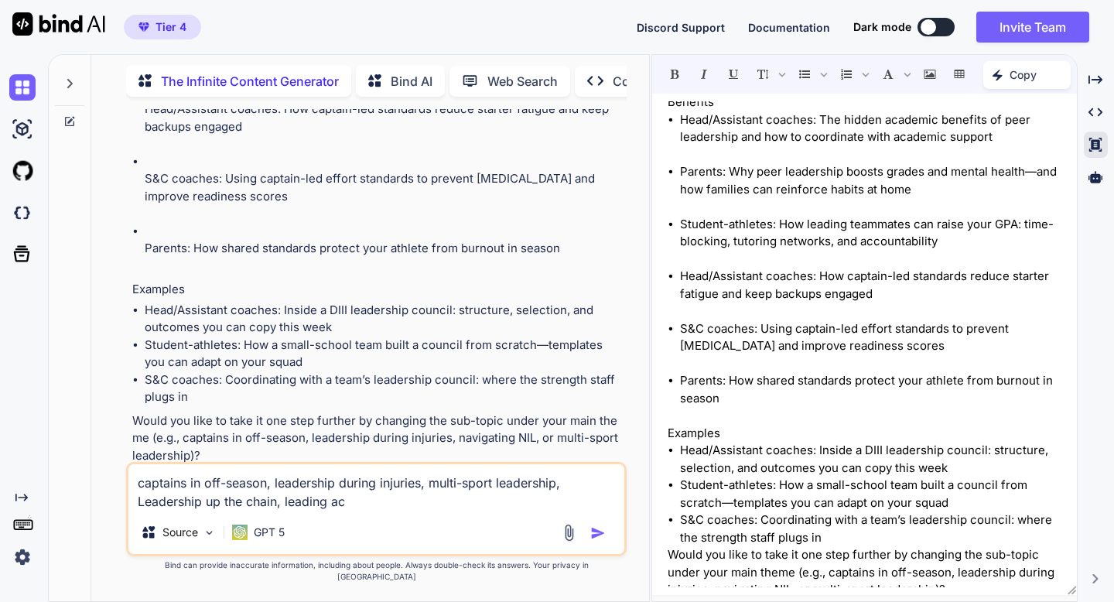
type textarea "x"
type textarea "captains in off-season, leadership during injuries, multi-sport leadership, Lea…"
type textarea "x"
type textarea "captains in off-season, leadership during injuries, multi-sport leadership, Lea…"
type textarea "x"
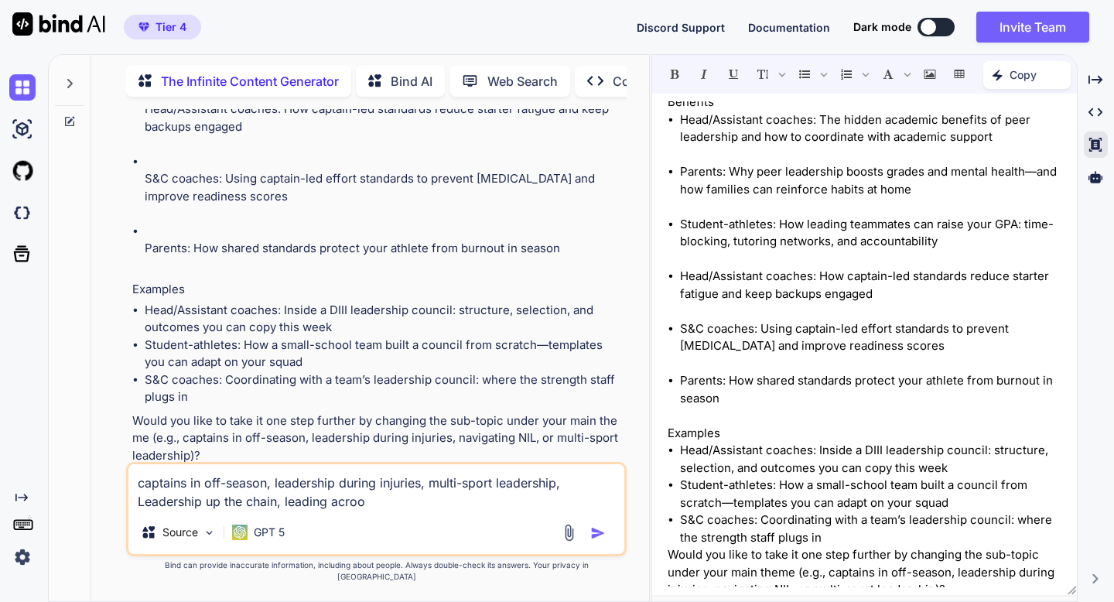
type textarea "captains in off-season, leadership during injuries, multi-sport leadership, Lea…"
type textarea "x"
type textarea "captains in off-season, leadership during injuries, multi-sport leadership, Lea…"
type textarea "x"
type textarea "captains in off-season, leadership during injuries, multi-sport leadership, Lea…"
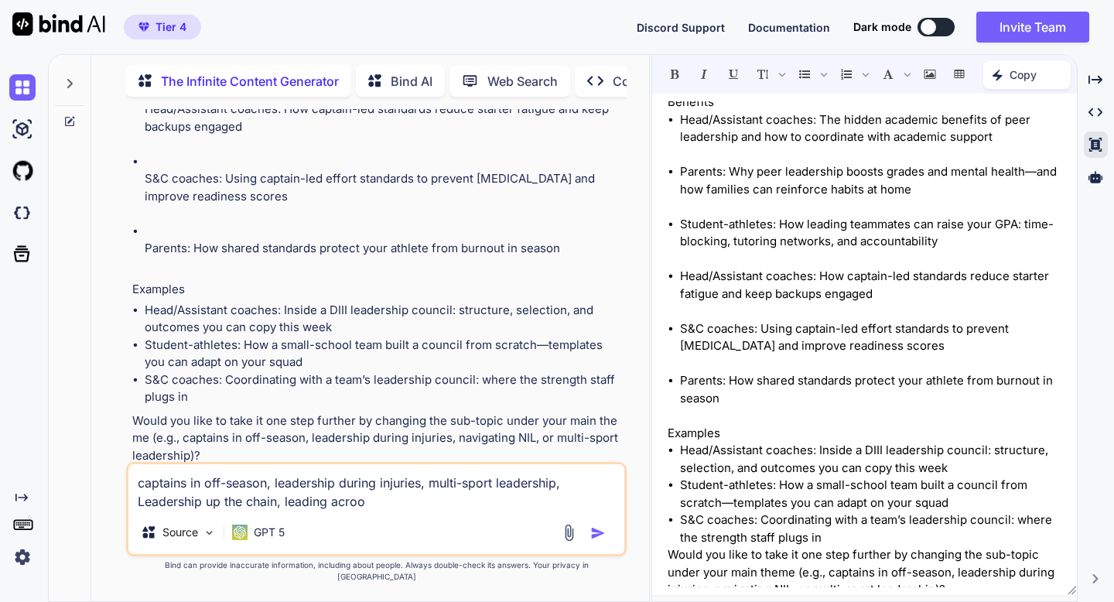
type textarea "x"
type textarea "captains in off-season, leadership during injuries, multi-sport leadership, Lea…"
type textarea "x"
type textarea "captains in off-season, leadership during injuries, multi-sport leadership, Lea…"
type textarea "x"
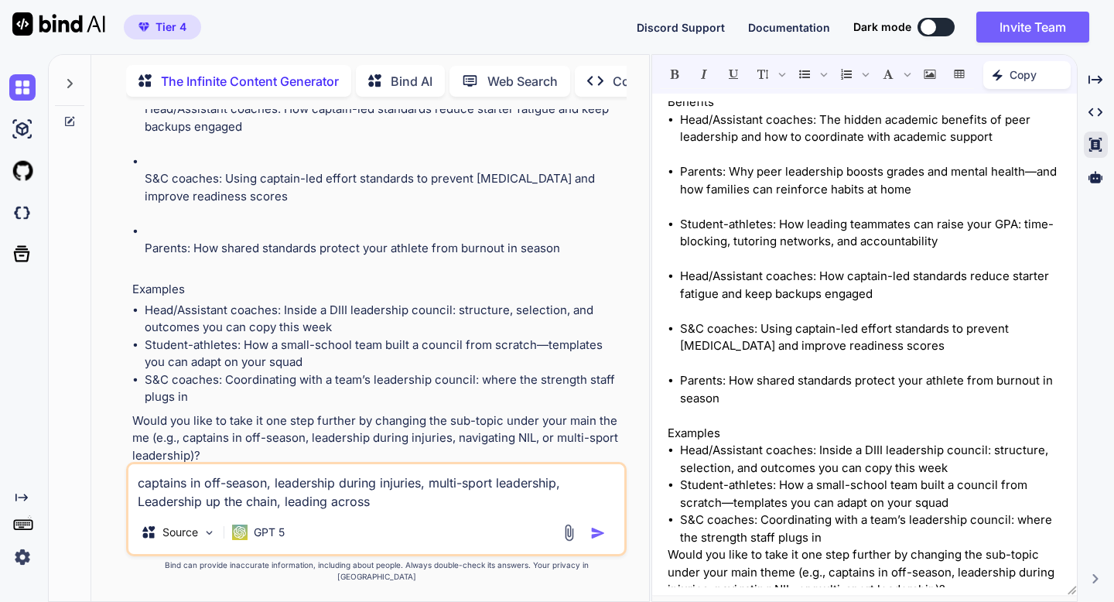
type textarea "captains in off-season, leadership during injuries, multi-sport leadership, Lea…"
type textarea "x"
type textarea "captains in off-season, leadership during injuries, multi-sport leadership, Lea…"
type textarea "x"
type textarea "captains in off-season, leadership during injuries, multi-sport leadership, Lea…"
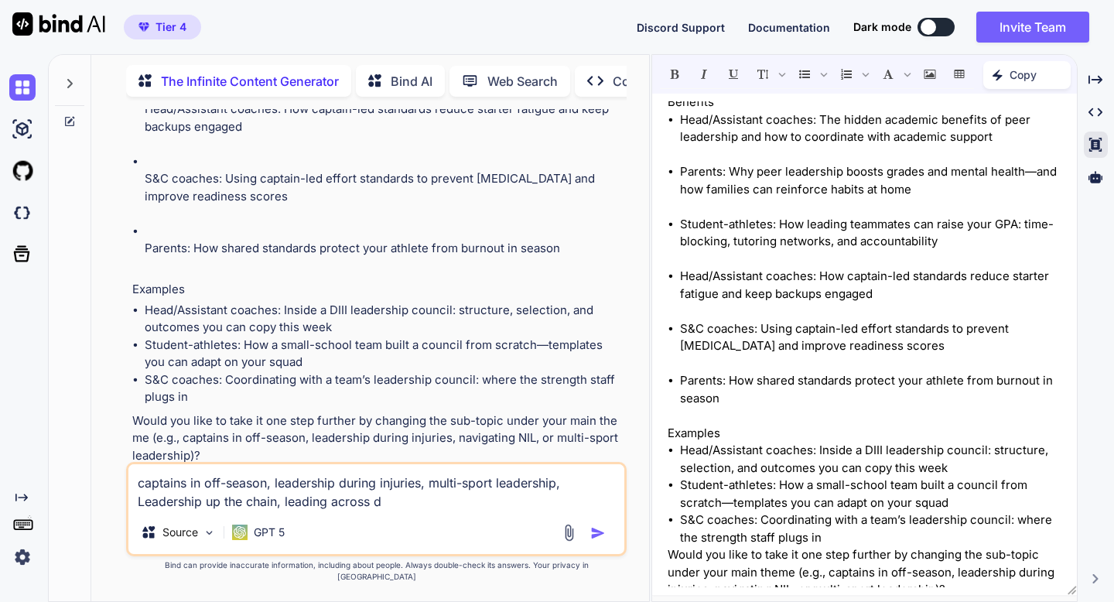
type textarea "x"
type textarea "captains in off-season, leadership during injuries, multi-sport leadership, Lea…"
type textarea "x"
type textarea "captains in off-season, leadership during injuries, multi-sport leadership, Lea…"
type textarea "x"
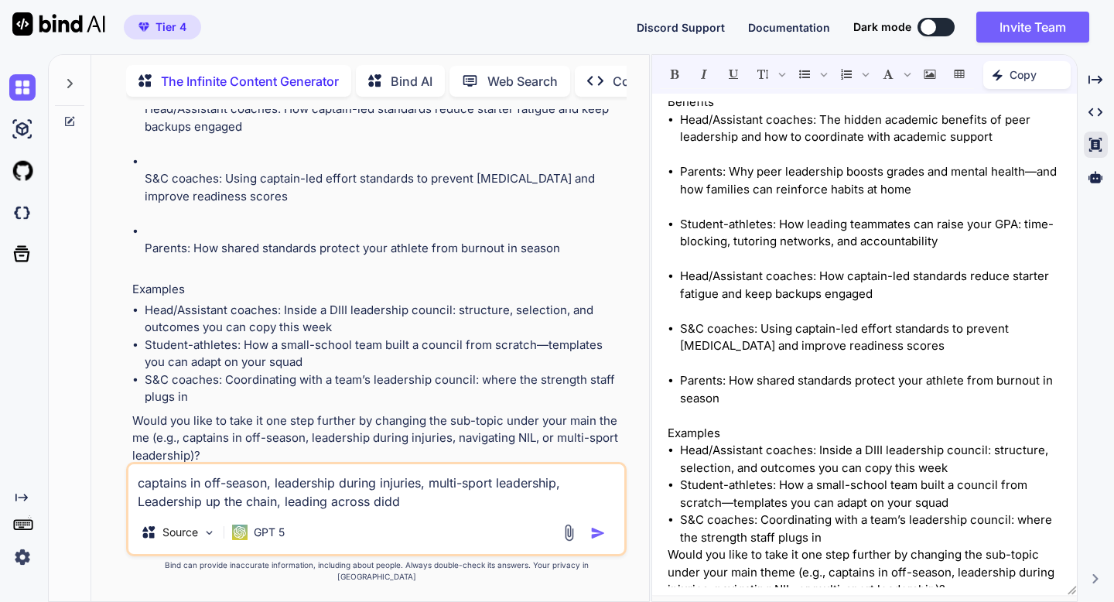
type textarea "captains in off-season, leadership during injuries, multi-sport leadership, Lea…"
type textarea "x"
type textarea "captains in off-season, leadership during injuries, multi-sport leadership, Lea…"
type textarea "x"
type textarea "captains in off-season, leadership during injuries, multi-sport leadership, Lea…"
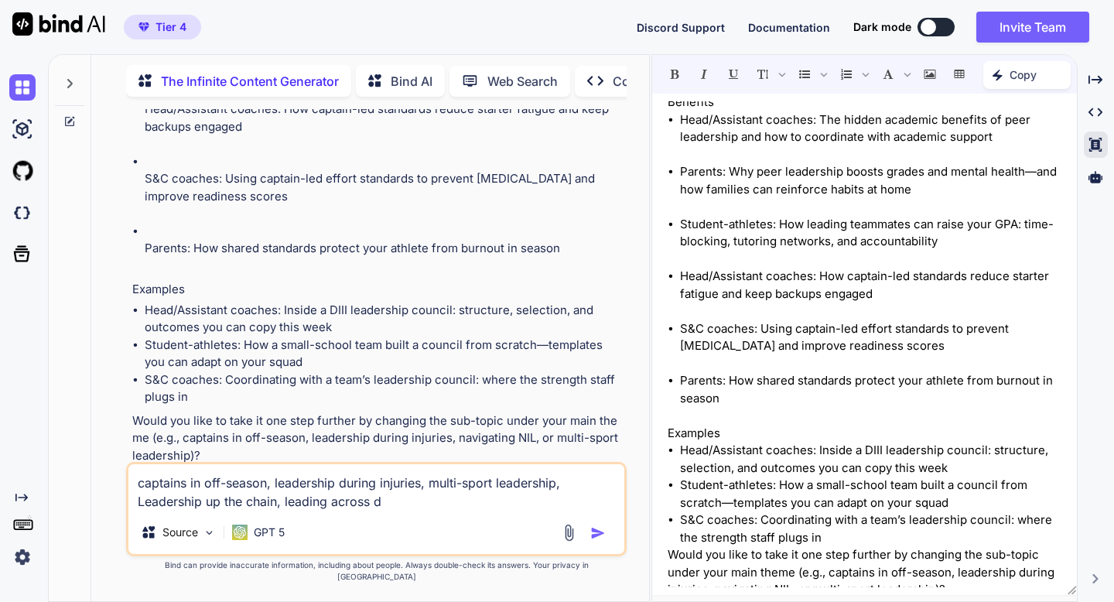
type textarea "x"
type textarea "captains in off-season, leadership during injuries, multi-sport leadership, Lea…"
type textarea "x"
type textarea "captains in off-season, leadership during injuries, multi-sport leadership, Lea…"
type textarea "x"
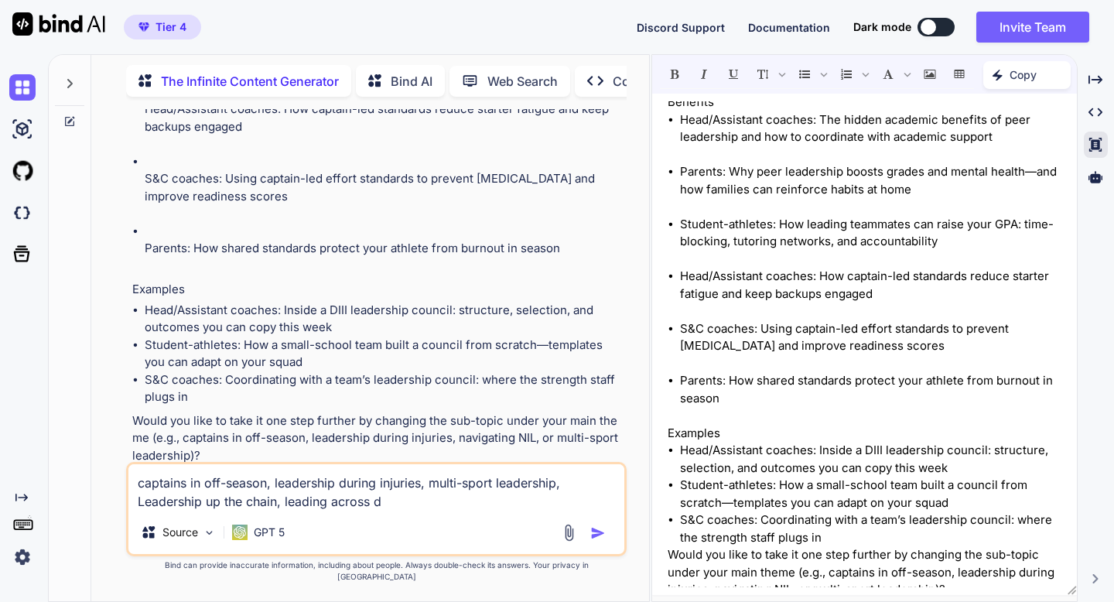
type textarea "captains in off-season, leadership during injuries, multi-sport leadership, Lea…"
type textarea "x"
type textarea "captains in off-season, leadership during injuries, multi-sport leadership, Lea…"
type textarea "x"
type textarea "captains in off-season, leadership during injuries, multi-sport leadership, Lea…"
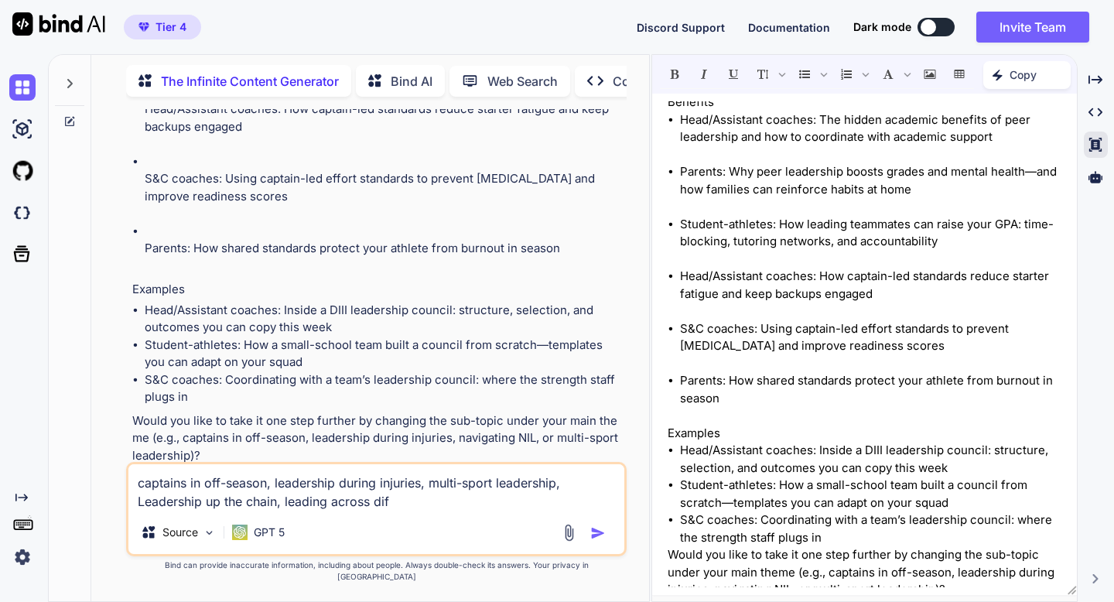
type textarea "x"
type textarea "captains in off-season, leadership during injuries, multi-sport leadership, Lea…"
type textarea "x"
type textarea "captains in off-season, leadership during injuries, multi-sport leadership, Lea…"
type textarea "x"
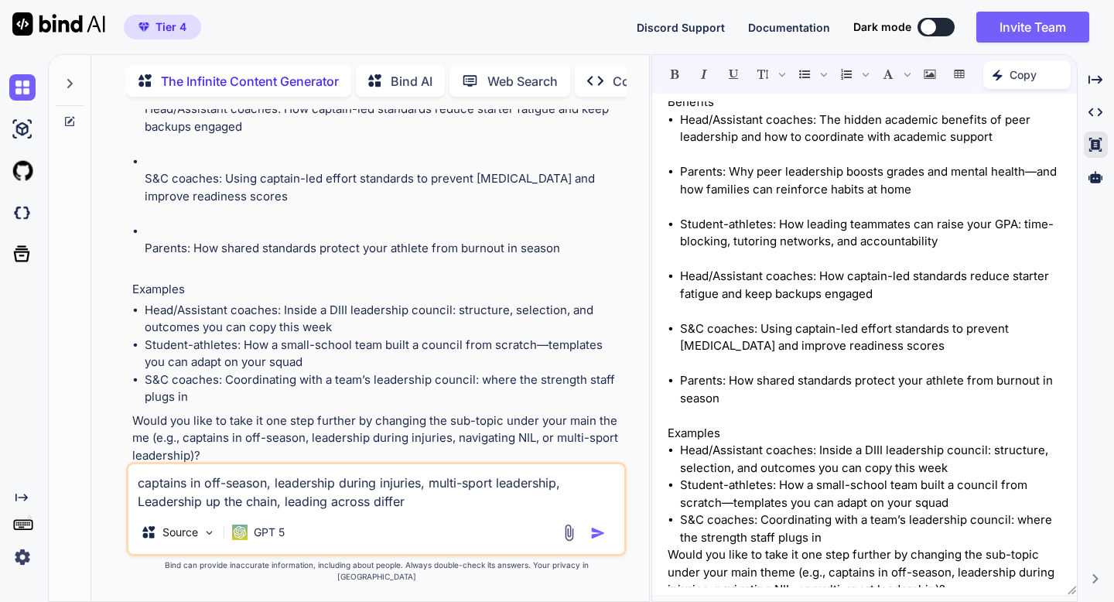
type textarea "captains in off-season, leadership during injuries, multi-sport leadership, Lea…"
type textarea "x"
type textarea "captains in off-season, leadership during injuries, multi-sport leadership, Lea…"
type textarea "x"
click at [517, 511] on textarea "captains in off-season, leadership during injuries, multi-sport leadership, Lea…" at bounding box center [375, 487] width 495 height 46
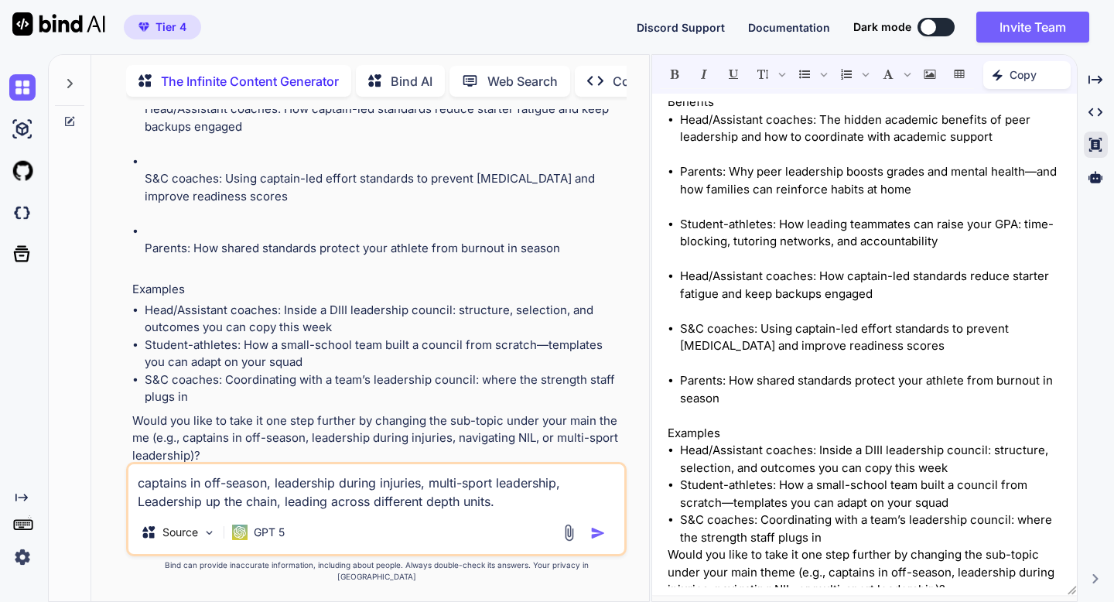
click at [596, 541] on img "button" at bounding box center [597, 532] width 15 height 15
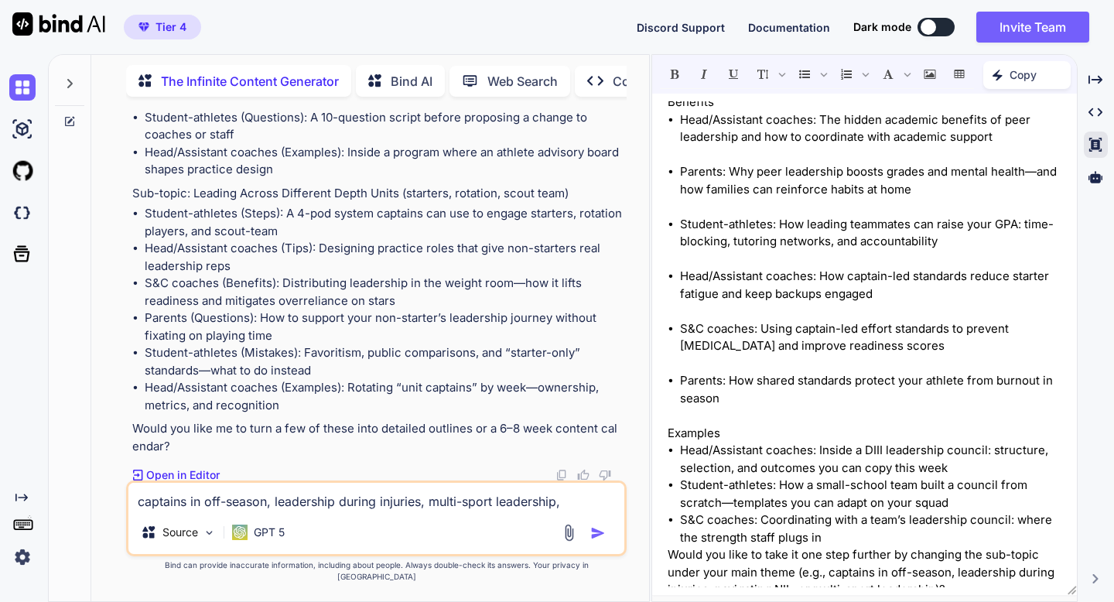
scroll to position [5285, 0]
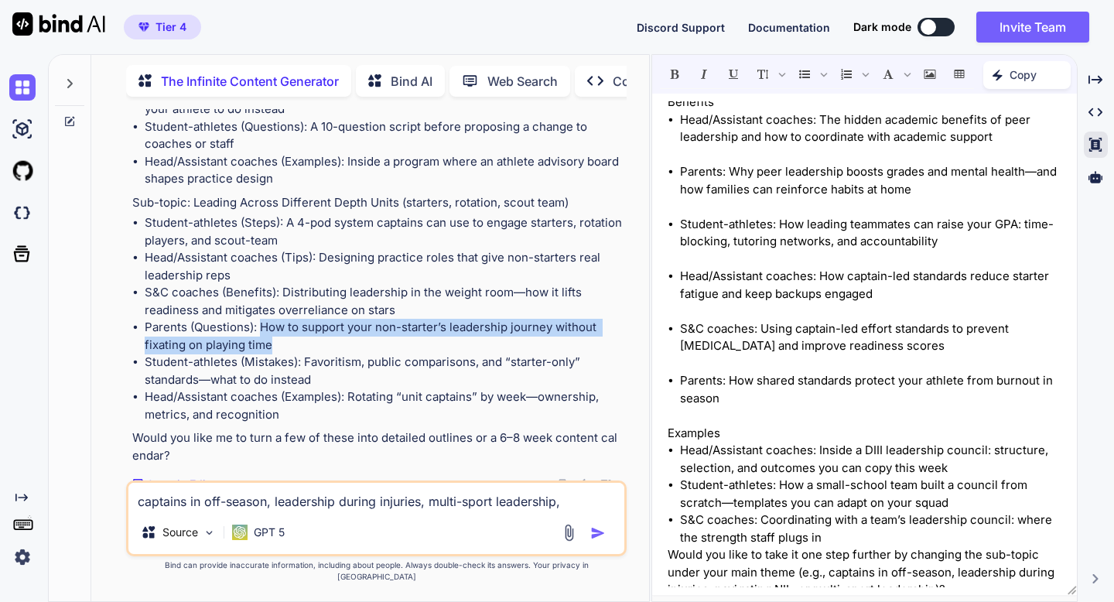
drag, startPoint x: 261, startPoint y: 323, endPoint x: 274, endPoint y: 343, distance: 23.4
click at [274, 343] on li "Parents (Questions): How to support your non-starter’s leadership journey witho…" at bounding box center [384, 336] width 478 height 35
copy li "How to support your non-starter’s leadership journey without fixating on playin…"
drag, startPoint x: 145, startPoint y: 324, endPoint x: 296, endPoint y: 349, distance: 152.9
click at [296, 349] on li "Parents (Questions): How to support your non-starter’s leadership journey witho…" at bounding box center [384, 336] width 478 height 35
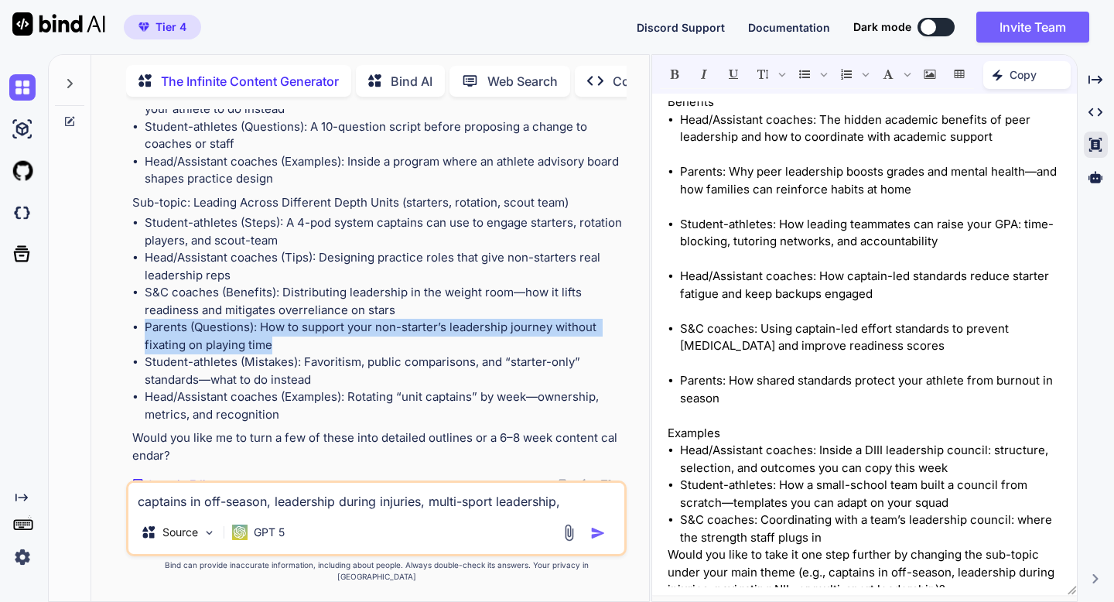
copy li "Parents (Questions): How to support your non-starter’s leadership journey witho…"
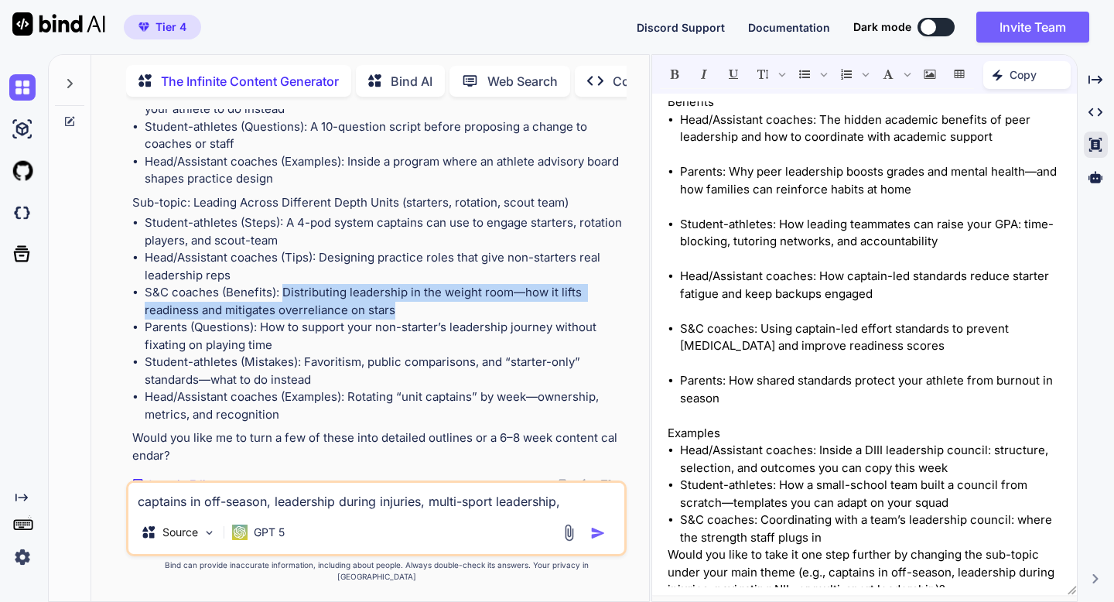
drag, startPoint x: 283, startPoint y: 289, endPoint x: 398, endPoint y: 308, distance: 116.0
click at [398, 308] on li "S&C coaches (Benefits): Distributing leadership in the weight room—how it lifts…" at bounding box center [384, 301] width 478 height 35
copy li "Distributing leadership in the weight room—how it lifts readiness and mitigates…"
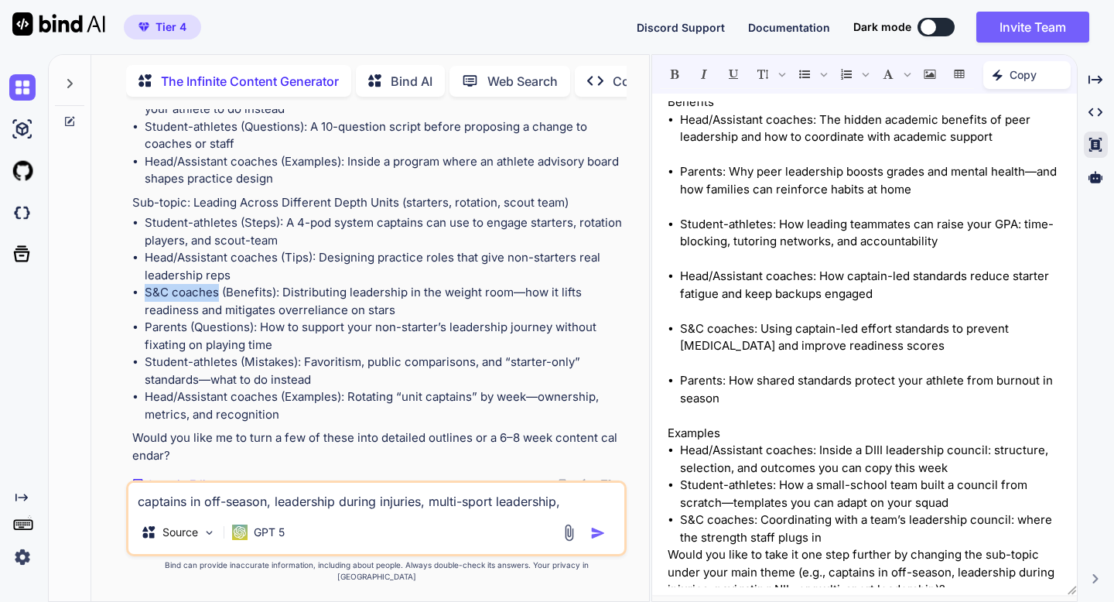
drag, startPoint x: 218, startPoint y: 292, endPoint x: 147, endPoint y: 291, distance: 71.2
click at [147, 291] on li "S&C coaches (Benefits): Distributing leadership in the weight room—how it lifts…" at bounding box center [384, 301] width 478 height 35
copy li "S&C coaches"
